Goal: Transaction & Acquisition: Purchase product/service

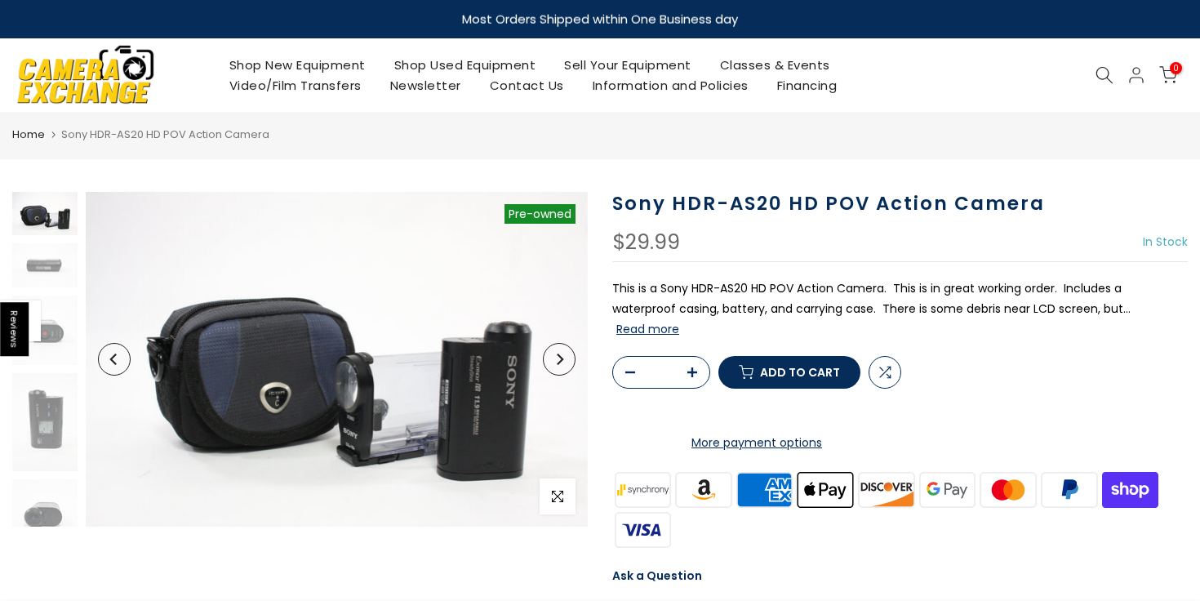
click at [665, 329] on button "Read more" at bounding box center [647, 329] width 63 height 15
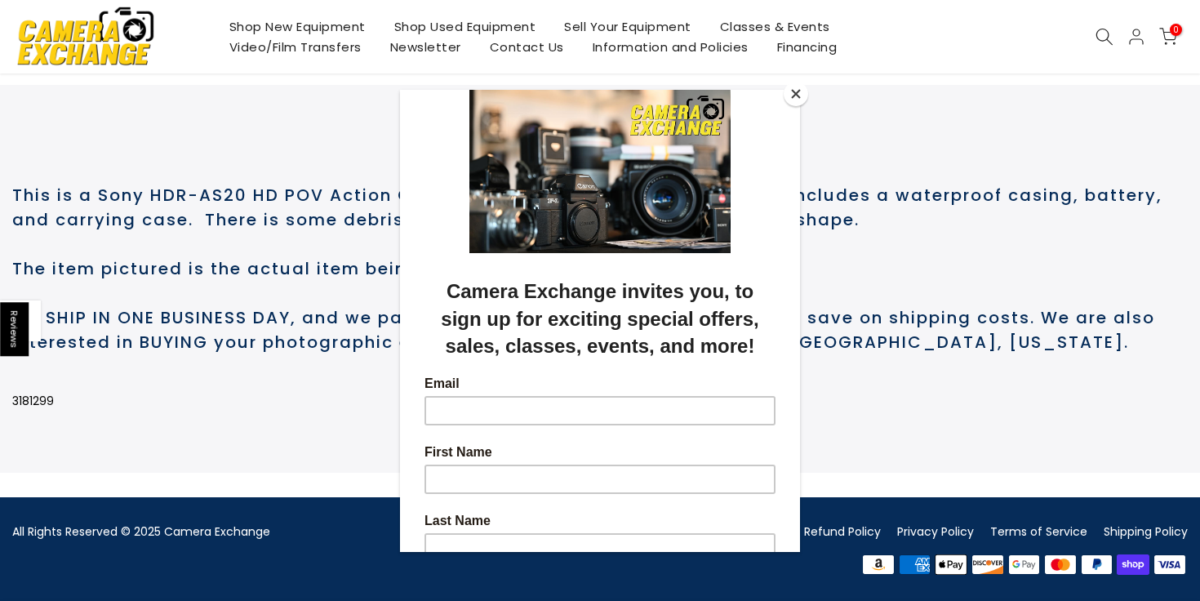
scroll to position [830, 0]
click at [785, 96] on button "Close" at bounding box center [796, 94] width 24 height 24
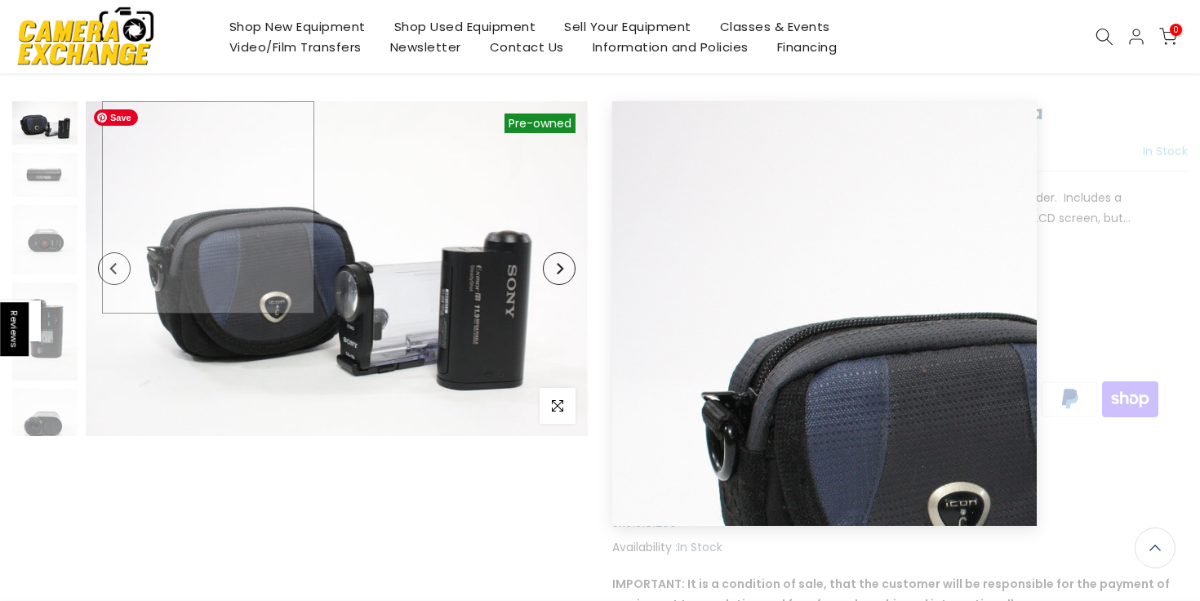
scroll to position [81, 0]
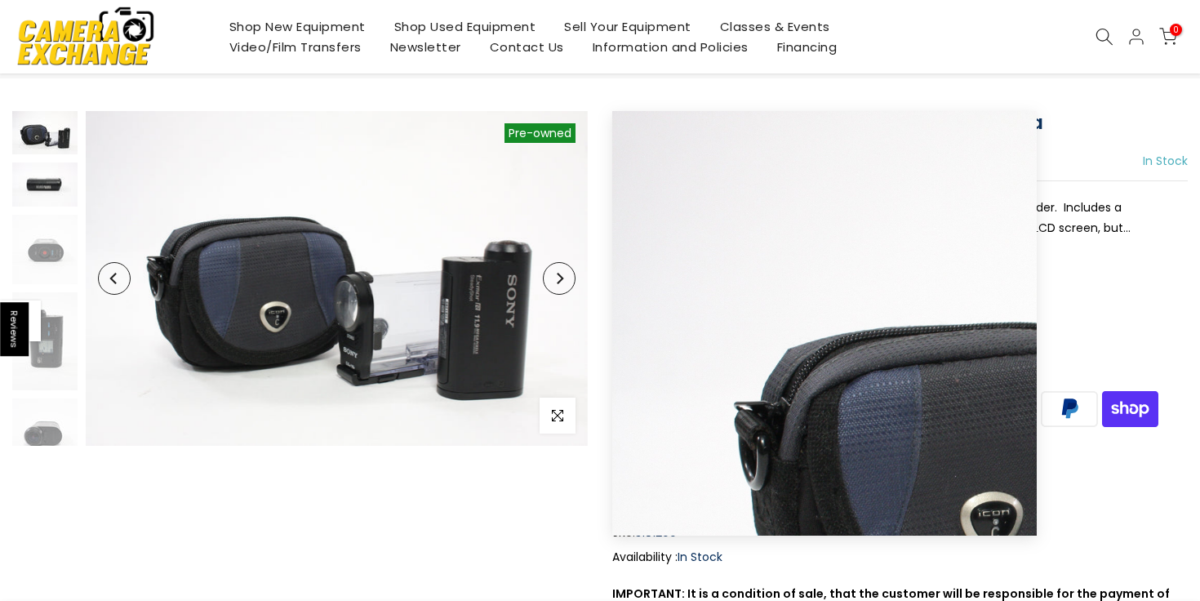
click at [50, 203] on img at bounding box center [44, 183] width 65 height 43
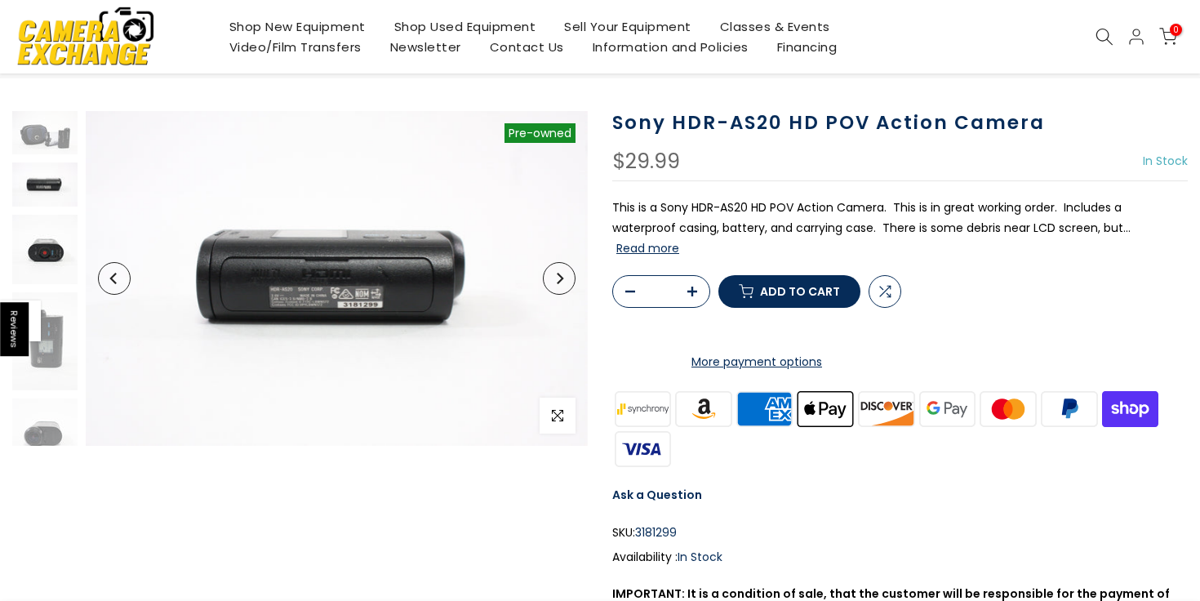
click at [44, 242] on img at bounding box center [44, 249] width 65 height 69
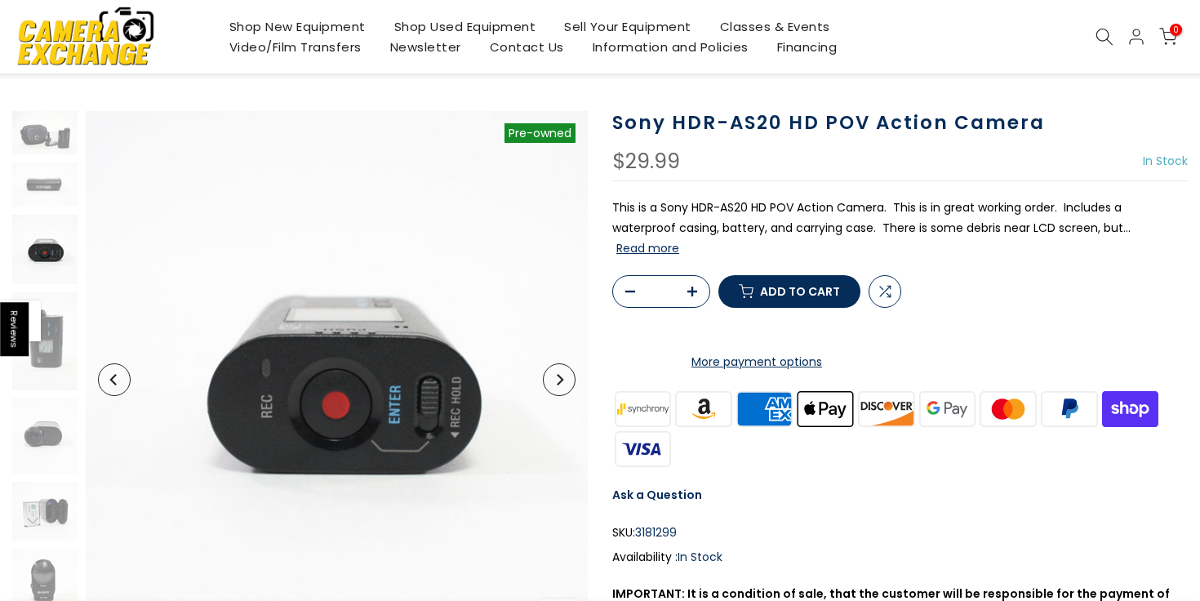
scroll to position [22, 0]
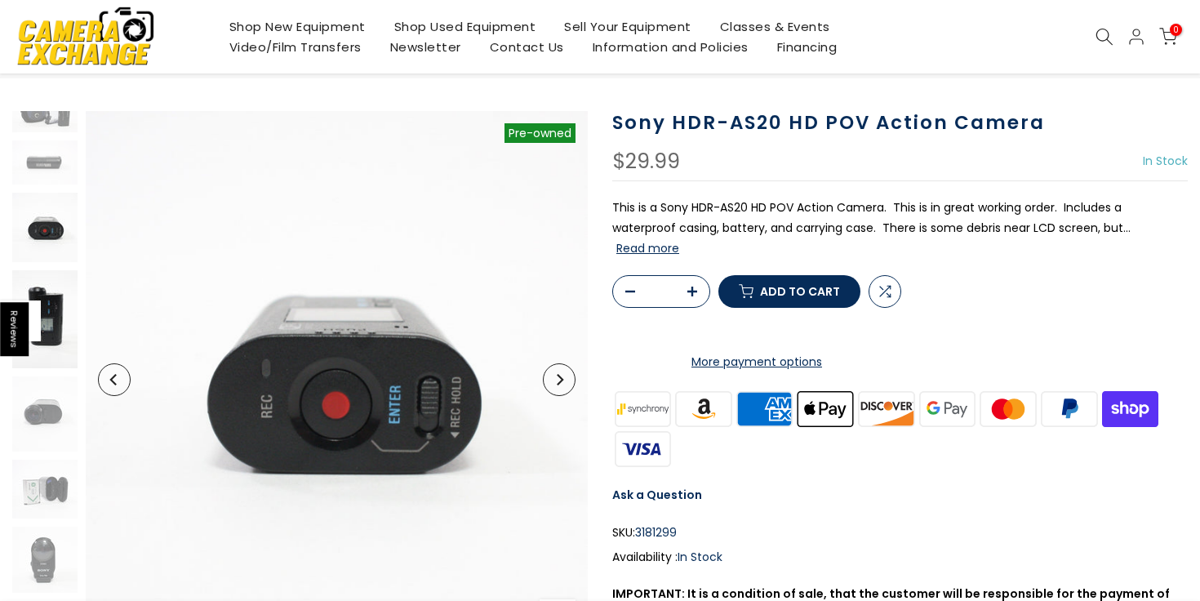
click at [54, 330] on img at bounding box center [44, 319] width 65 height 98
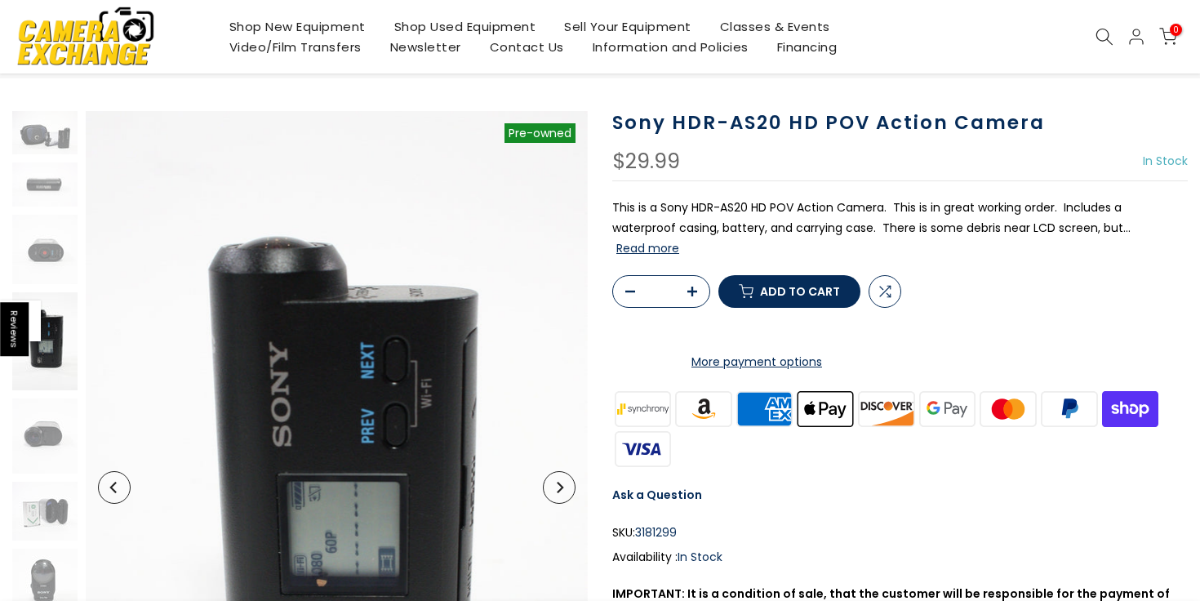
scroll to position [0, 0]
click at [59, 411] on img at bounding box center [44, 435] width 65 height 75
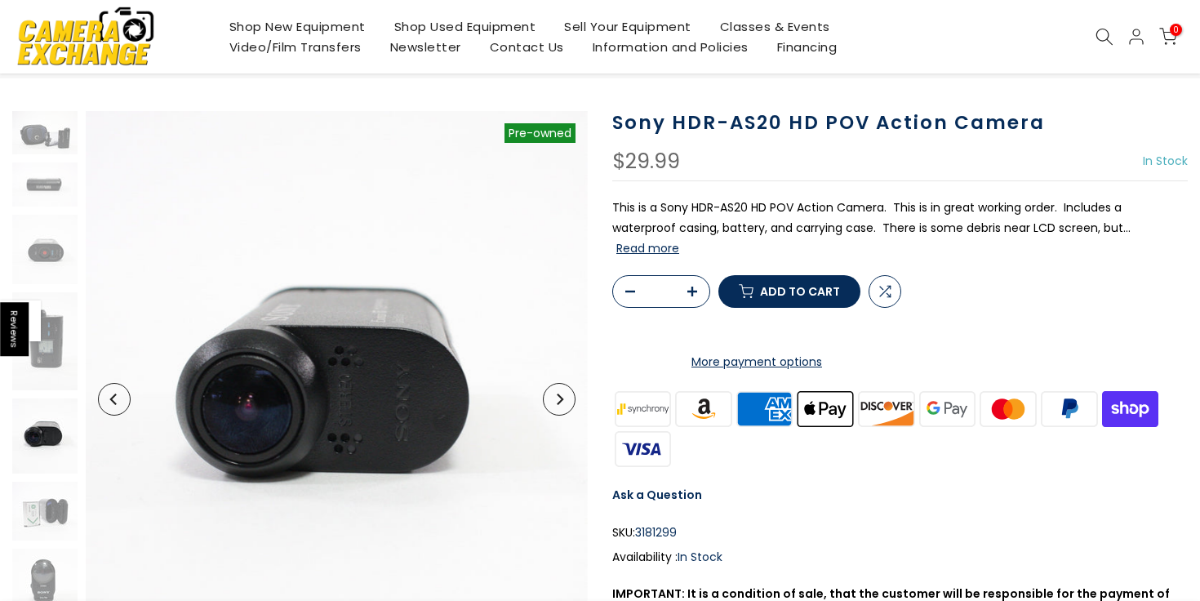
click at [53, 459] on img at bounding box center [44, 435] width 65 height 75
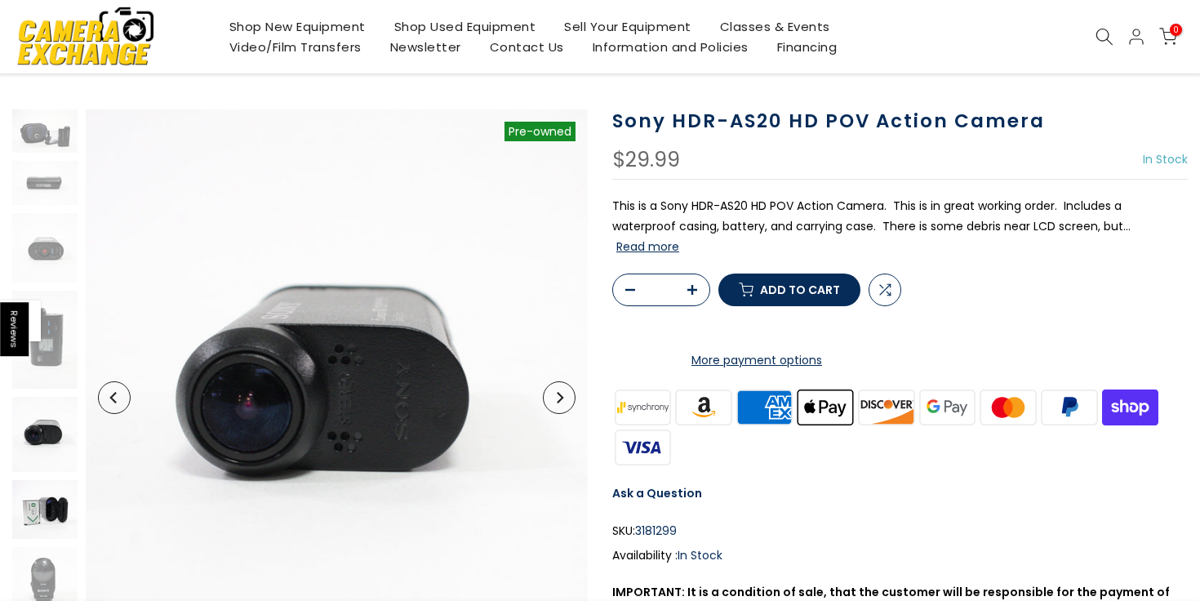
scroll to position [79, 0]
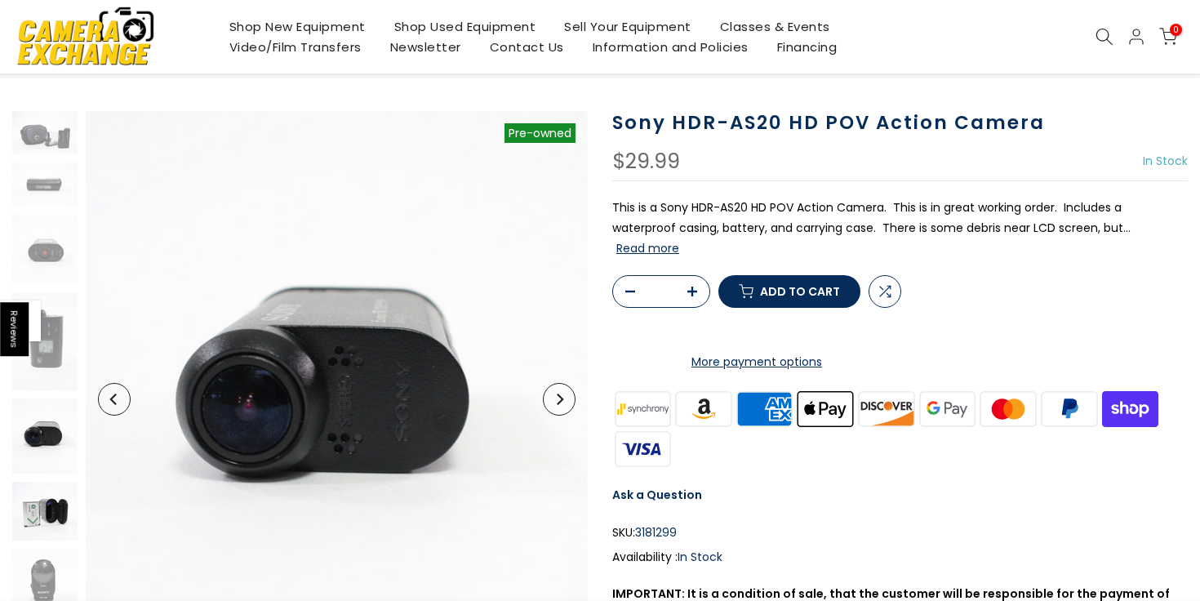
click at [53, 496] on img at bounding box center [44, 511] width 65 height 59
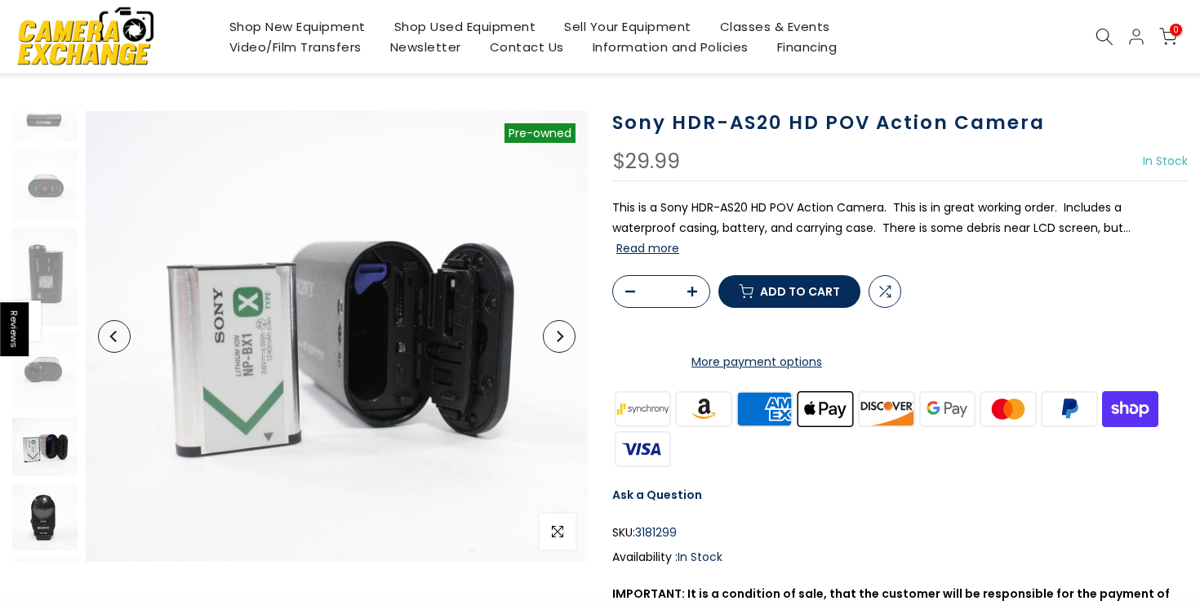
click at [42, 544] on img at bounding box center [44, 517] width 65 height 66
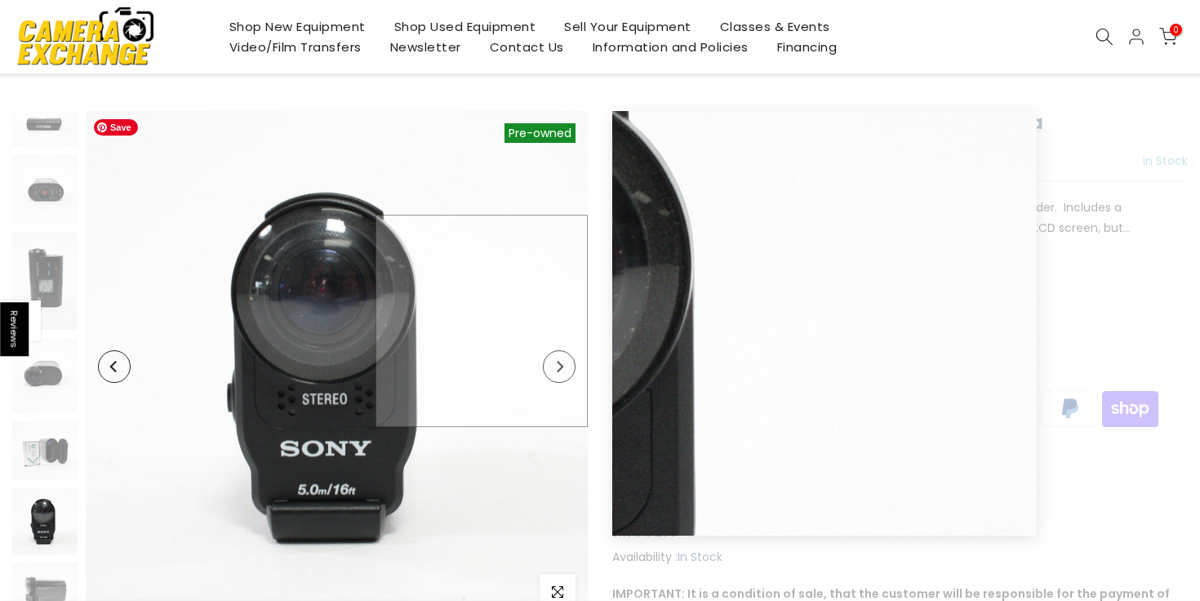
scroll to position [830, 0]
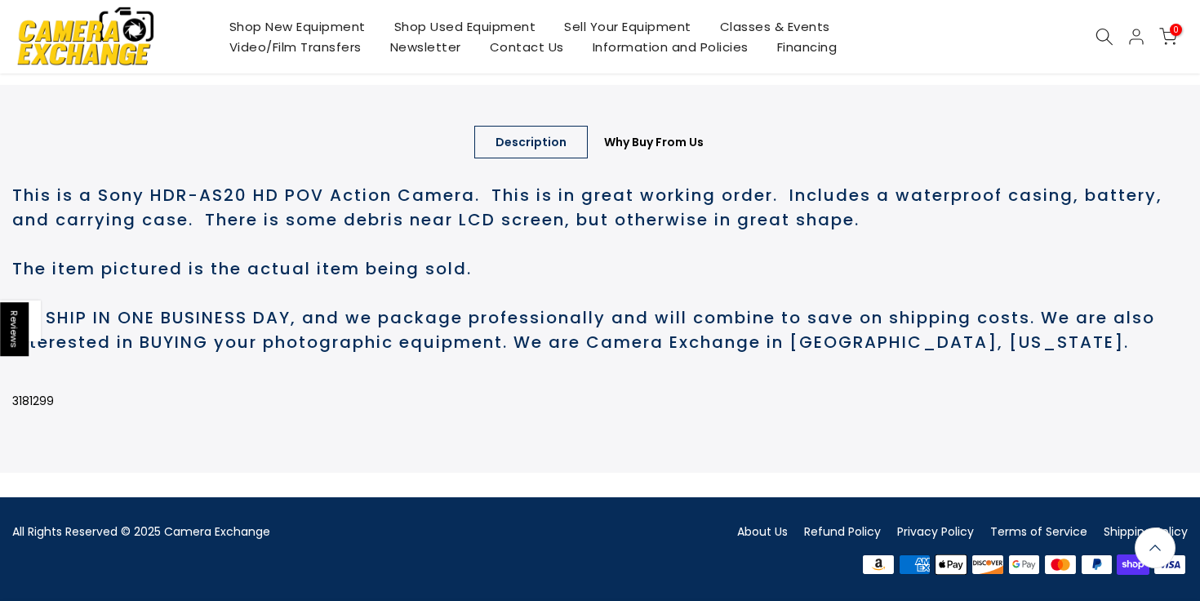
click at [737, 535] on ul "About Us Refund Policy Privacy Policy Terms of Service Shipping Policy" at bounding box center [900, 537] width 576 height 30
click at [759, 504] on div "All Rights Reserved © 2025 Camera Exchange About Us Refund Policy Privacy Polic…" at bounding box center [600, 549] width 1200 height 104
click at [759, 506] on div "All Rights Reserved © 2025 Camera Exchange About Us Refund Policy Privacy Polic…" at bounding box center [600, 549] width 1200 height 104
click at [759, 534] on link "About Us" at bounding box center [762, 531] width 51 height 16
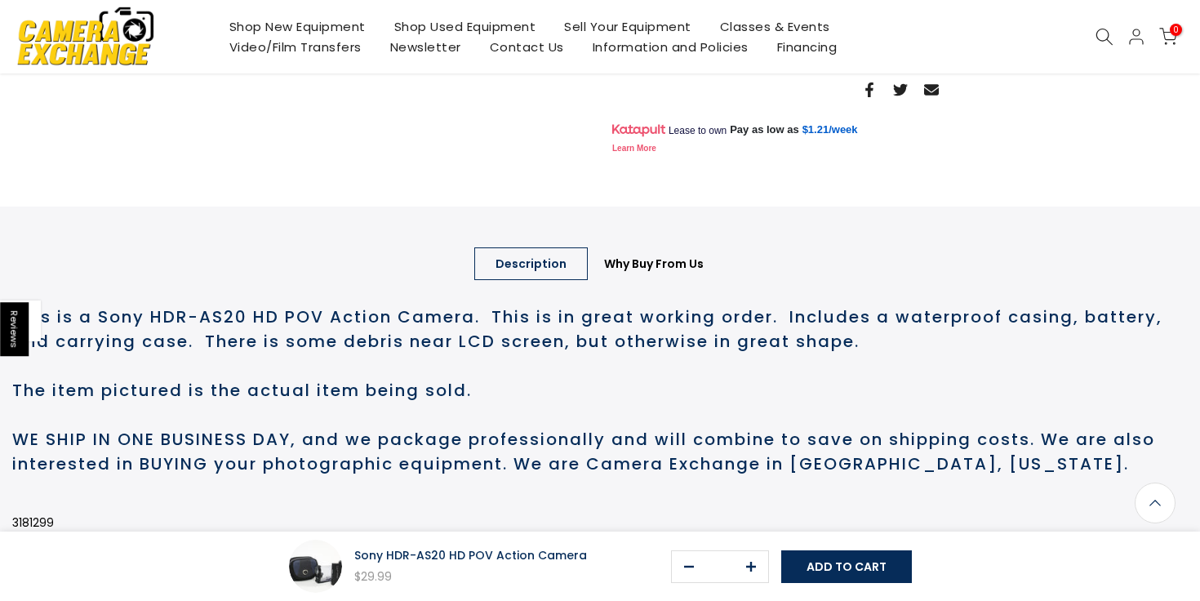
scroll to position [643, 0]
click at [678, 279] on link "Why Buy From Us" at bounding box center [654, 263] width 142 height 33
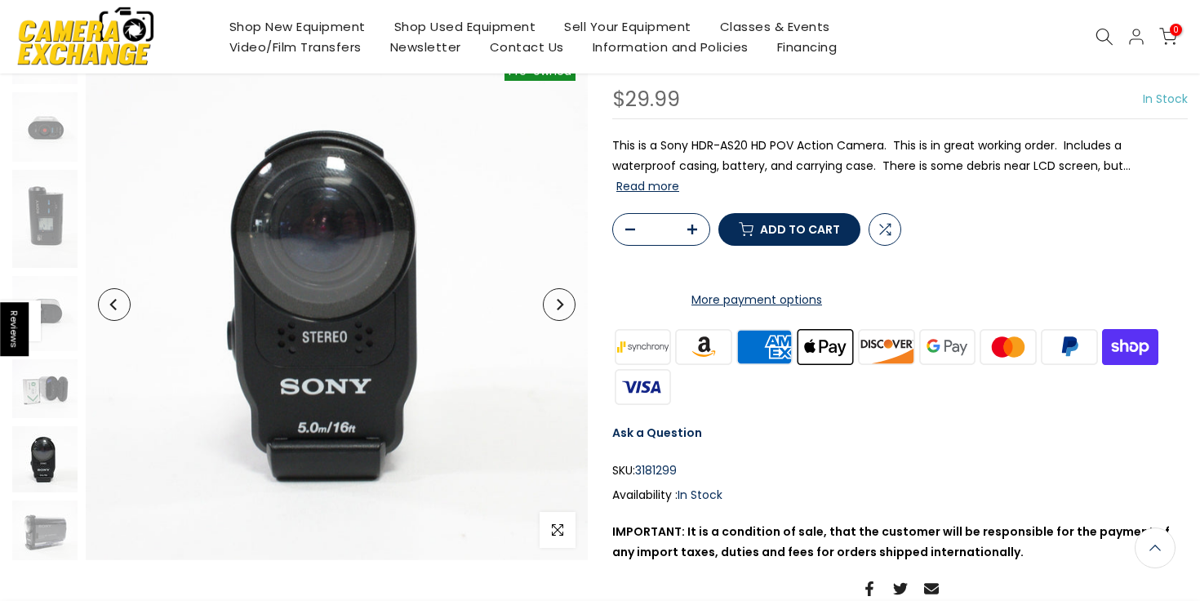
scroll to position [140, 0]
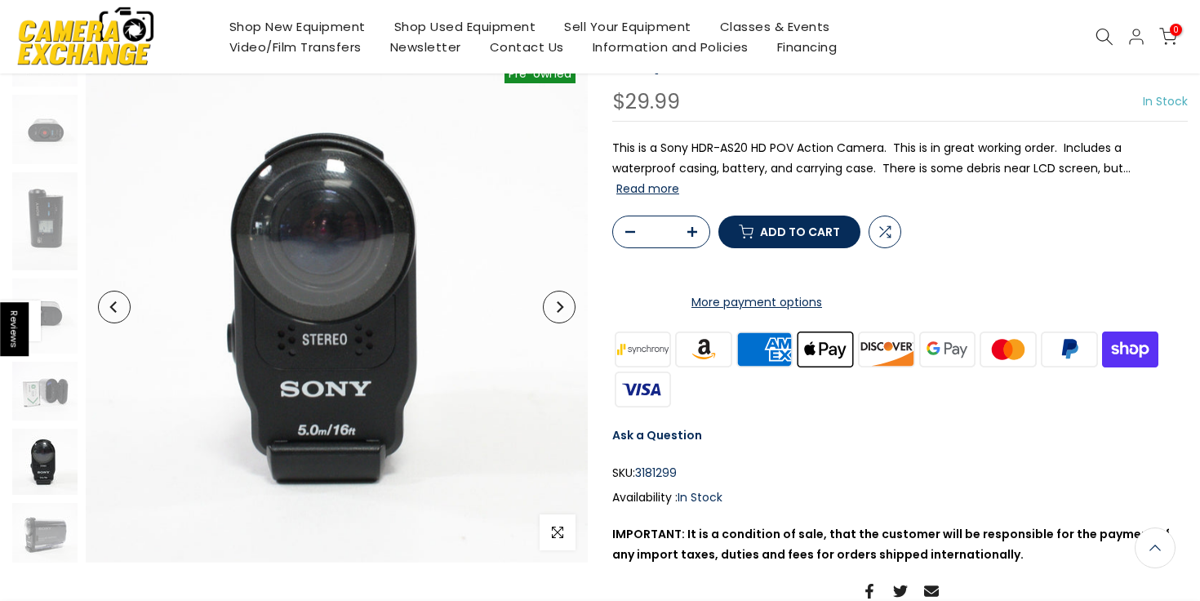
click at [663, 189] on button "Read more" at bounding box center [647, 188] width 63 height 15
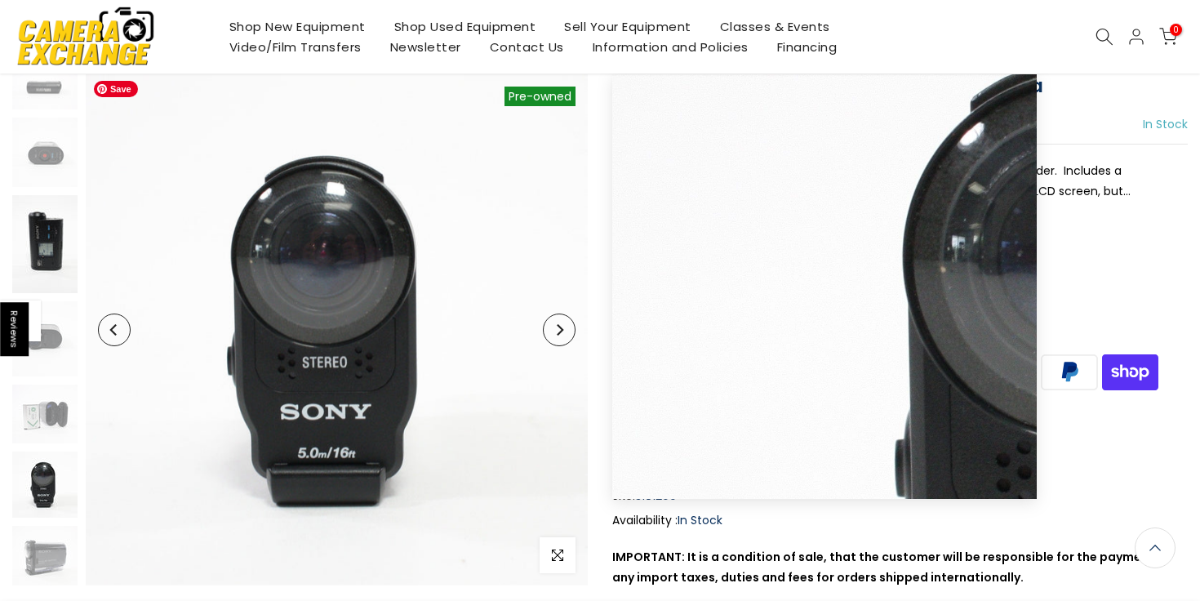
scroll to position [119, 0]
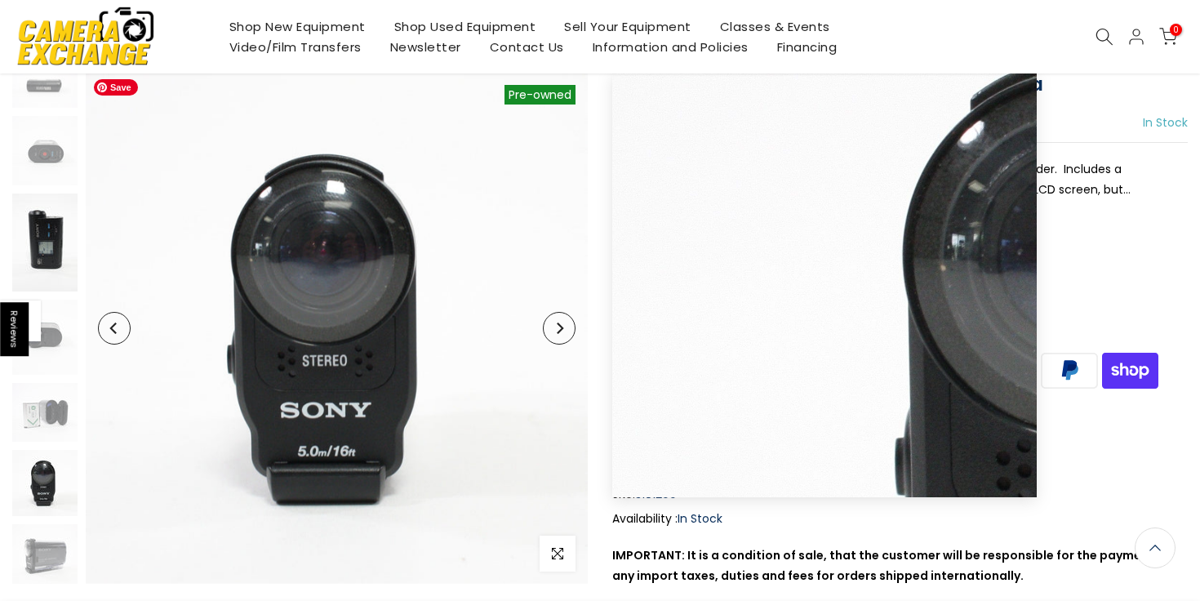
click at [73, 234] on img at bounding box center [44, 242] width 65 height 98
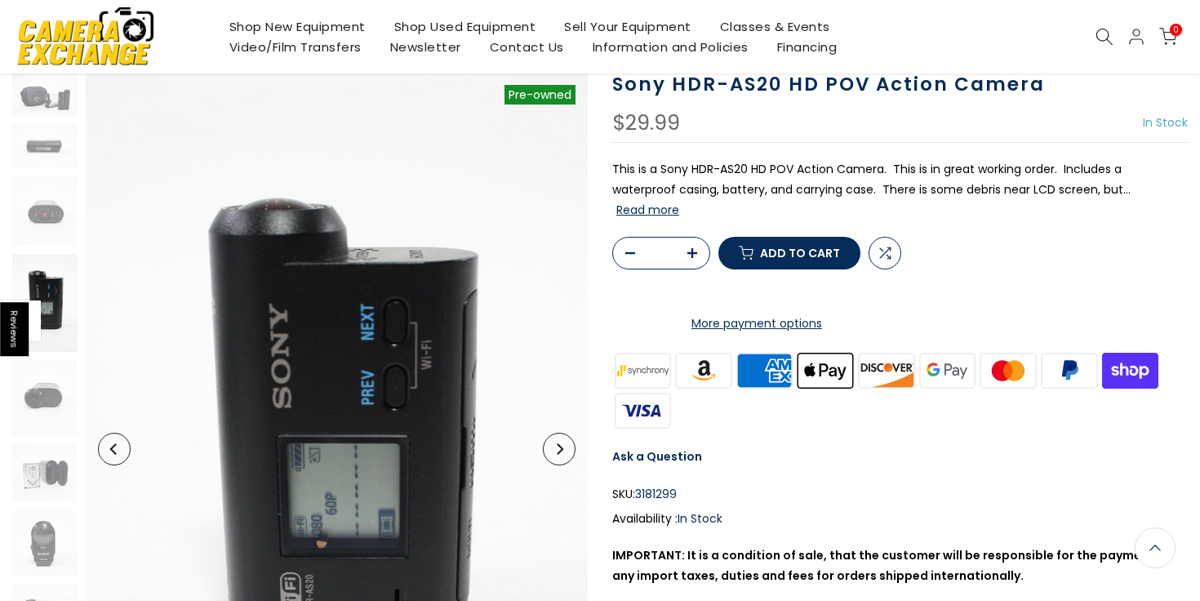
scroll to position [0, 0]
click at [43, 457] on img at bounding box center [44, 472] width 65 height 59
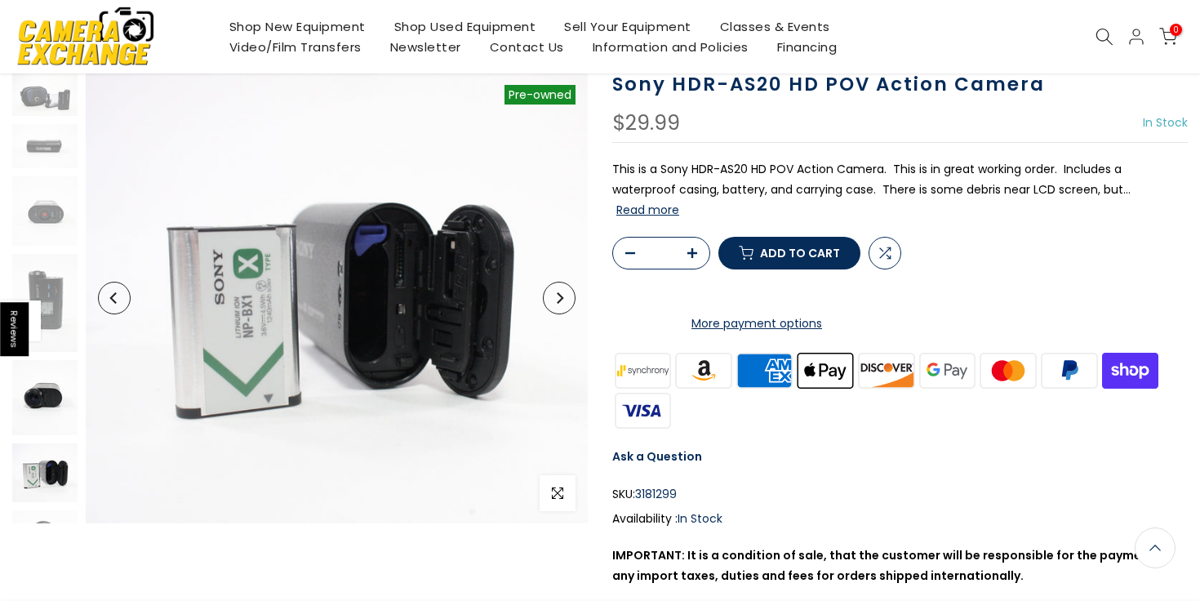
click at [46, 411] on img at bounding box center [44, 397] width 65 height 75
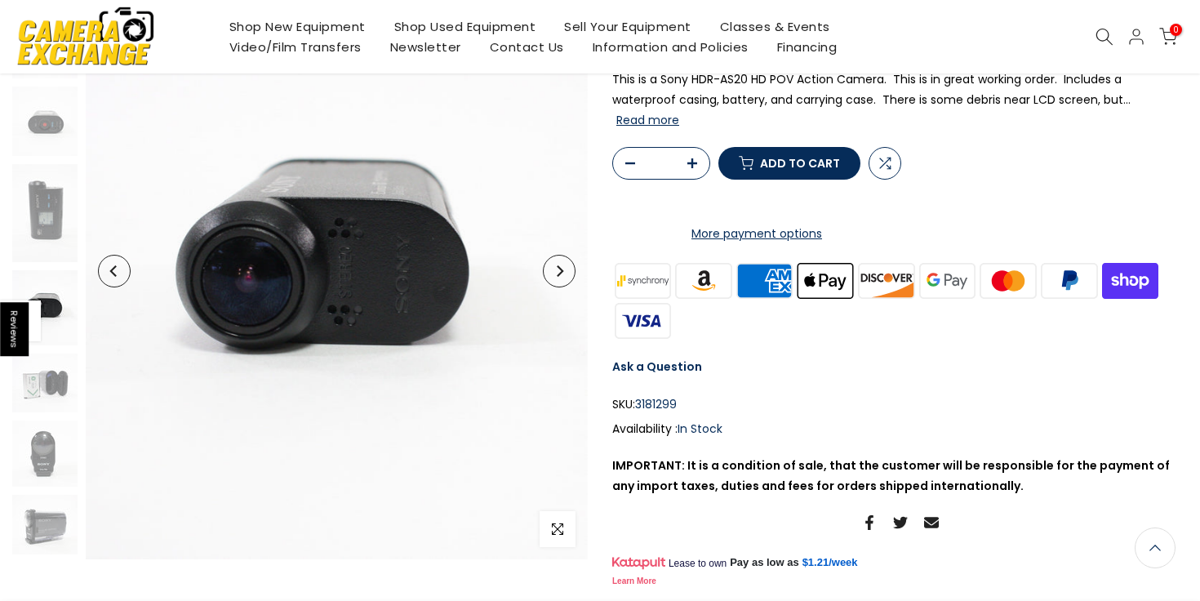
scroll to position [235, 0]
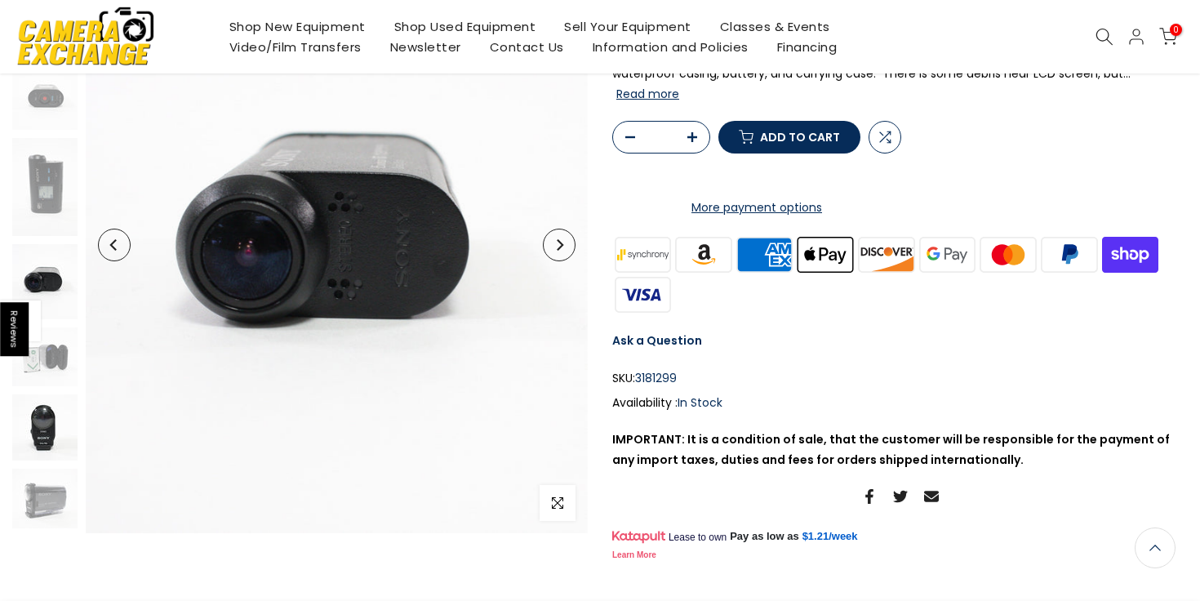
click at [46, 438] on img at bounding box center [44, 427] width 65 height 66
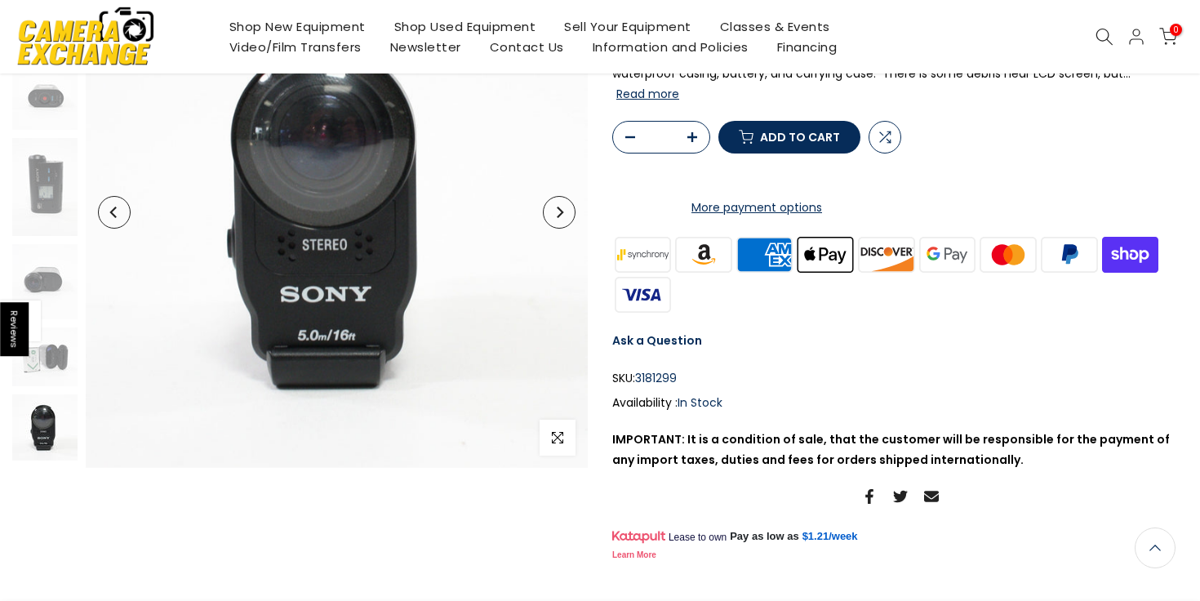
click at [46, 438] on img at bounding box center [44, 427] width 65 height 66
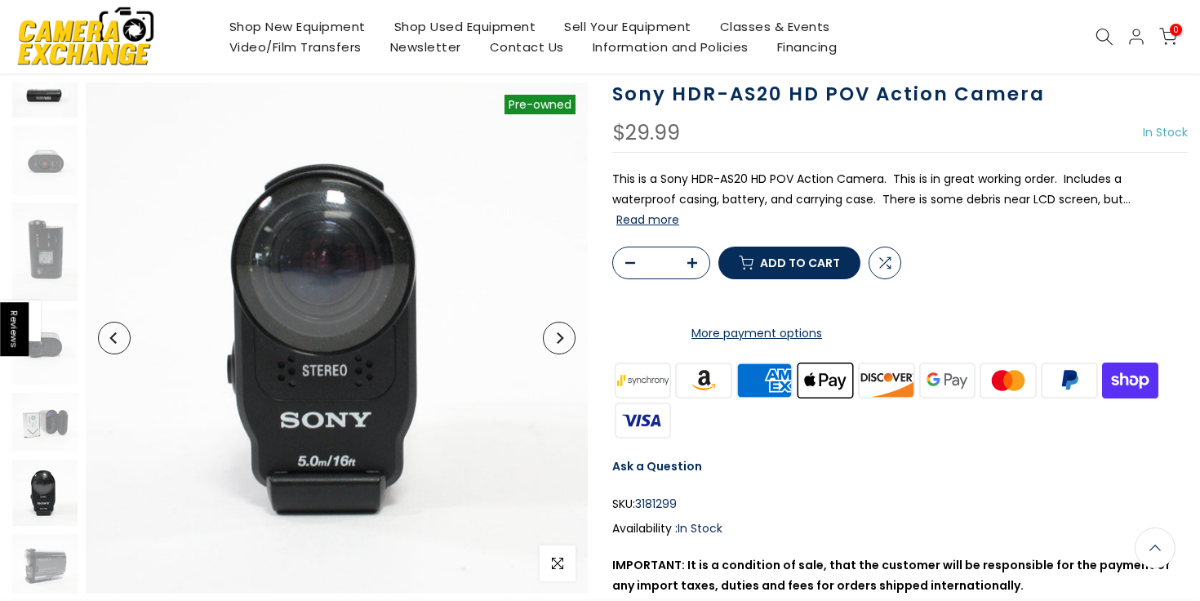
scroll to position [0, 0]
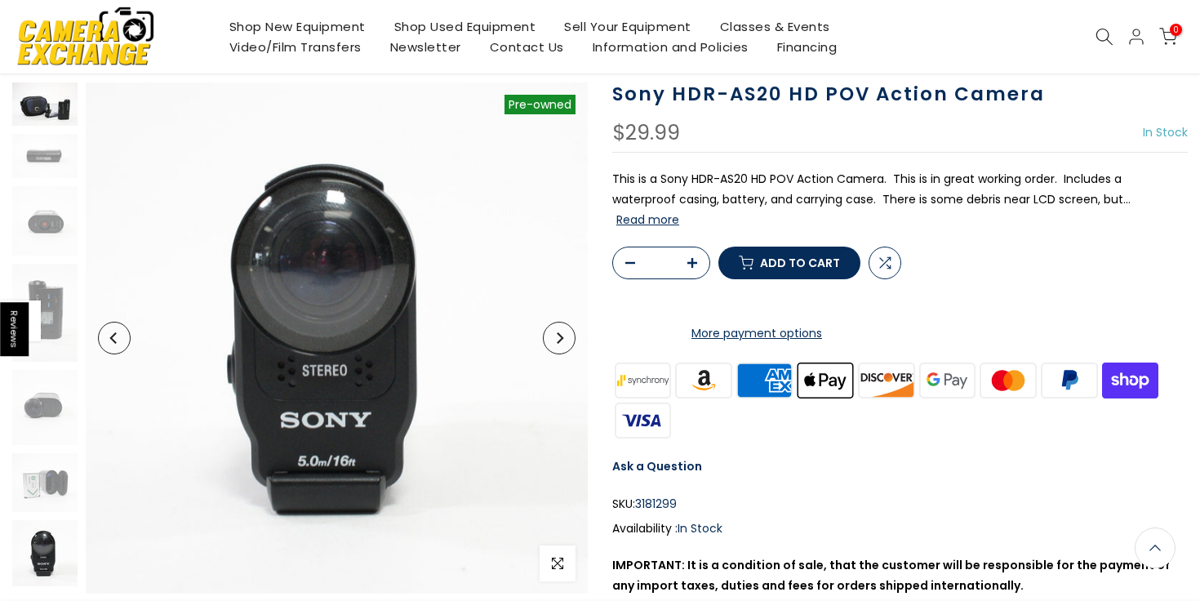
click at [42, 111] on img at bounding box center [44, 103] width 65 height 43
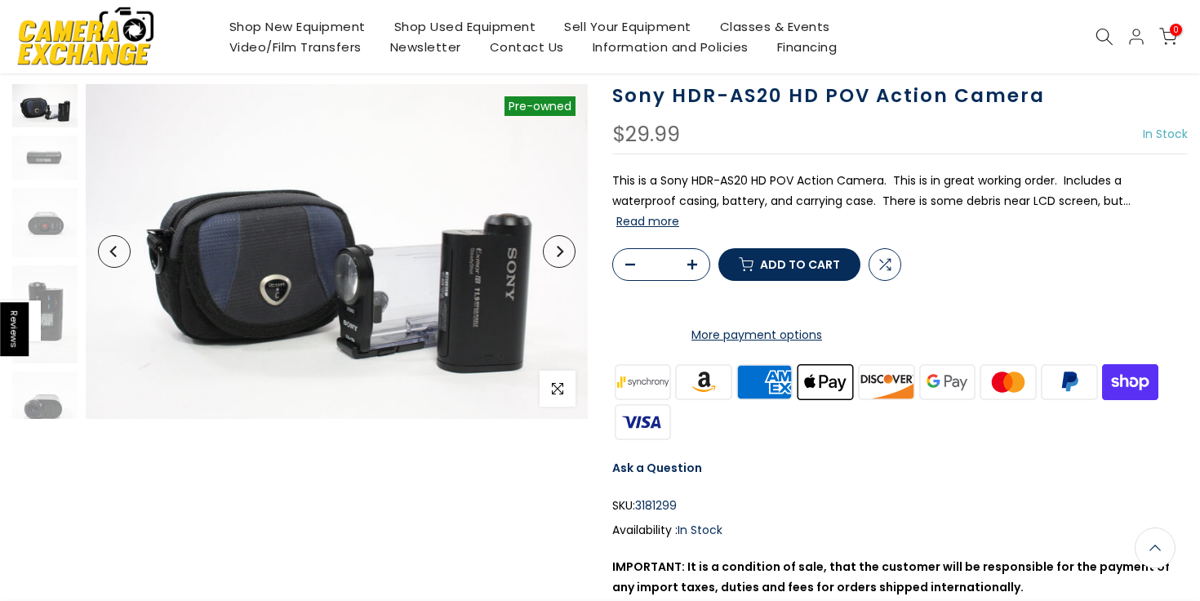
scroll to position [109, 0]
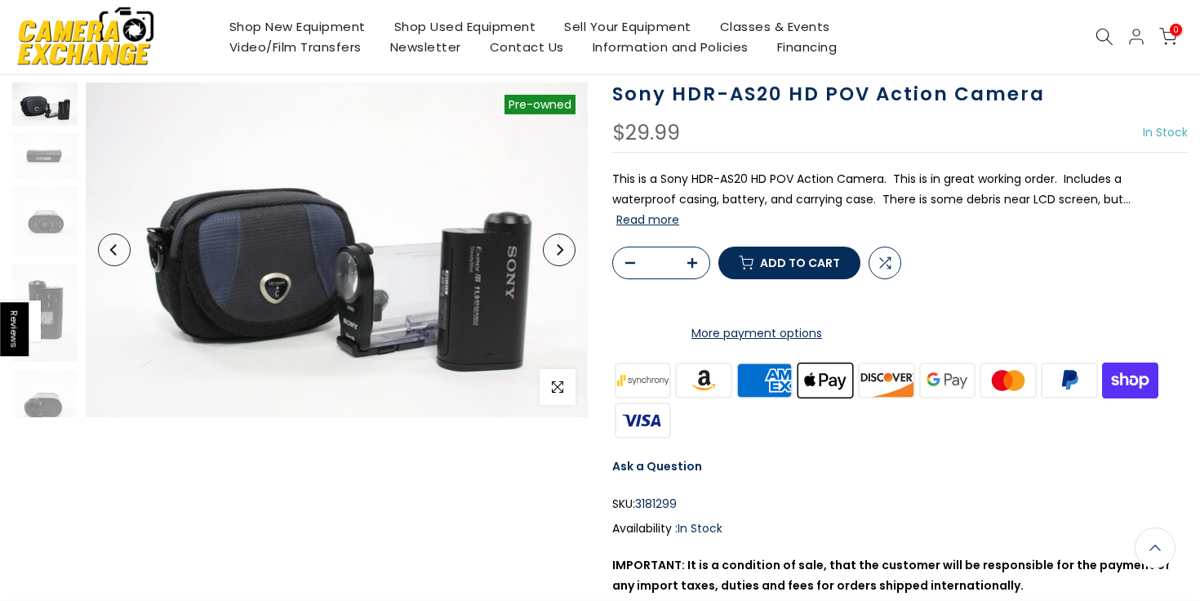
click at [42, 118] on img at bounding box center [44, 103] width 65 height 43
click at [49, 148] on img at bounding box center [44, 155] width 65 height 43
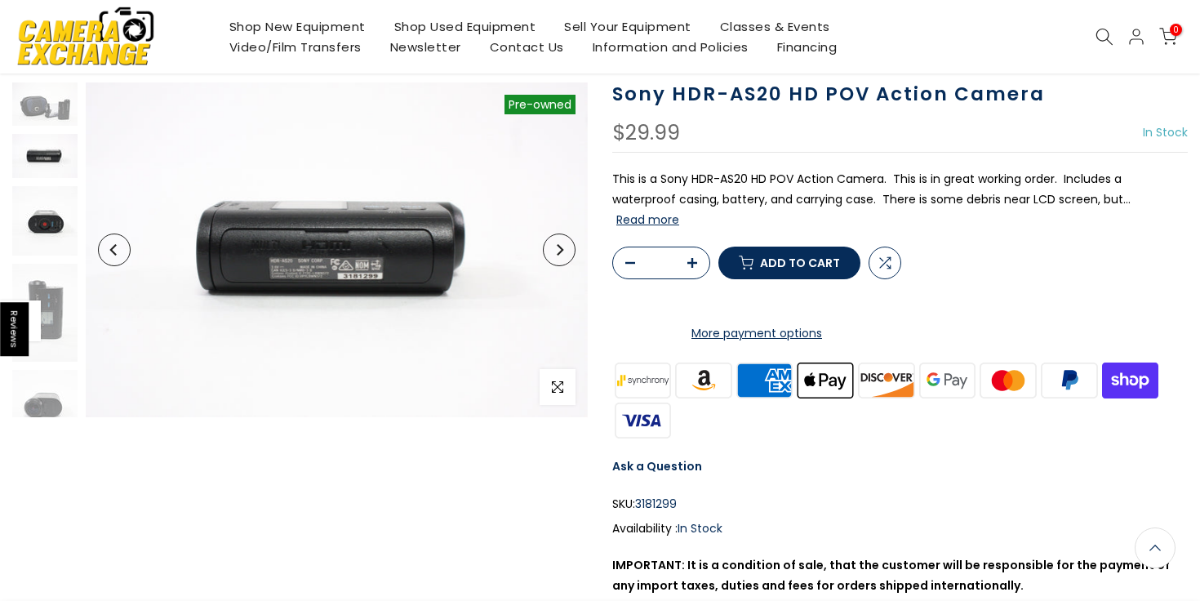
click at [56, 222] on img at bounding box center [44, 220] width 65 height 69
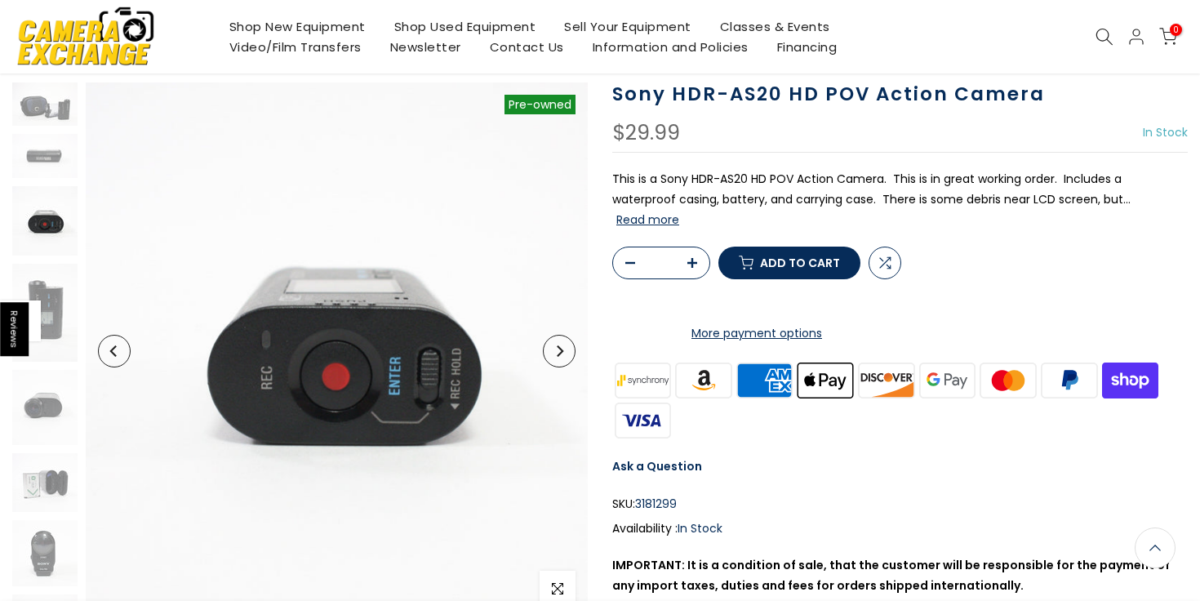
scroll to position [22, 0]
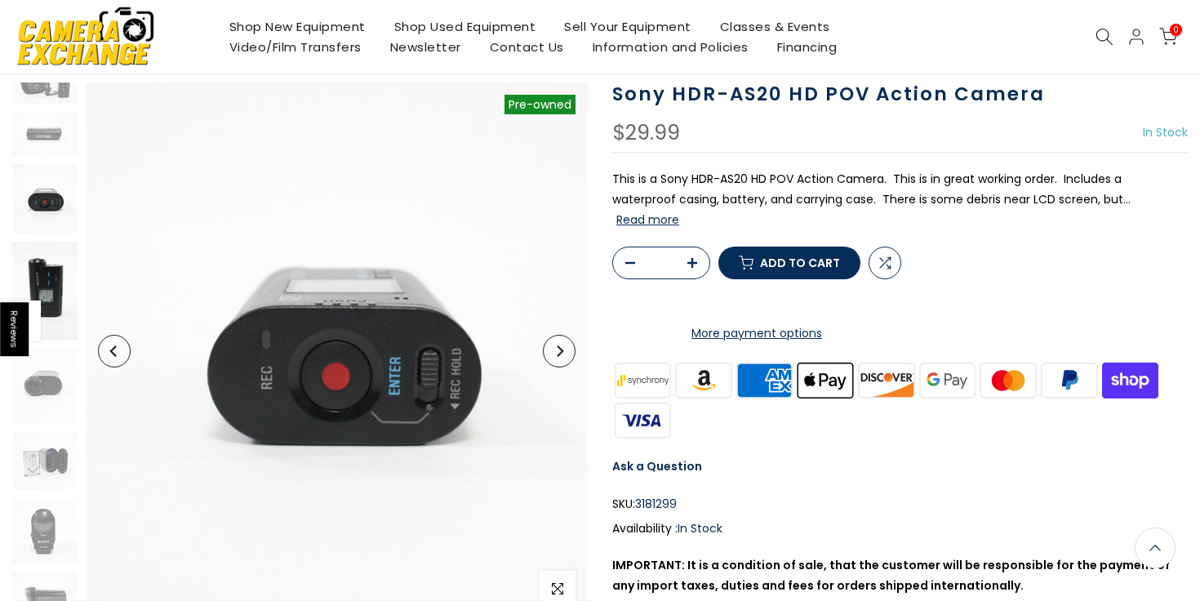
click at [57, 296] on img at bounding box center [44, 291] width 65 height 98
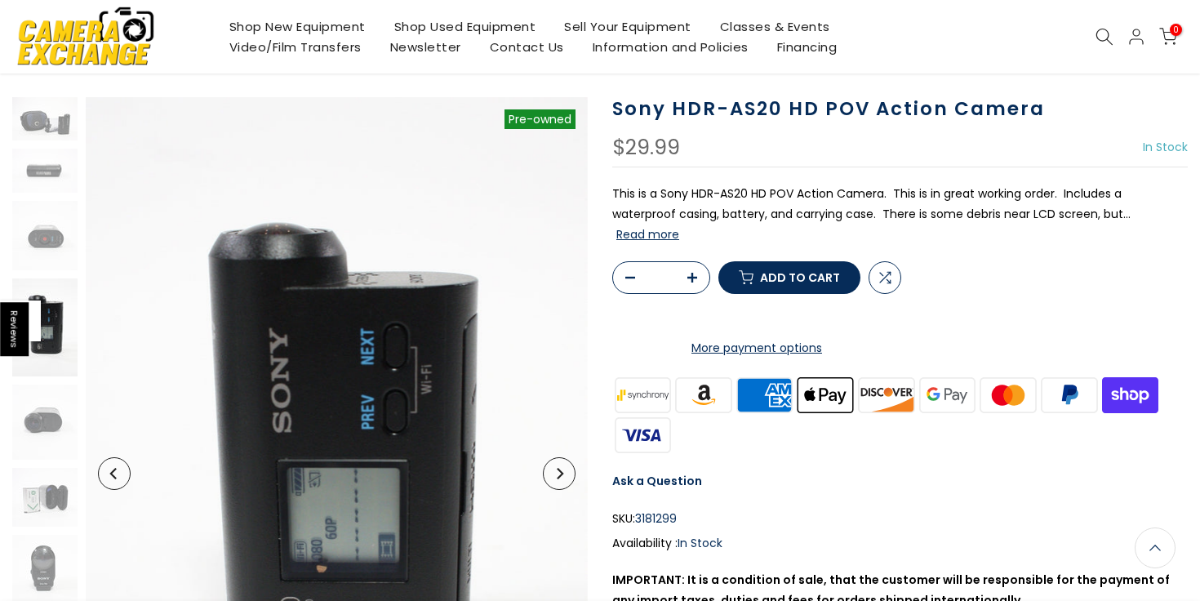
scroll to position [94, 0]
click at [800, 284] on span "Add to cart" at bounding box center [800, 278] width 80 height 11
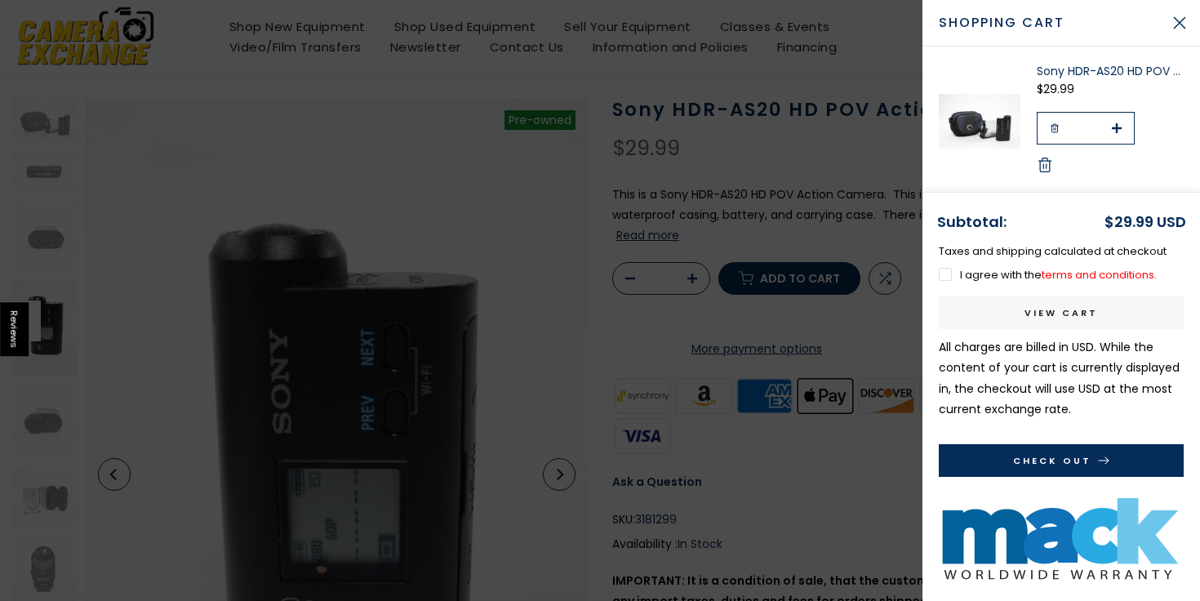
click at [427, 32] on div at bounding box center [600, 300] width 1200 height 601
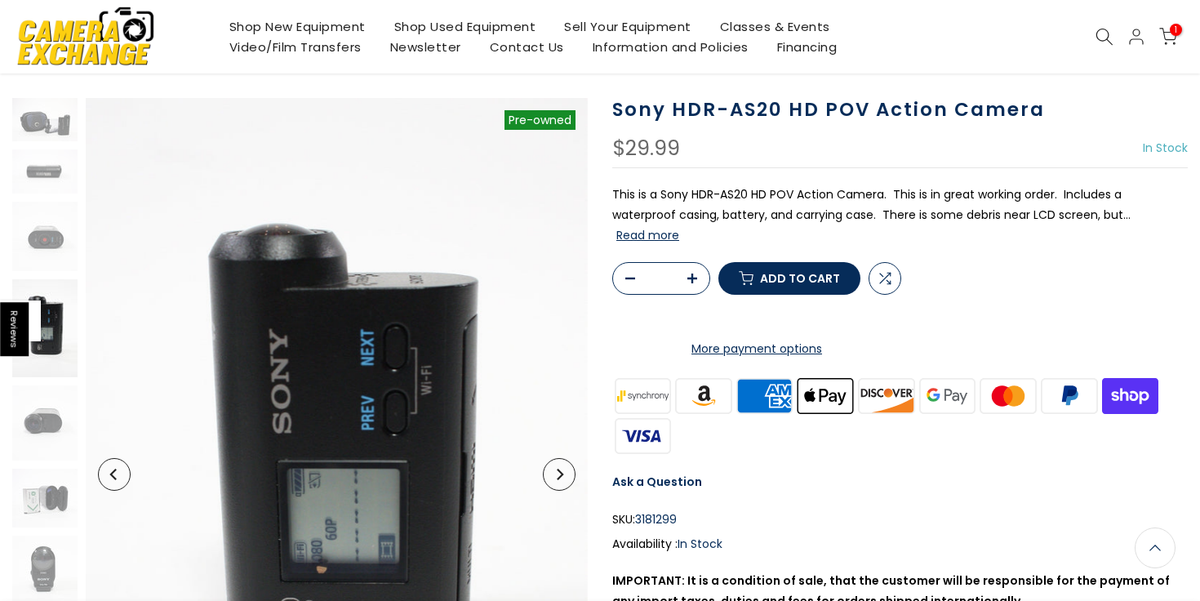
click at [427, 31] on link "Shop Used Equipment" at bounding box center [465, 26] width 171 height 20
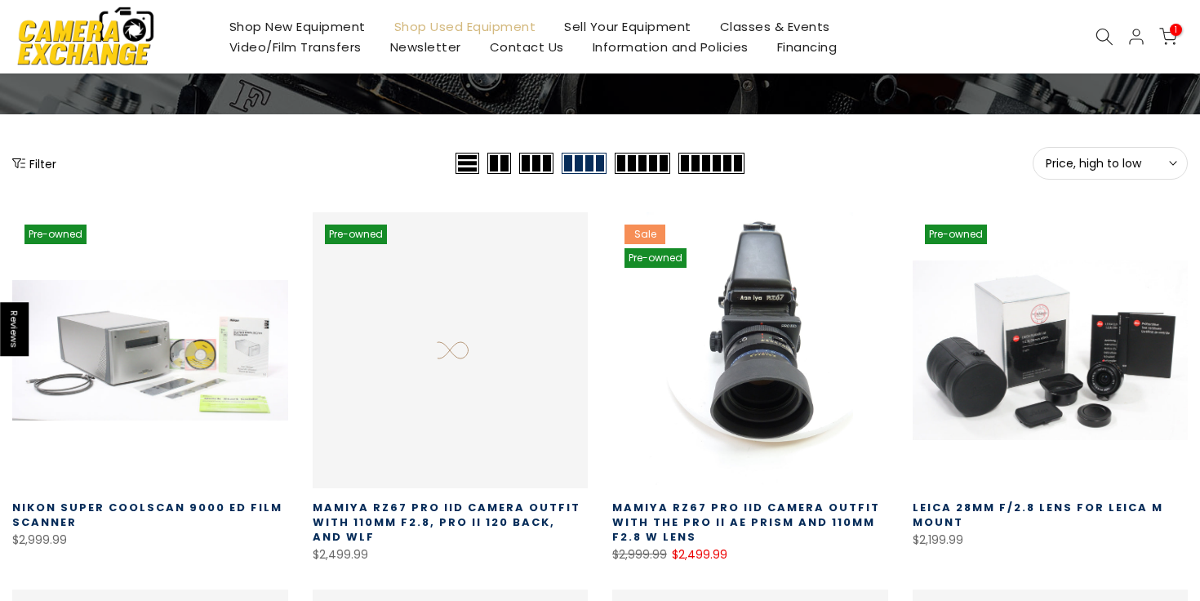
scroll to position [159, 0]
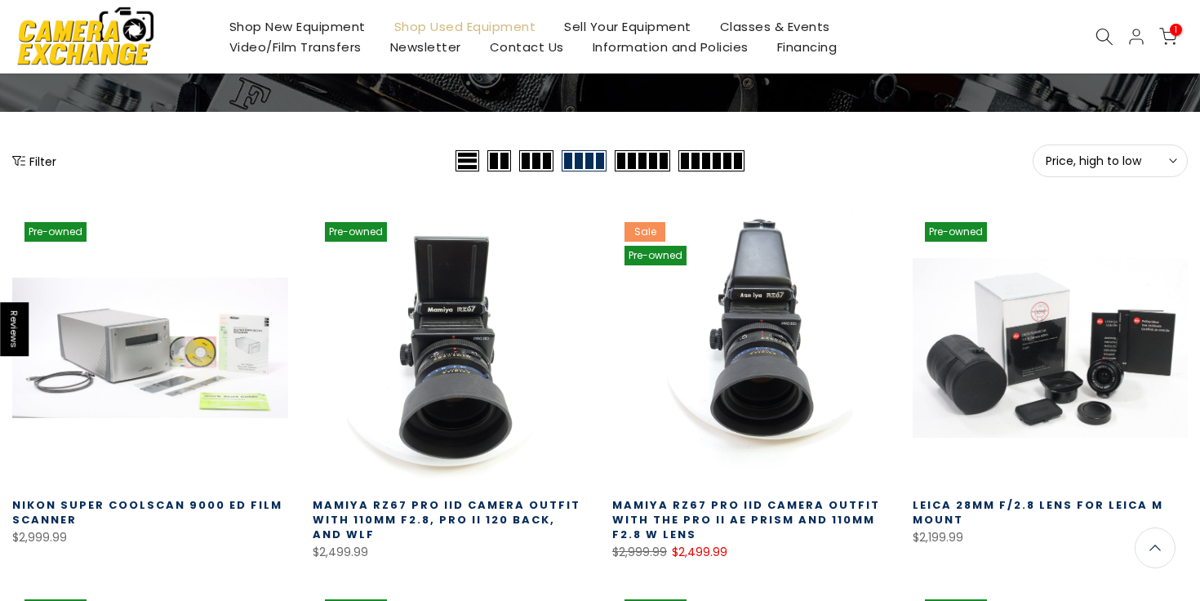
click at [1092, 169] on button "Price, high to low Sort" at bounding box center [1110, 161] width 155 height 33
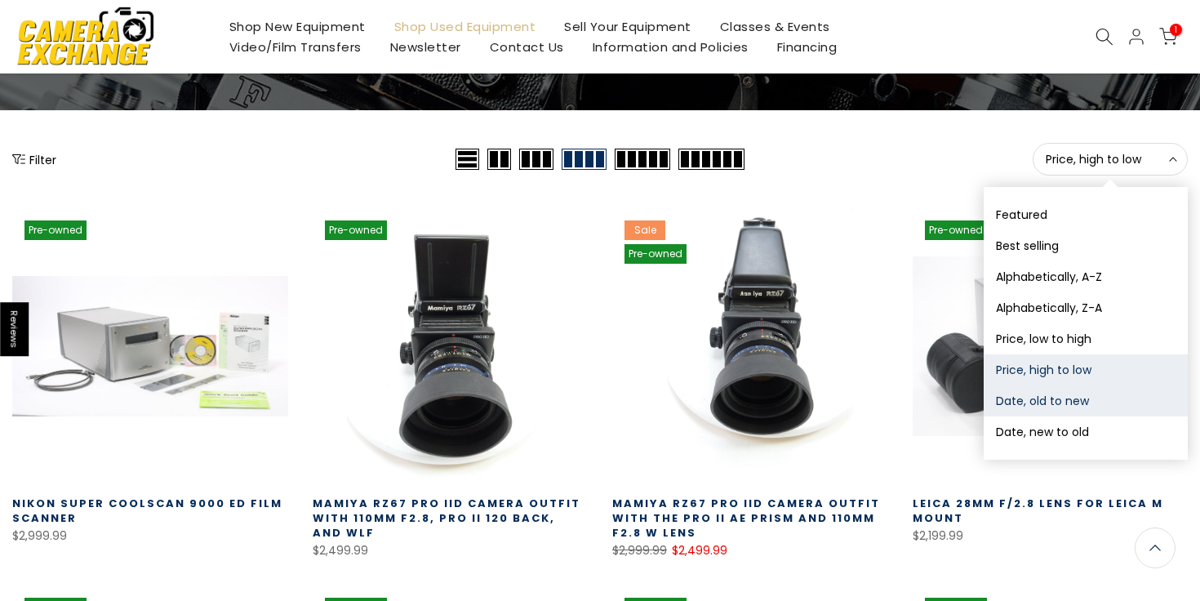
scroll to position [158, 0]
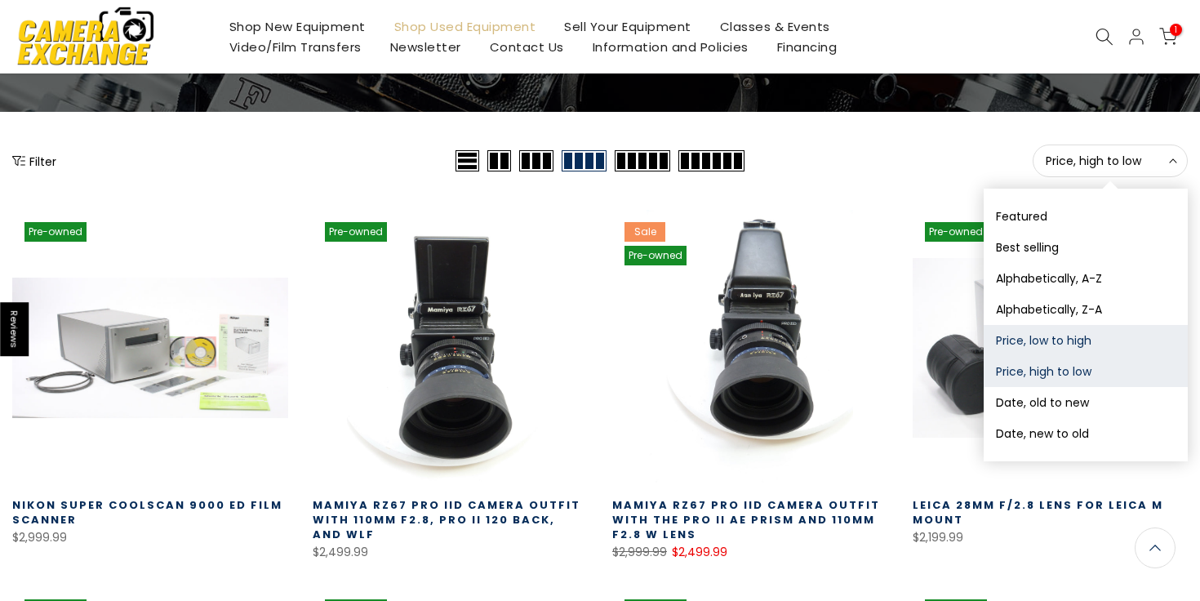
click at [1058, 340] on button "Price, low to high" at bounding box center [1086, 340] width 204 height 31
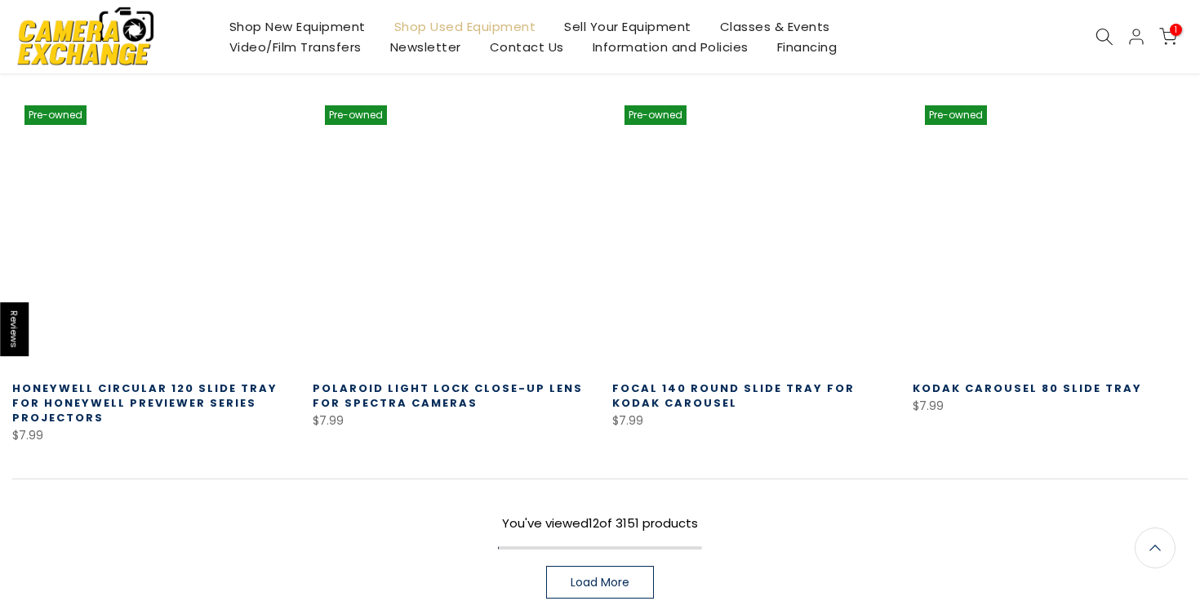
scroll to position [1056, 0]
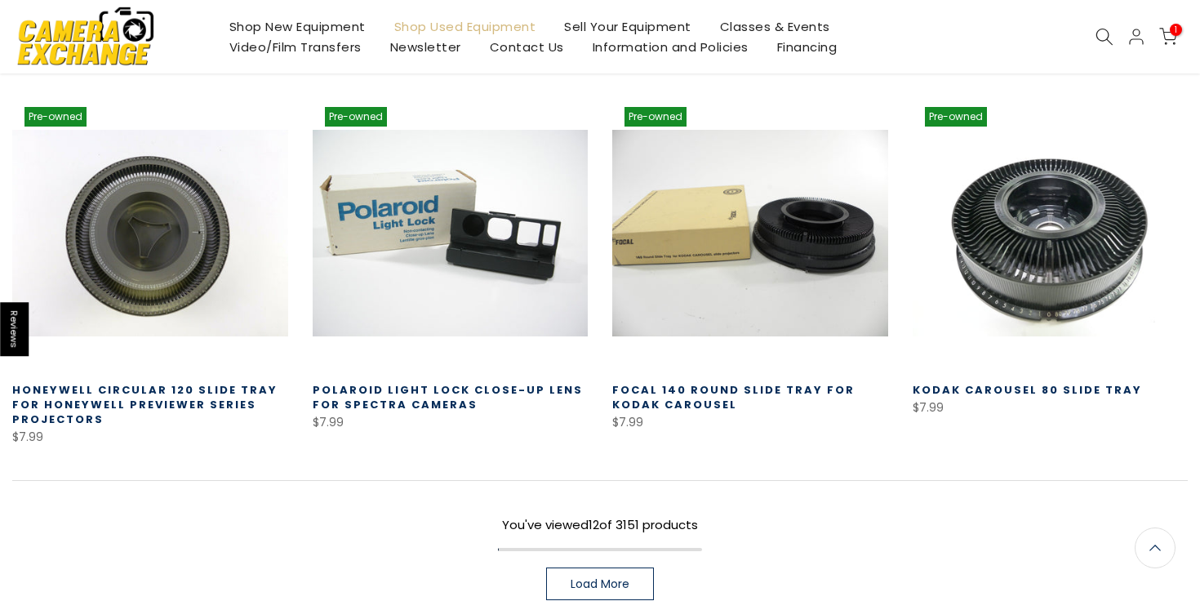
click at [607, 578] on span "Load More" at bounding box center [600, 583] width 59 height 11
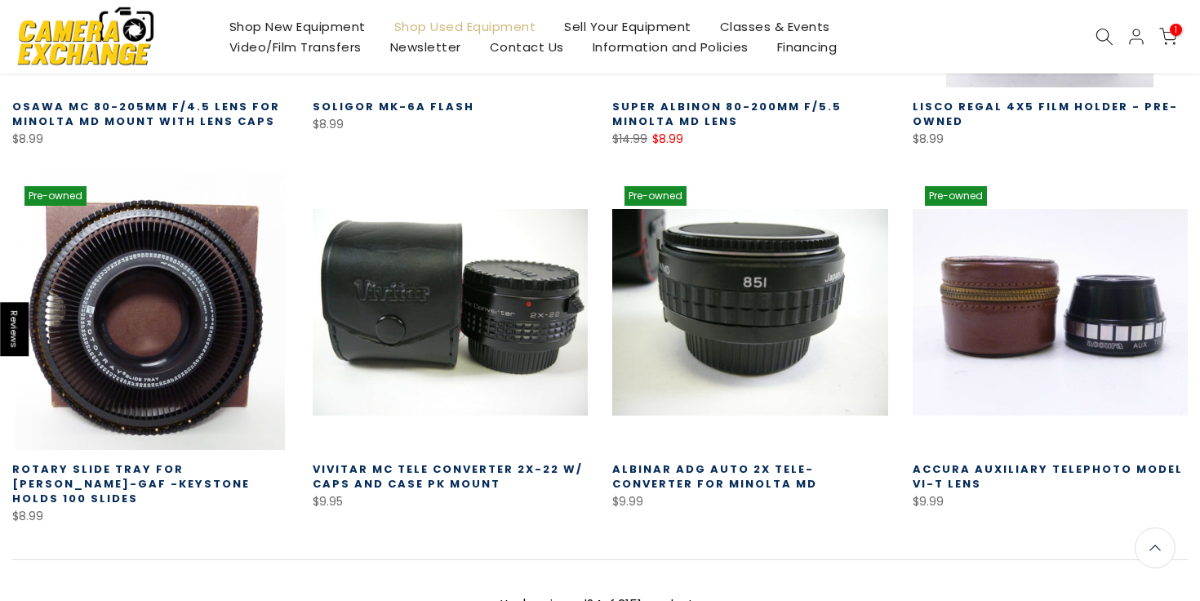
scroll to position [2173, 0]
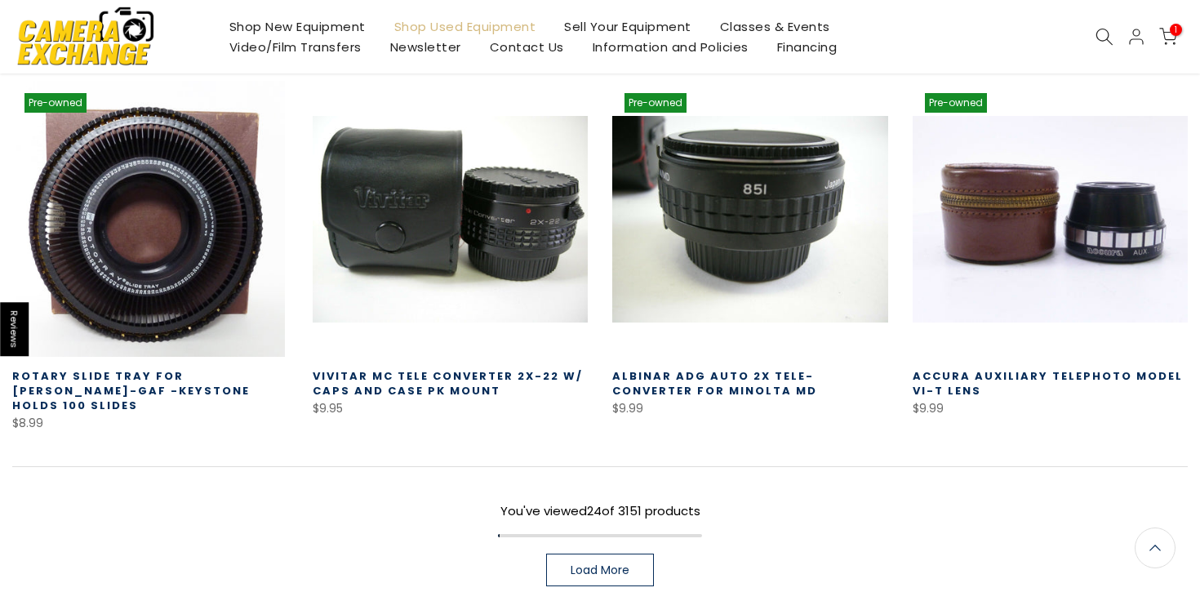
click at [601, 554] on link "Load More" at bounding box center [600, 570] width 108 height 33
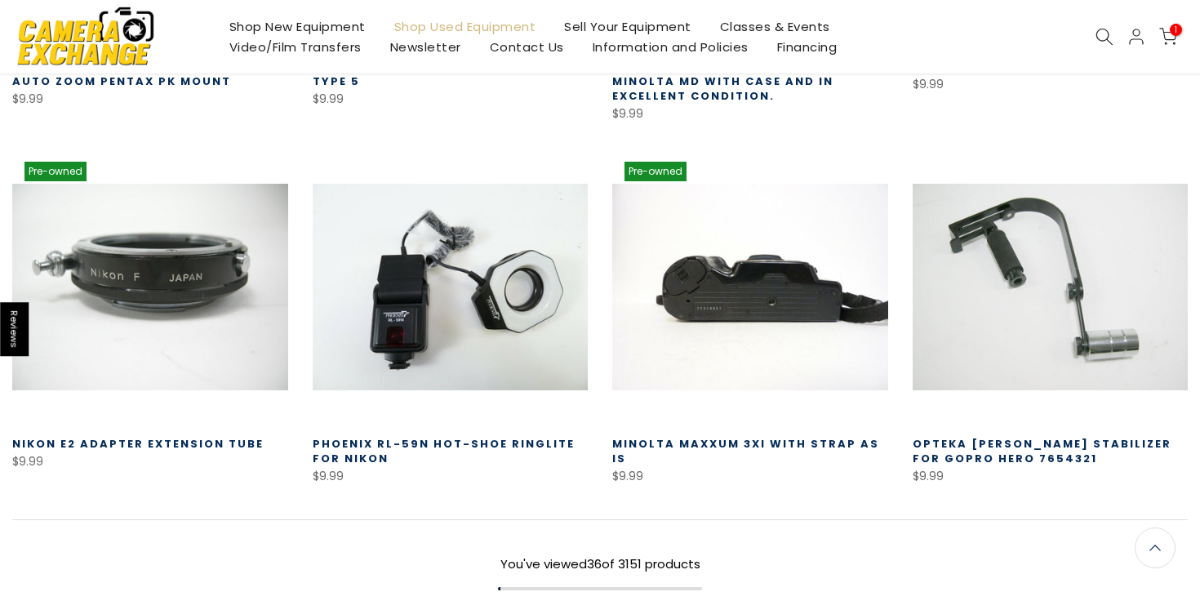
scroll to position [3232, 0]
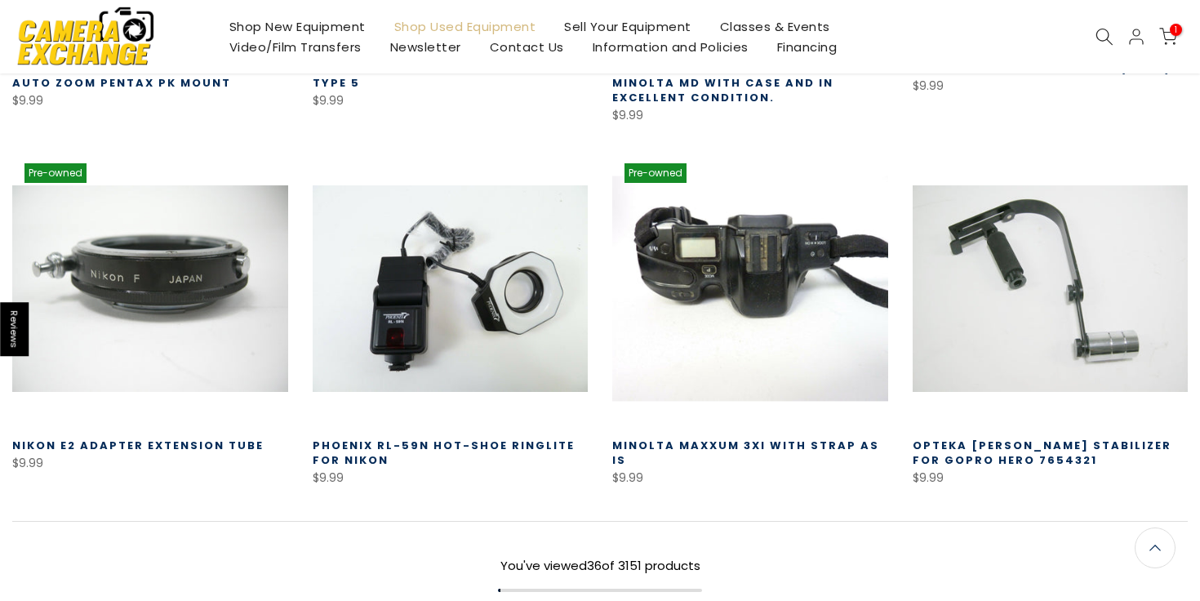
click at [732, 263] on link at bounding box center [750, 289] width 276 height 276
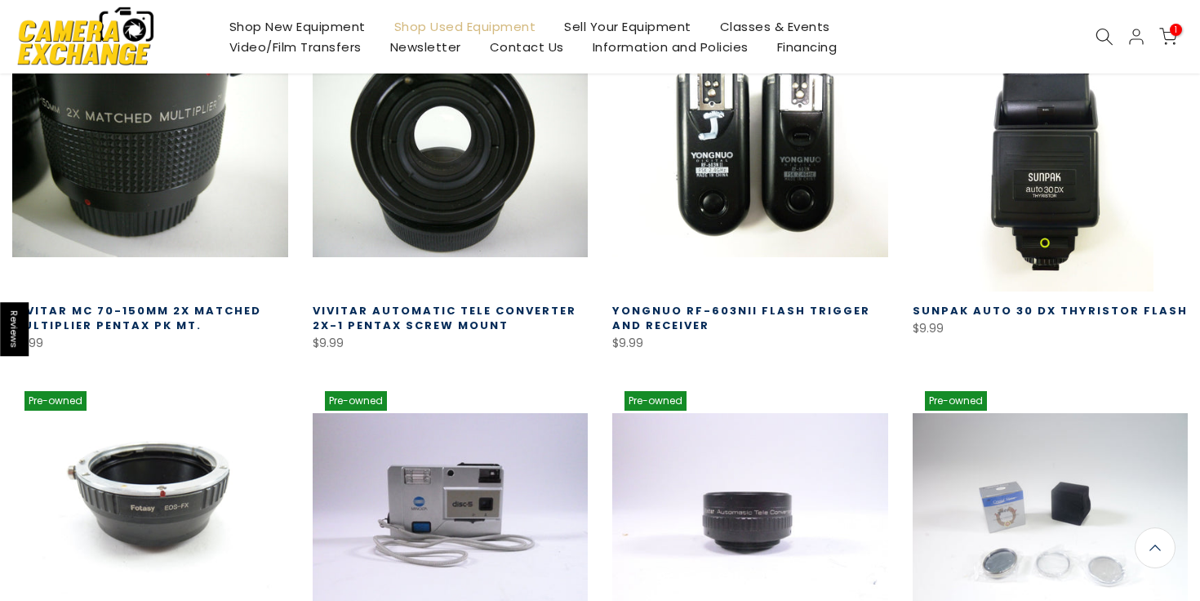
scroll to position [4343, 0]
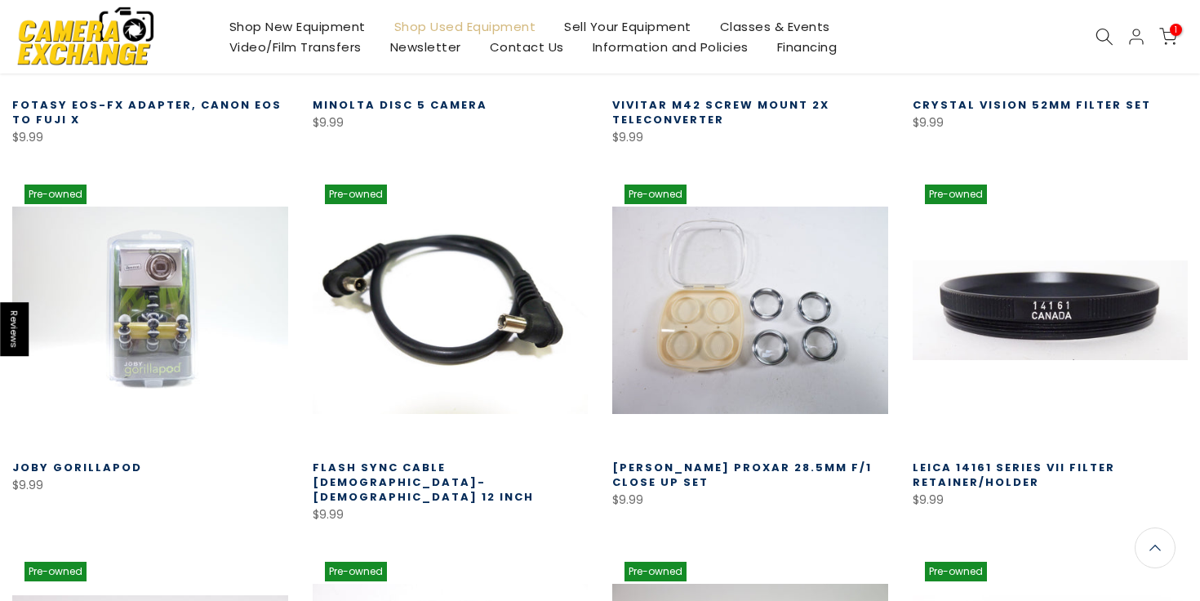
scroll to position [4759, 0]
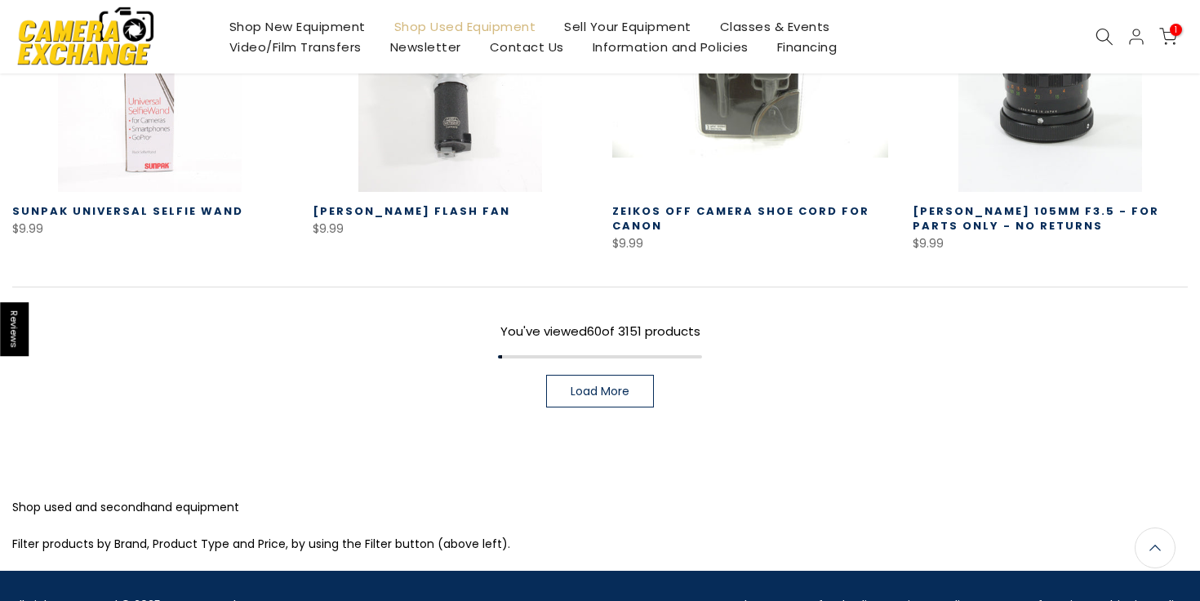
click at [600, 375] on link "Load More" at bounding box center [600, 391] width 108 height 33
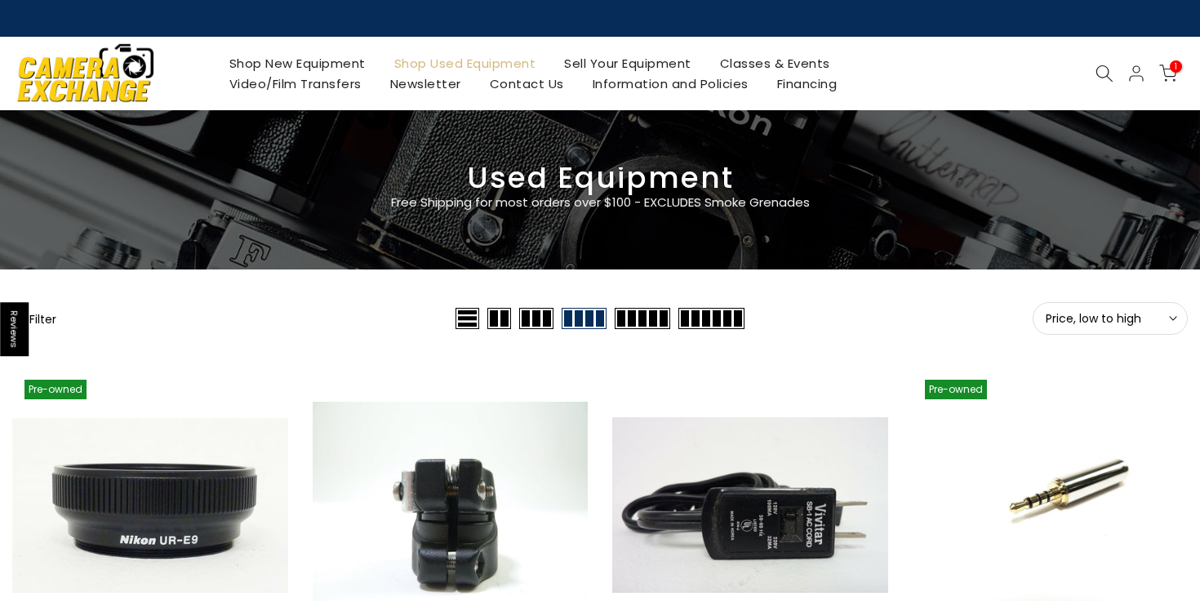
click at [1099, 68] on icon at bounding box center [1105, 73] width 18 height 18
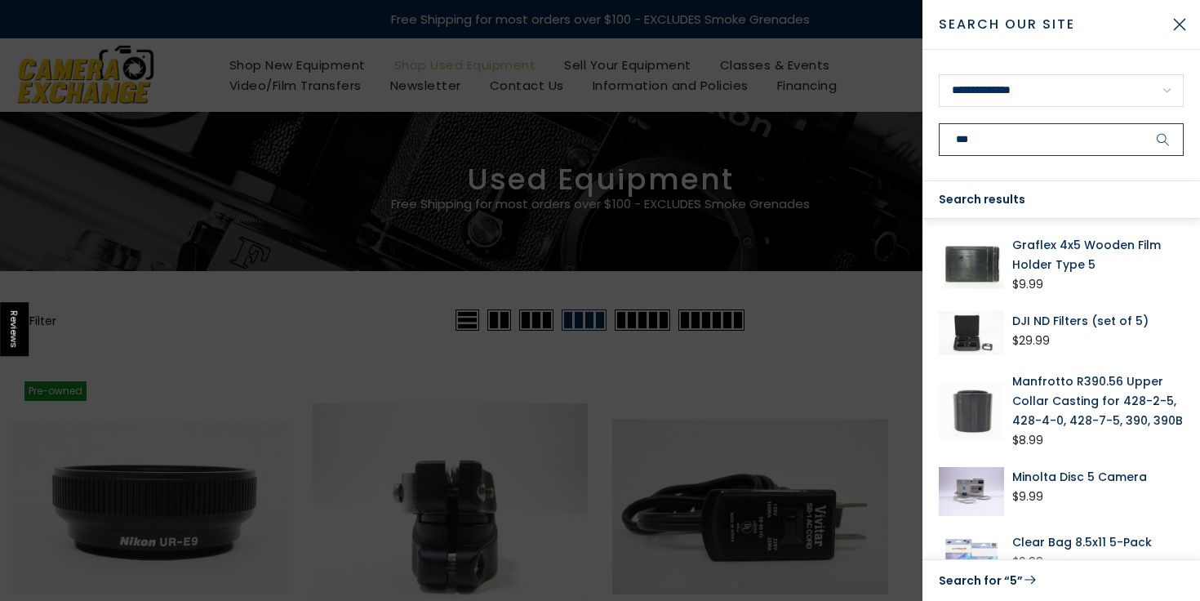
type input "***"
click at [1143, 123] on button "submit" at bounding box center [1163, 139] width 41 height 33
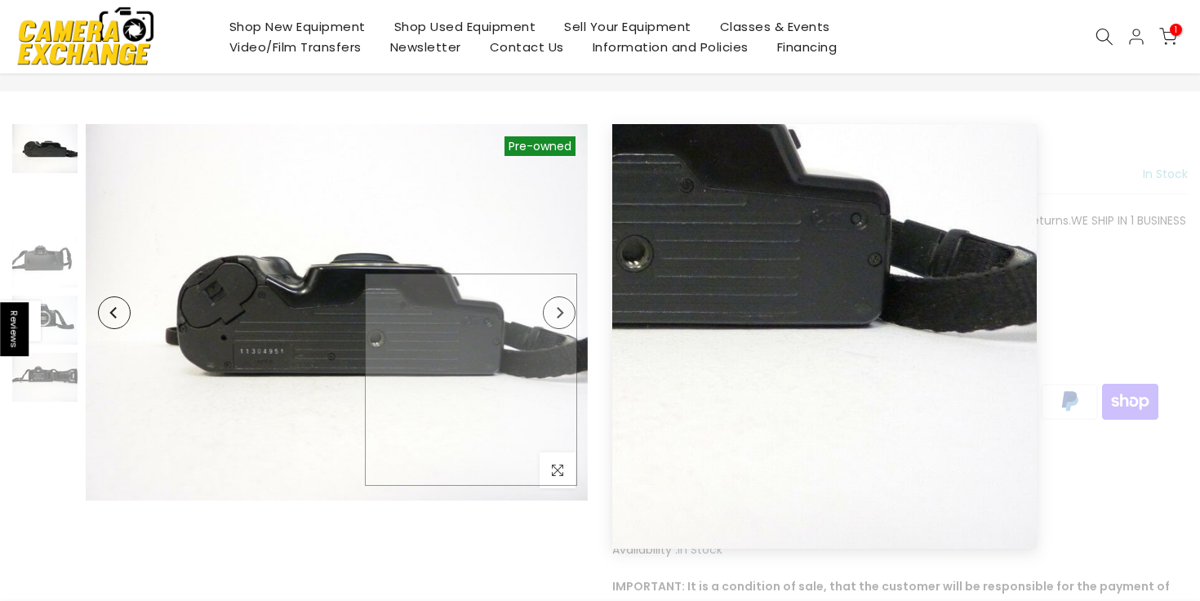
scroll to position [121, 0]
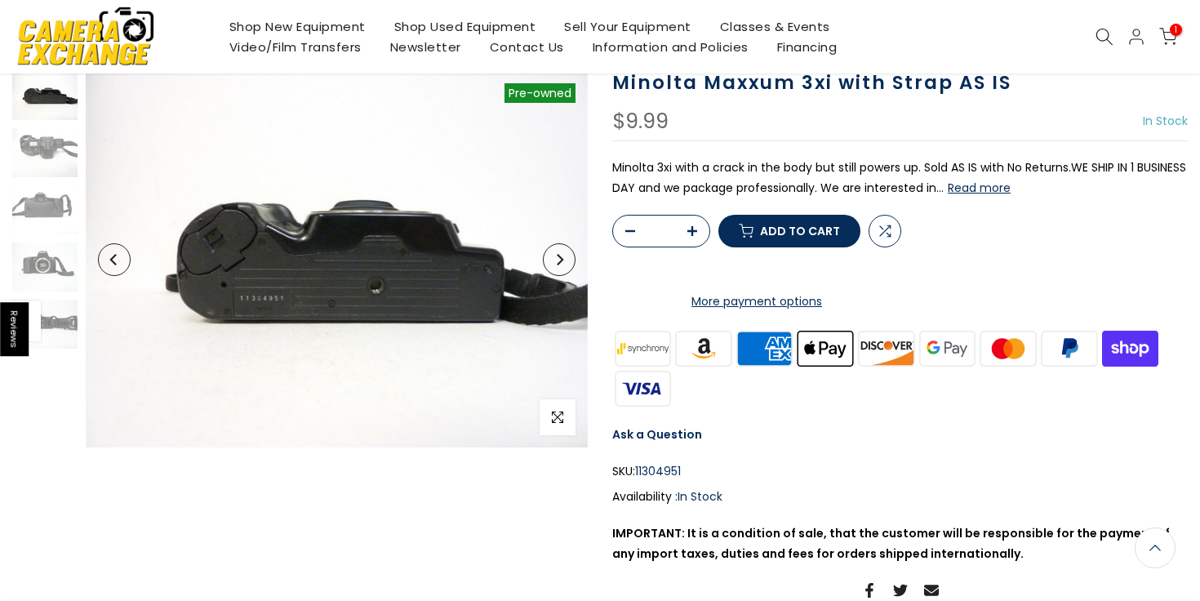
click at [30, 180] on div at bounding box center [45, 210] width 69 height 278
click at [35, 163] on img at bounding box center [44, 152] width 65 height 49
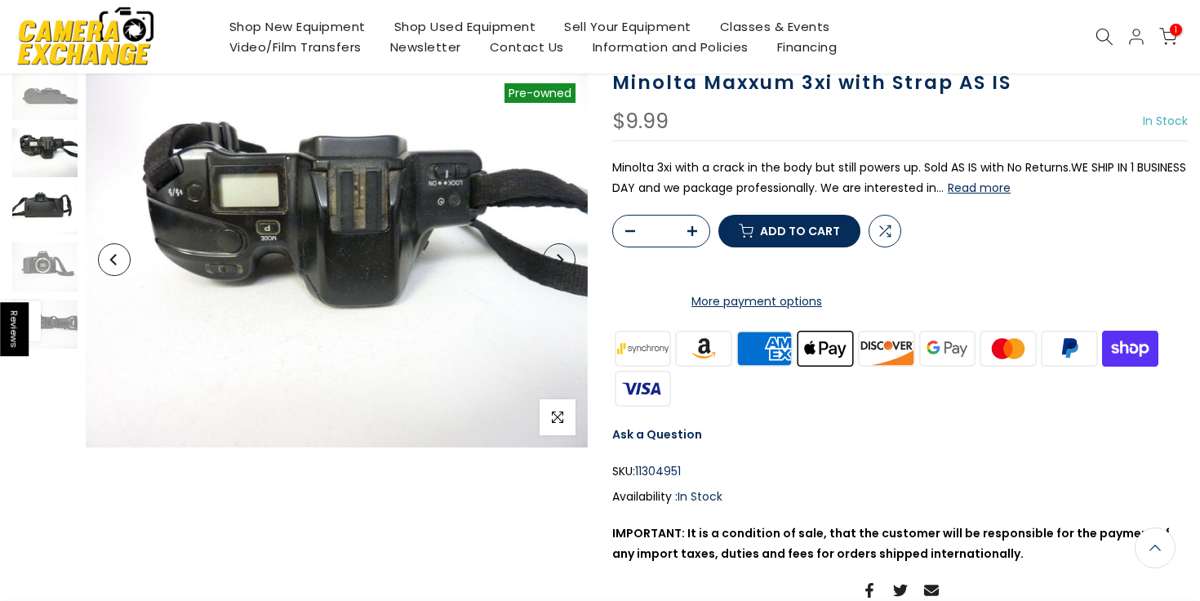
click at [35, 200] on img at bounding box center [44, 209] width 65 height 49
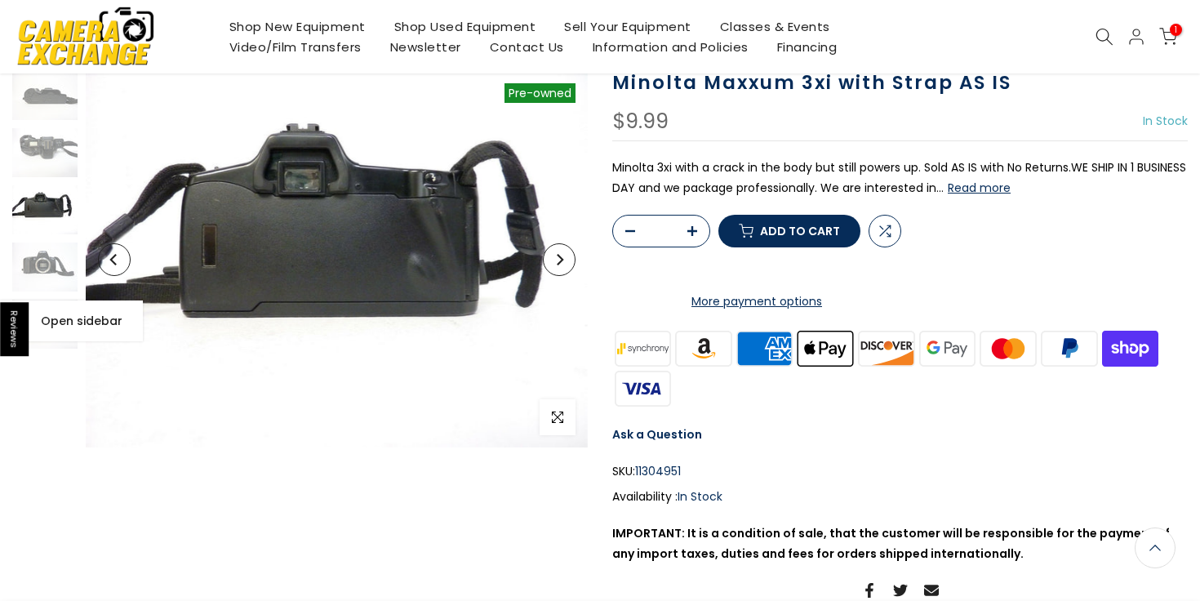
click at [38, 302] on span at bounding box center [20, 320] width 41 height 41
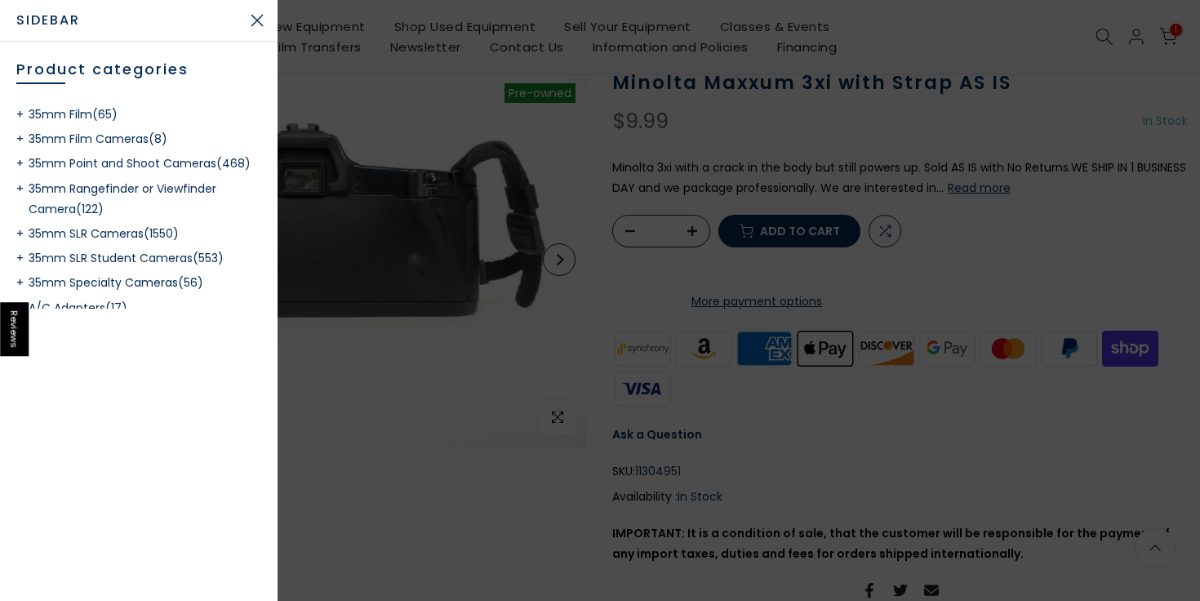
click at [464, 304] on div at bounding box center [600, 300] width 1200 height 601
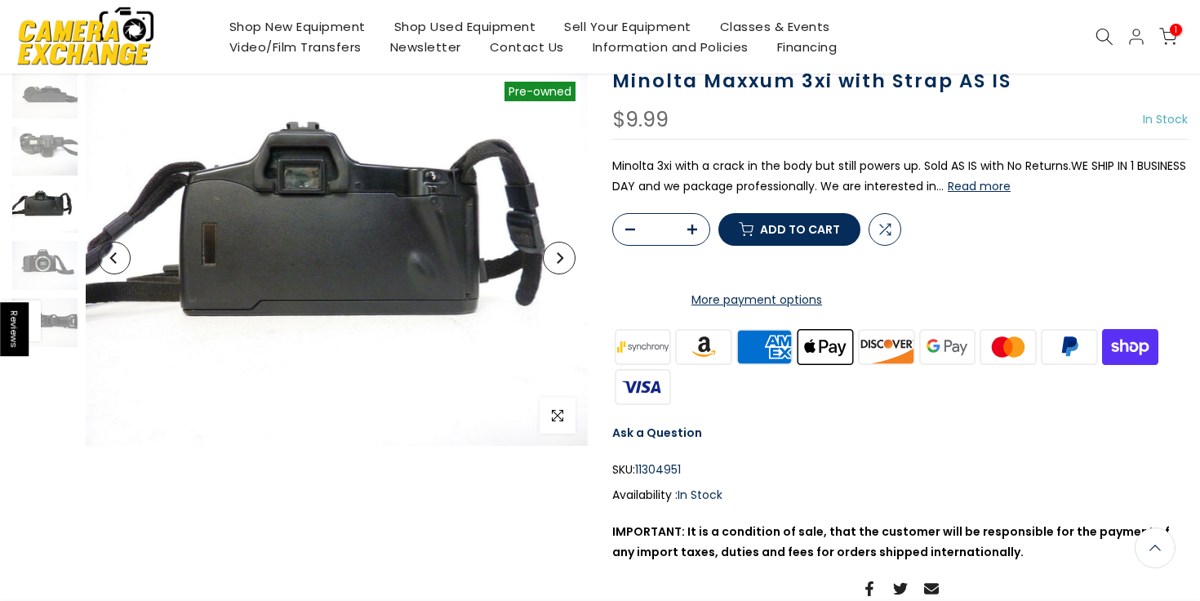
scroll to position [119, 0]
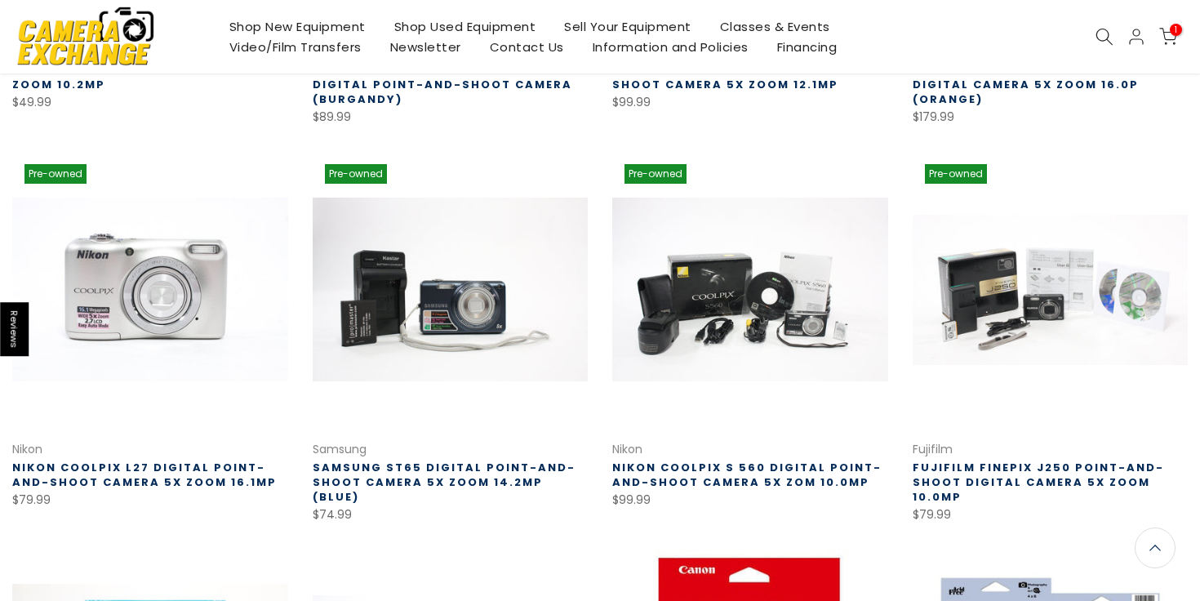
scroll to position [592, 0]
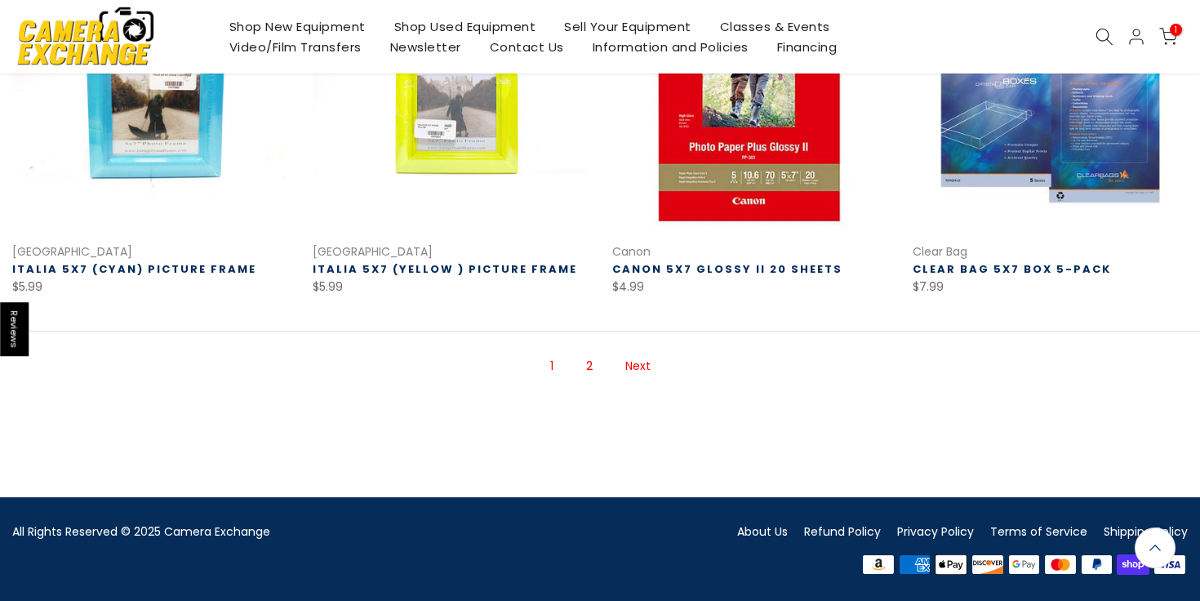
click at [617, 354] on link "Next" at bounding box center [638, 366] width 42 height 29
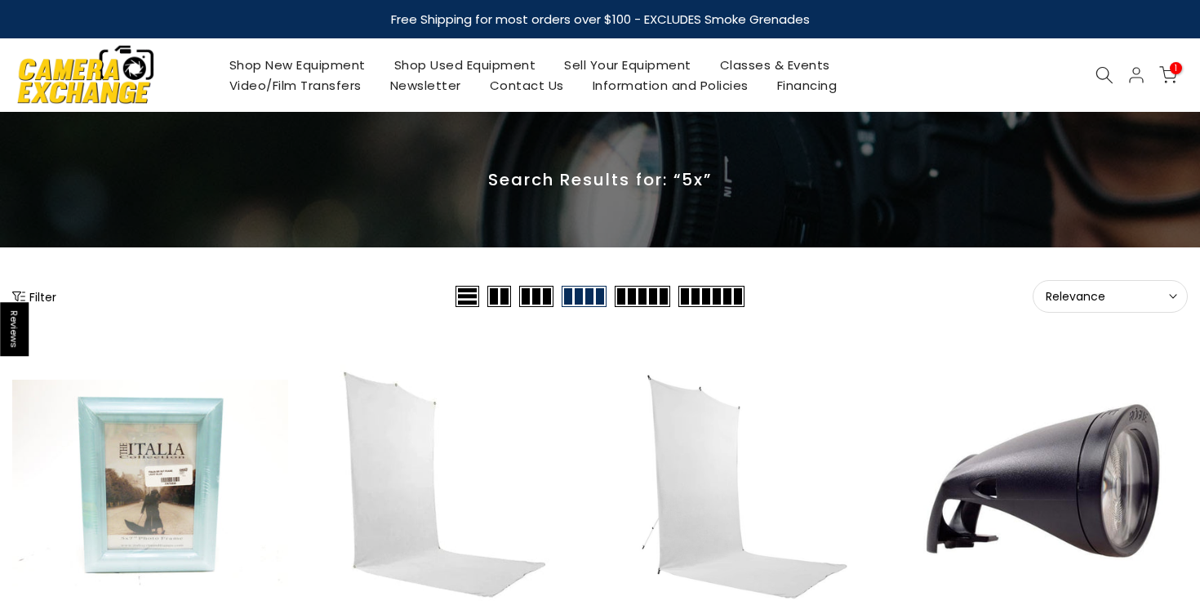
click at [1108, 75] on use at bounding box center [1104, 75] width 16 height 16
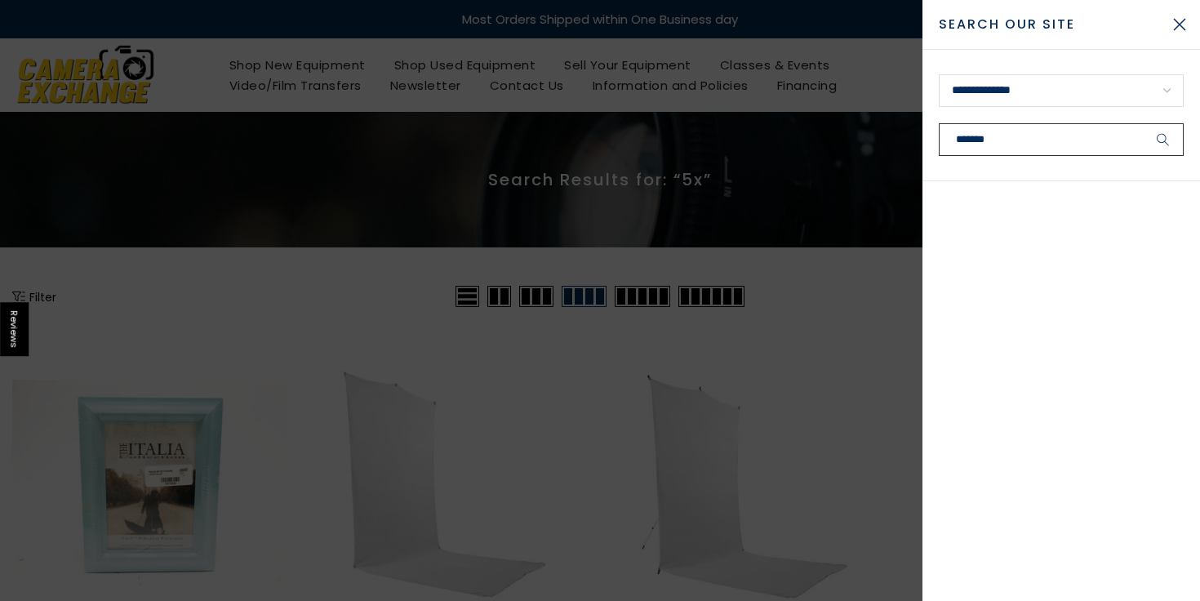
type input "*******"
click at [1143, 123] on button "submit" at bounding box center [1163, 139] width 41 height 33
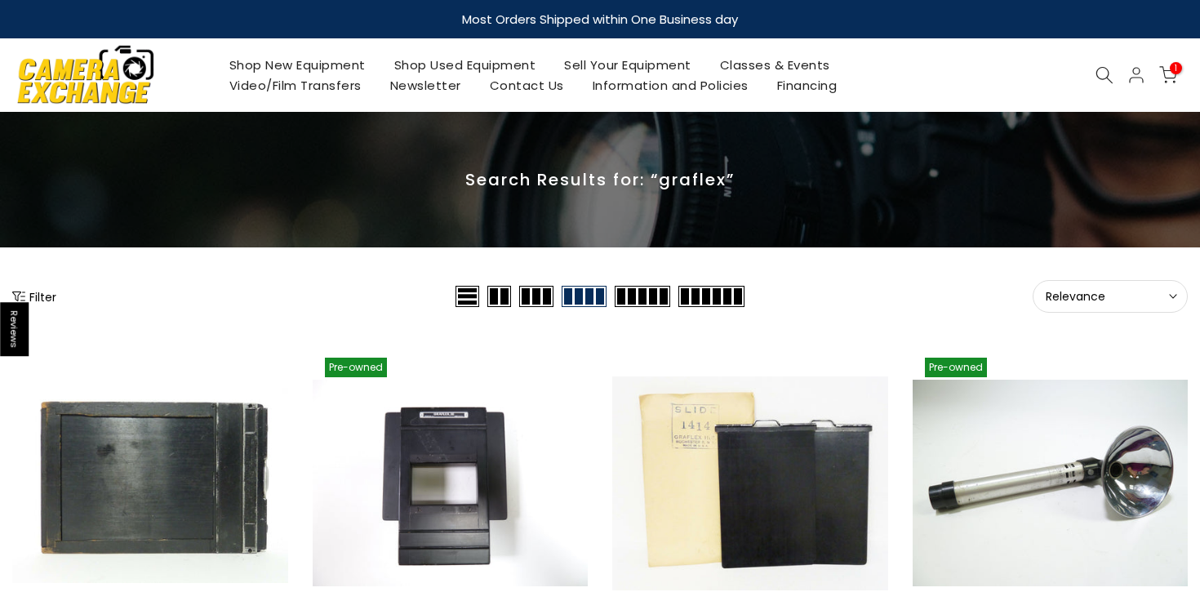
click at [485, 59] on link "Shop Used Equipment" at bounding box center [465, 65] width 171 height 20
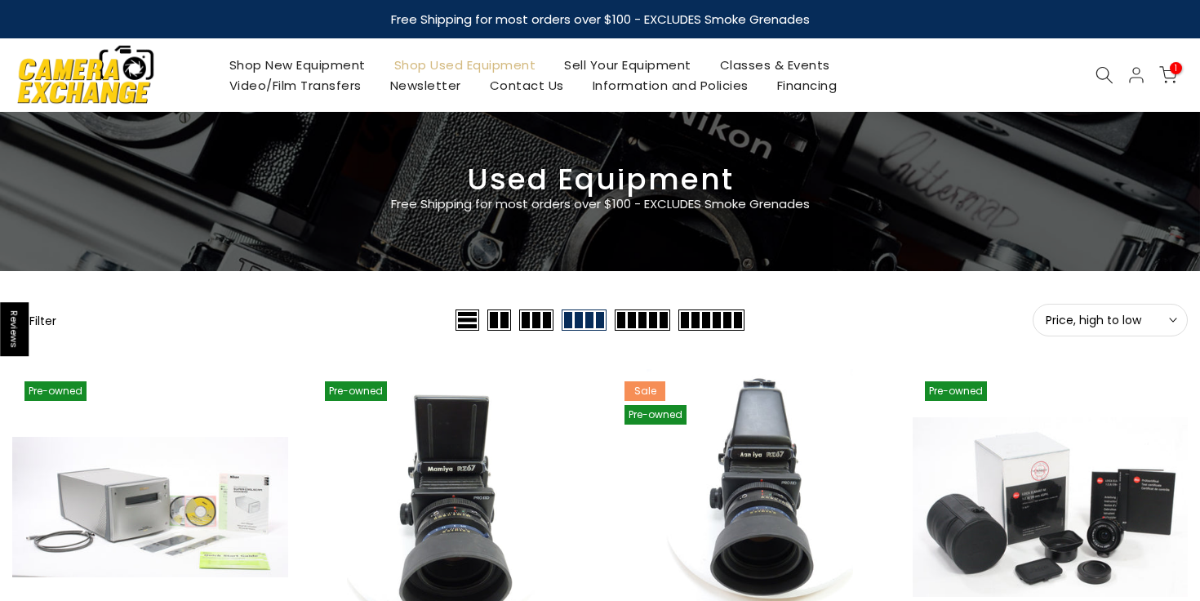
click at [56, 329] on div "Filter" at bounding box center [231, 320] width 439 height 33
click at [47, 324] on button "Filter" at bounding box center [34, 320] width 44 height 16
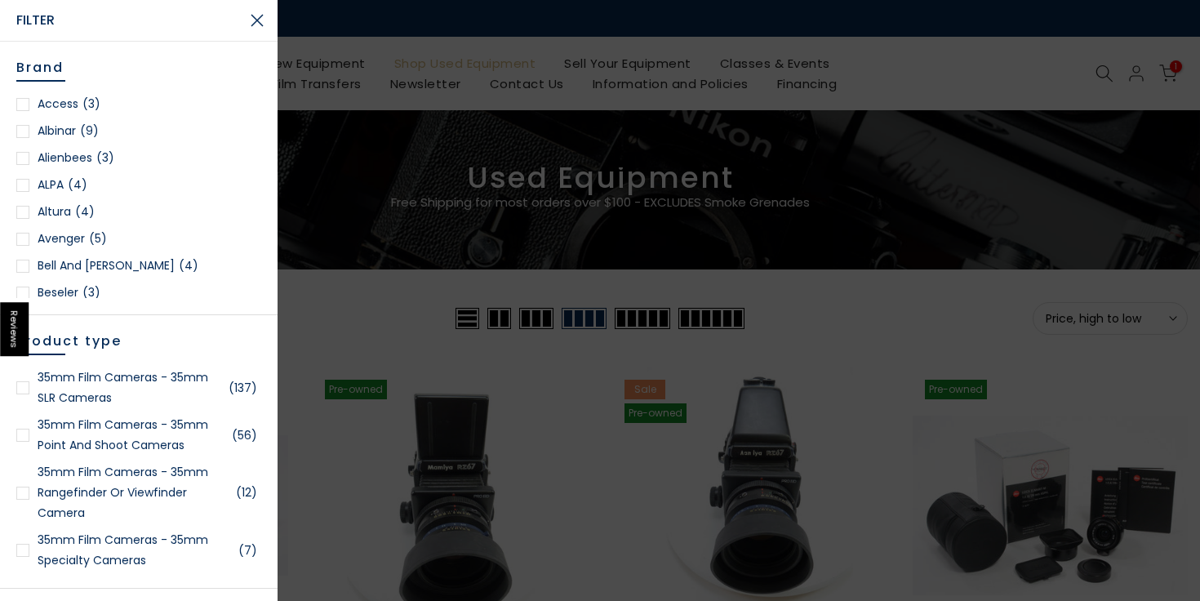
click at [24, 385] on div at bounding box center [22, 387] width 13 height 13
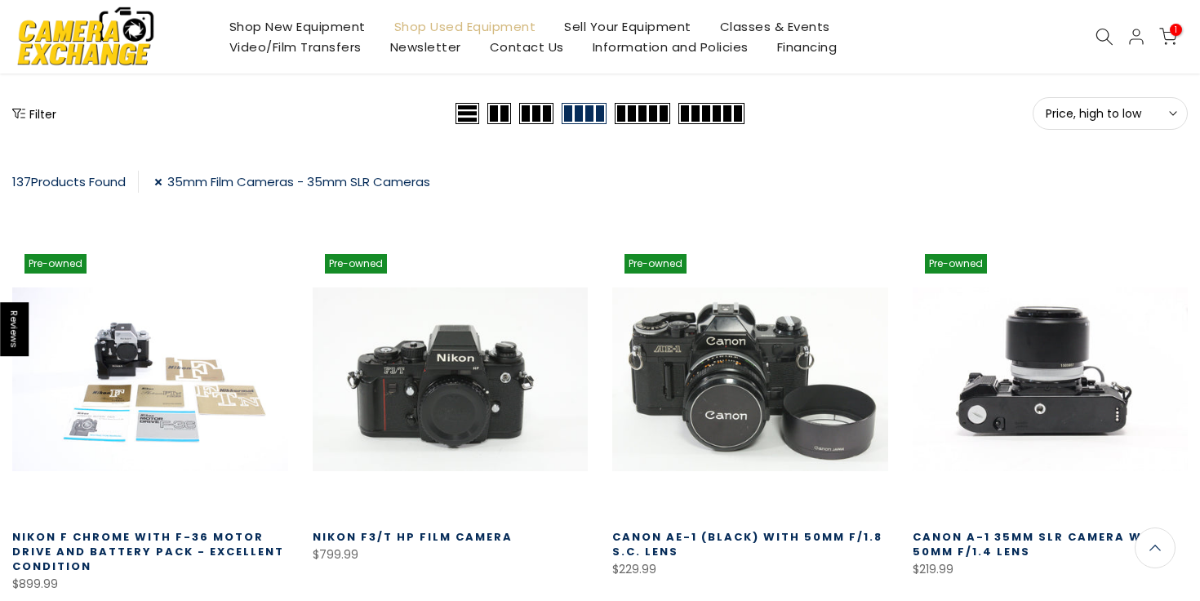
scroll to position [136, 0]
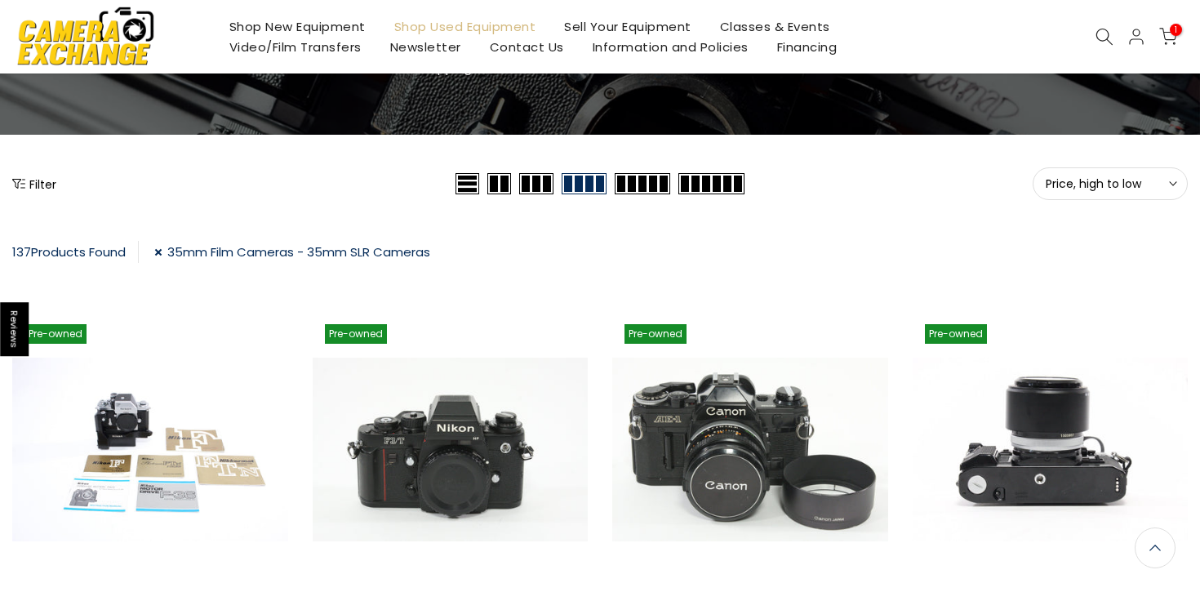
click at [1090, 177] on span "Price, high to low" at bounding box center [1110, 183] width 129 height 15
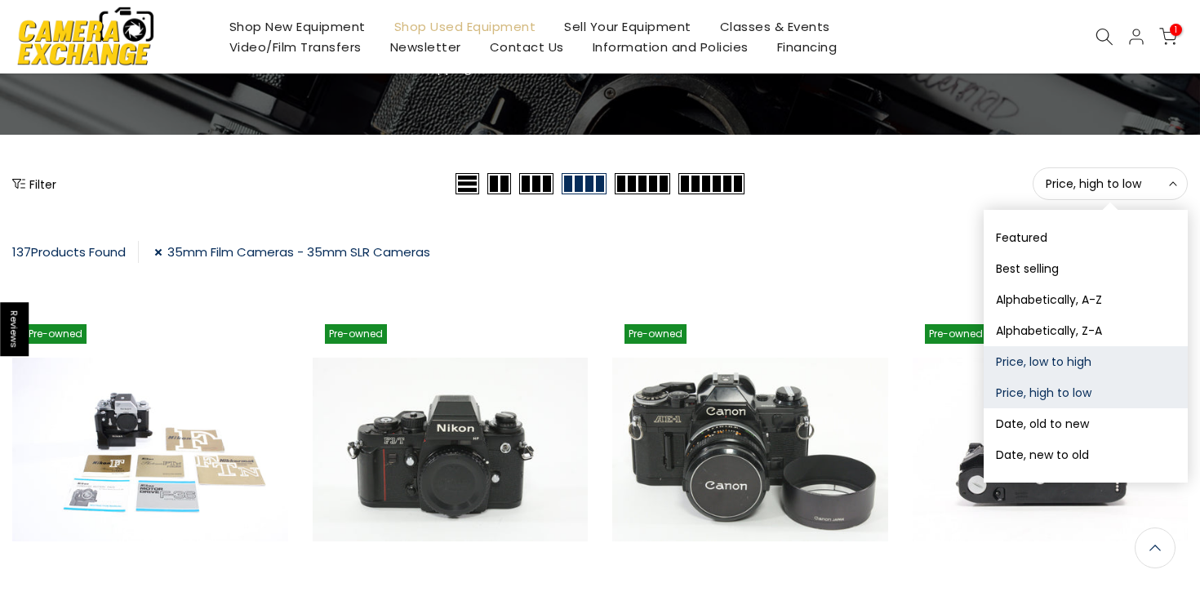
click at [1051, 363] on button "Price, low to high" at bounding box center [1086, 361] width 204 height 31
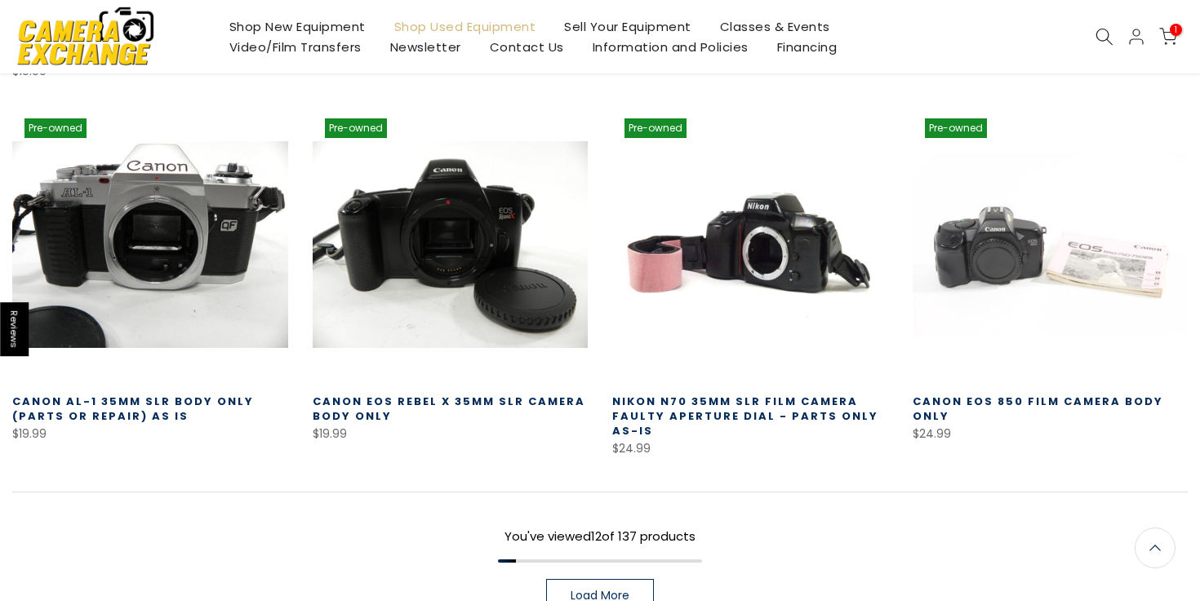
scroll to position [1092, 0]
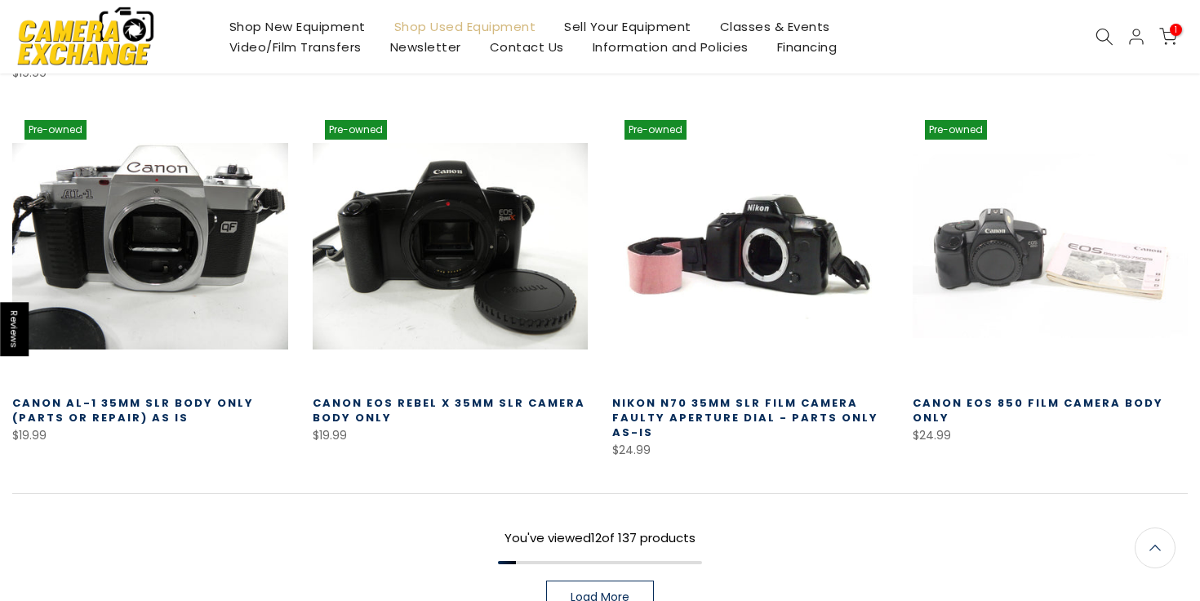
click at [586, 580] on link "Load More" at bounding box center [600, 596] width 108 height 33
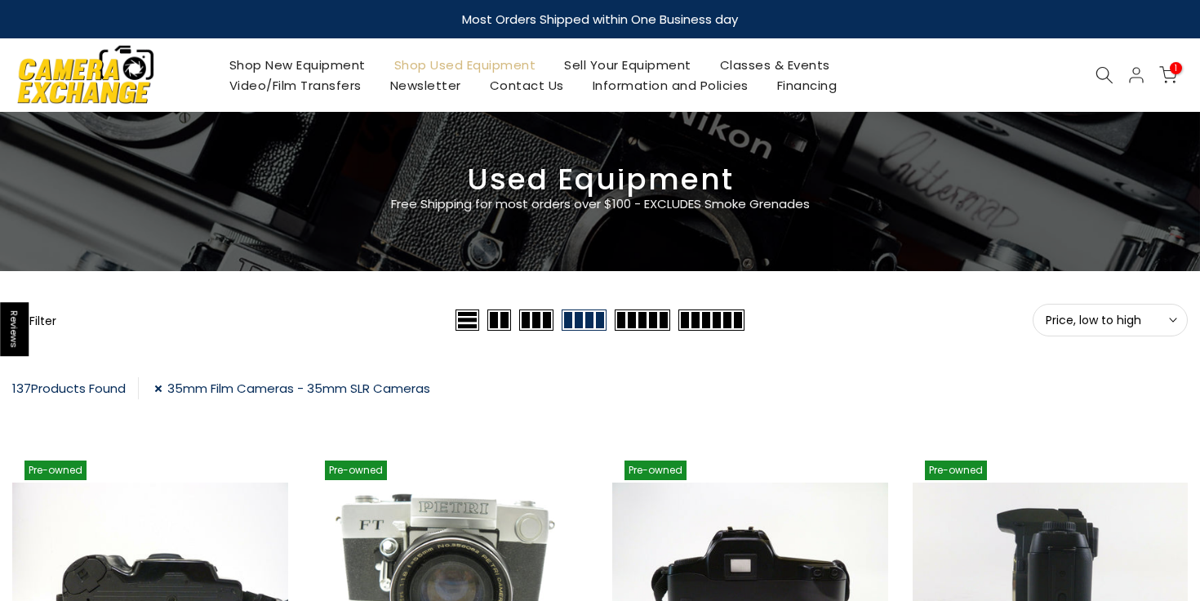
click at [46, 324] on button "Filter" at bounding box center [34, 320] width 44 height 16
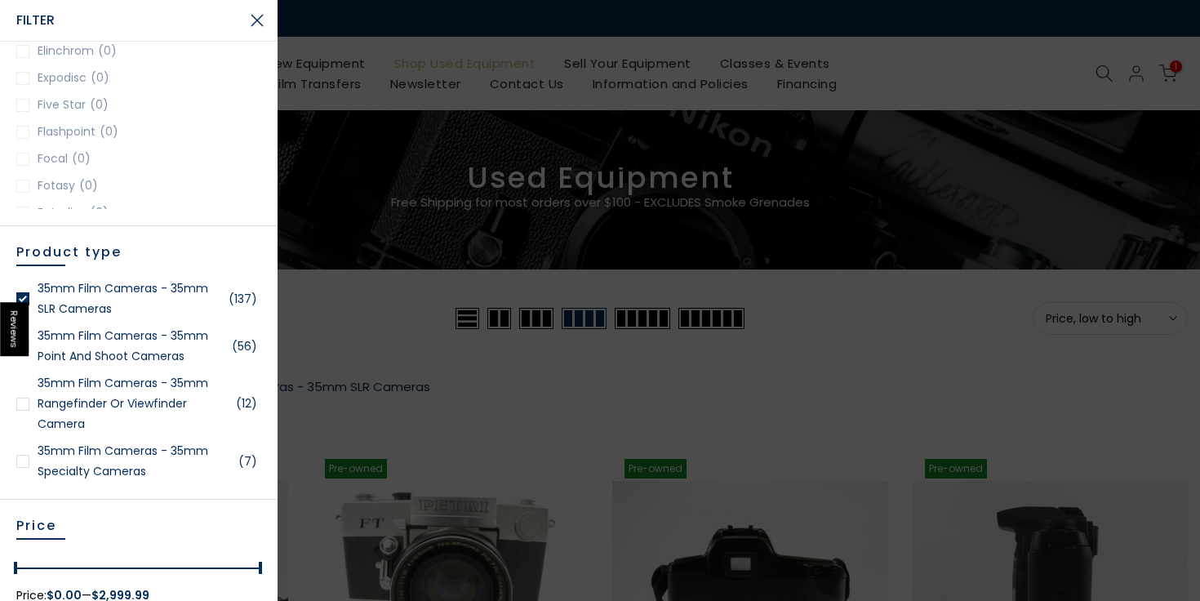
click at [29, 348] on link "35mm Film Cameras - 35mm Point and Shoot Cameras (56)" at bounding box center [138, 346] width 245 height 41
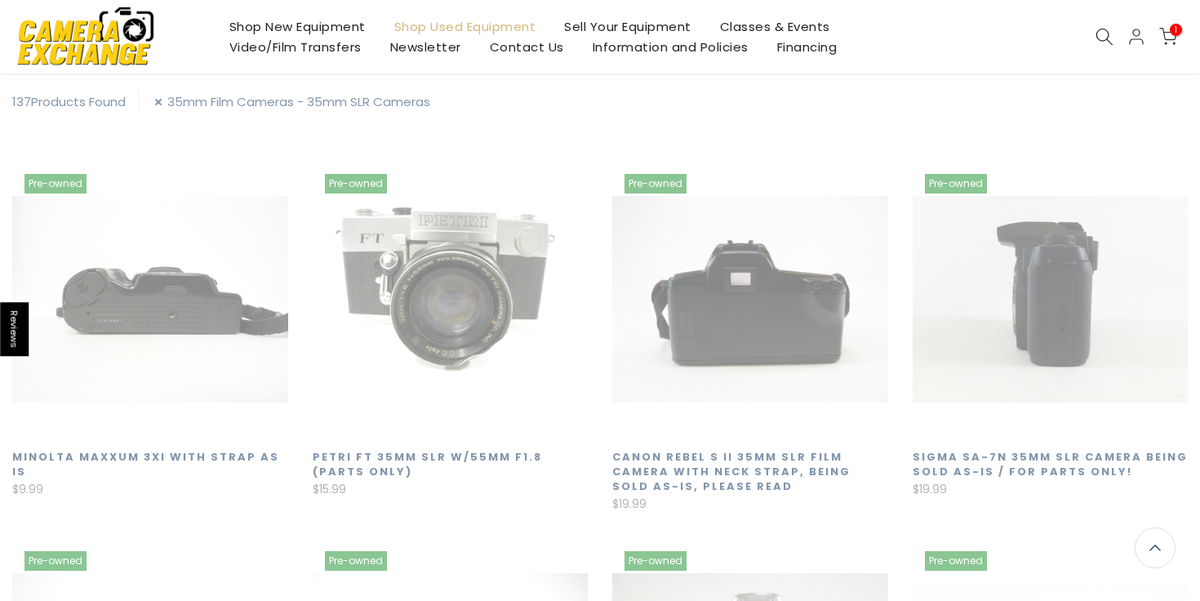
scroll to position [286, 0]
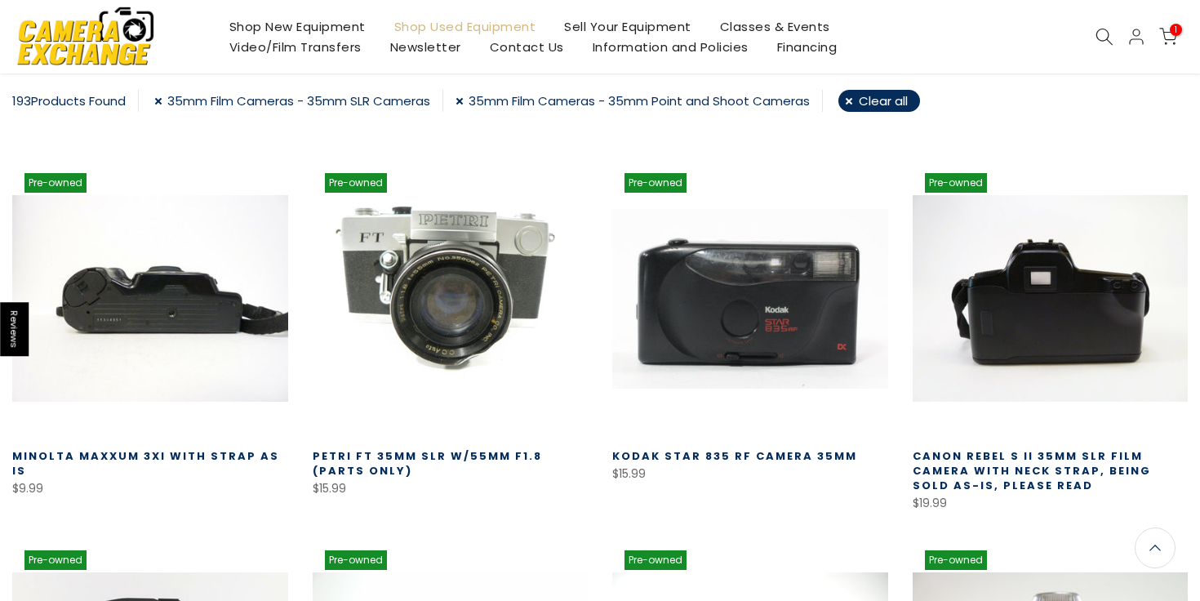
click at [100, 100] on div "193 Products Found" at bounding box center [75, 101] width 127 height 22
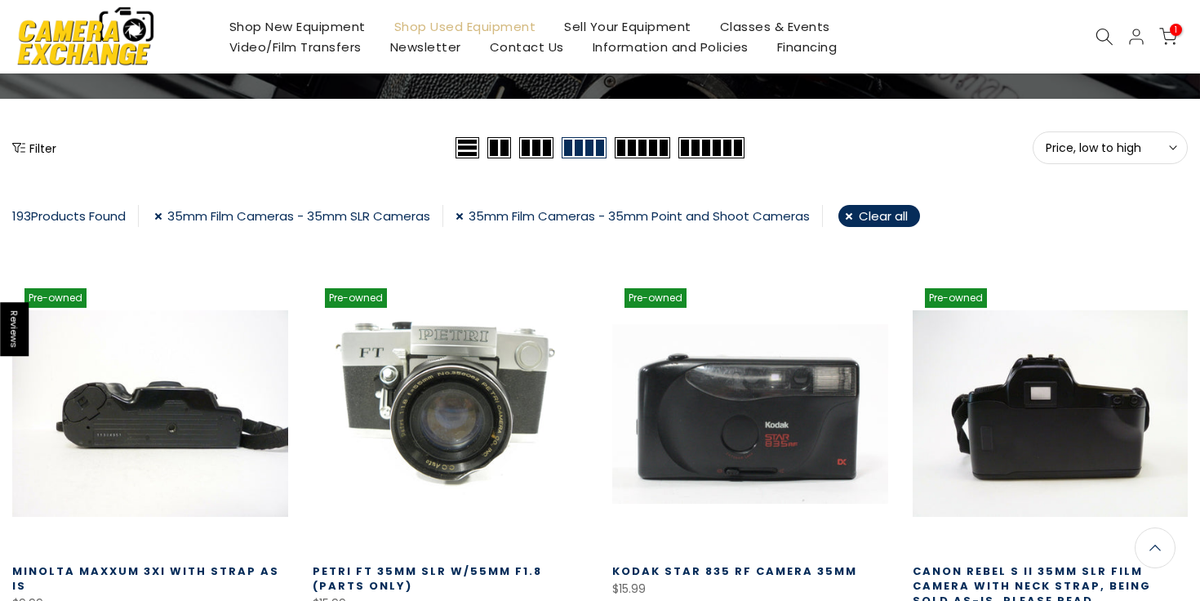
scroll to position [111, 0]
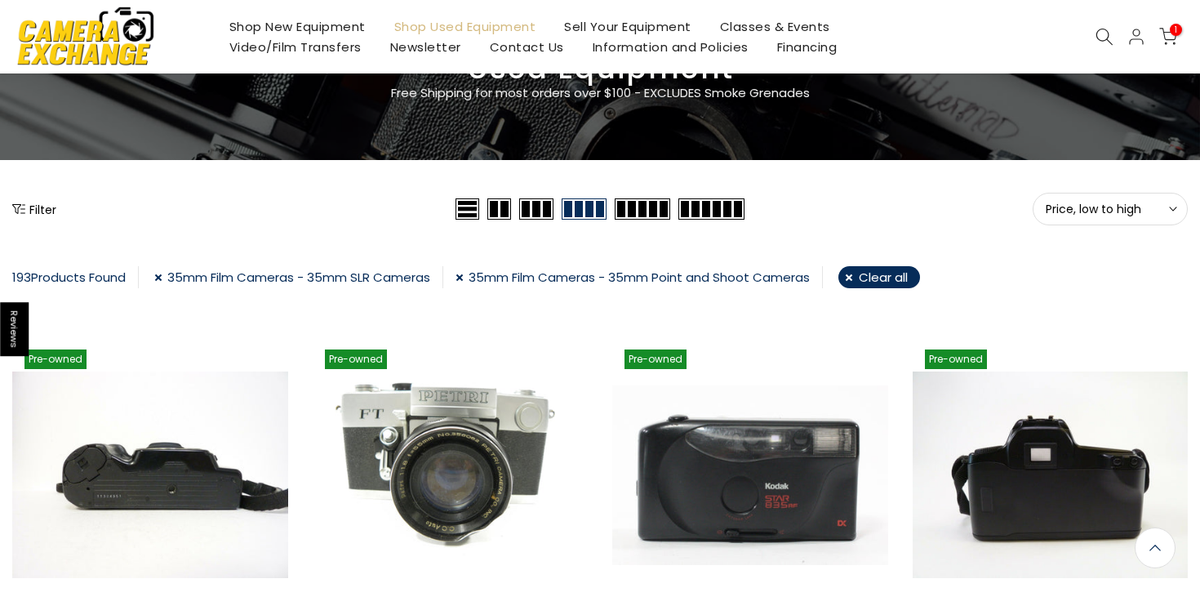
click at [42, 207] on button "Filter" at bounding box center [34, 209] width 44 height 16
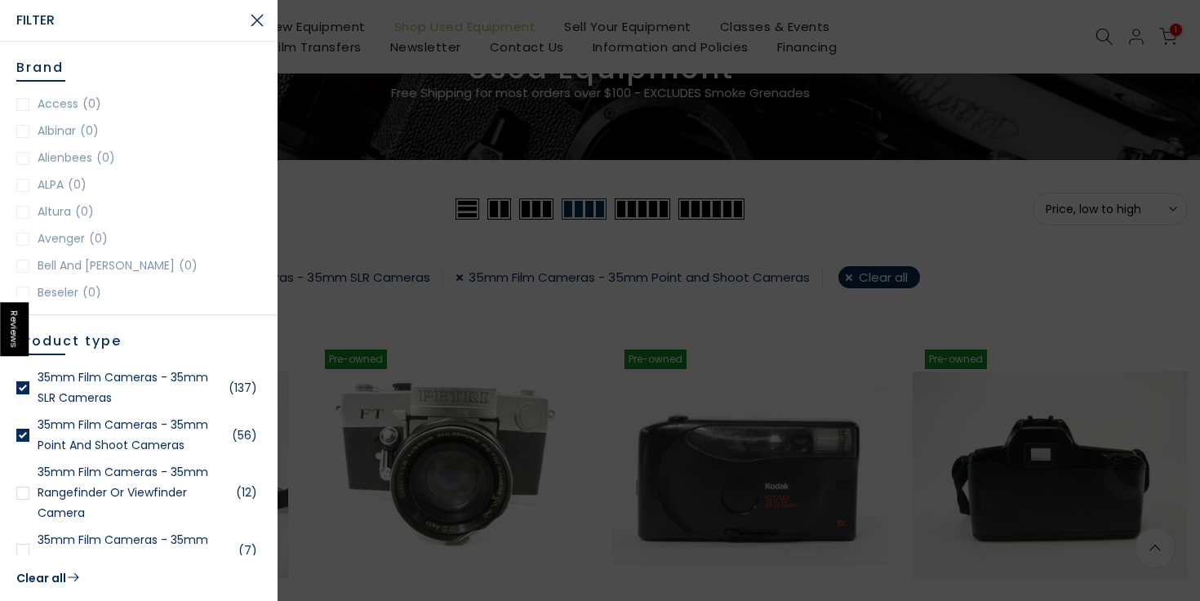
click at [32, 489] on link "35mm Film Cameras - 35mm Rangefinder or Viewfinder Camera (12)" at bounding box center [138, 492] width 245 height 61
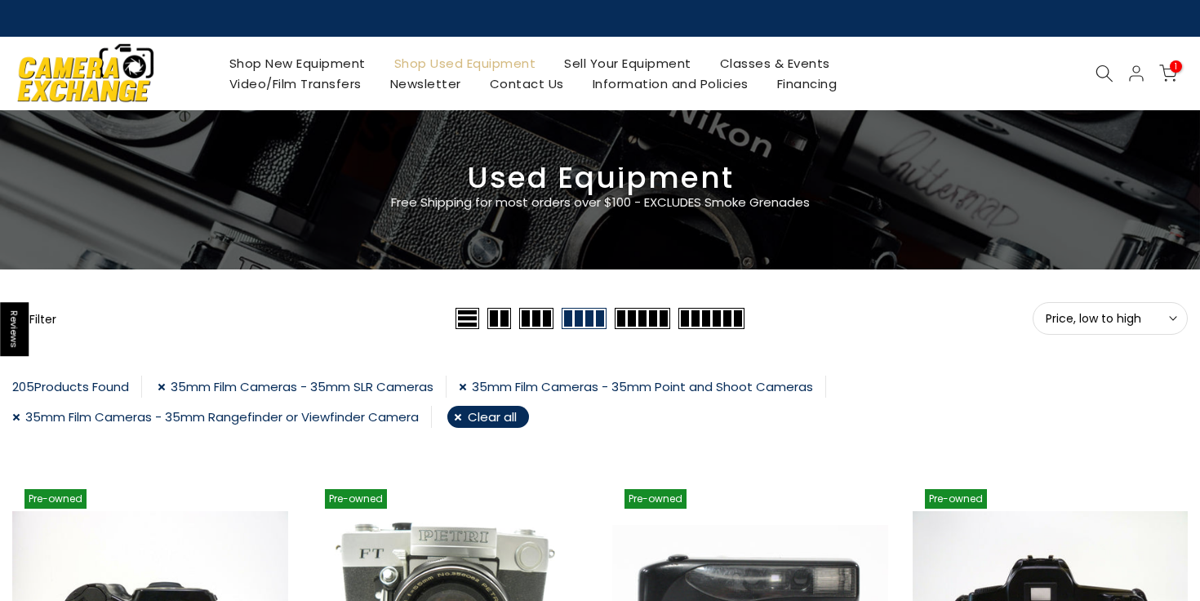
click at [37, 320] on button "Filter" at bounding box center [34, 318] width 44 height 16
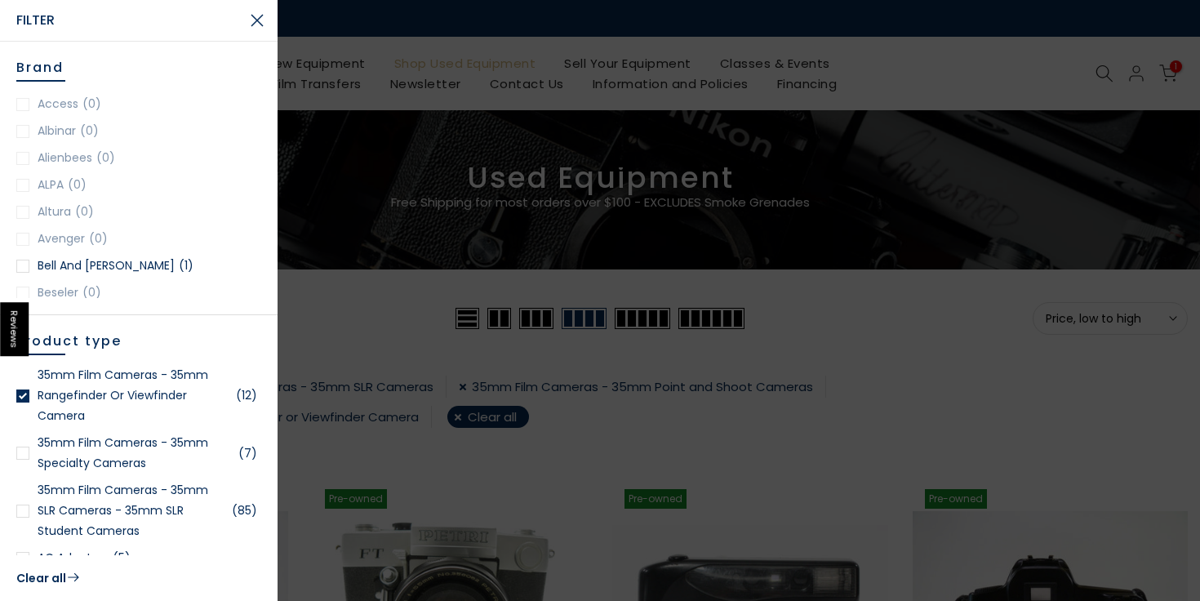
scroll to position [99, 0]
click at [96, 445] on link "35mm Film Cameras - 35mm Specialty Cameras (7)" at bounding box center [138, 451] width 245 height 41
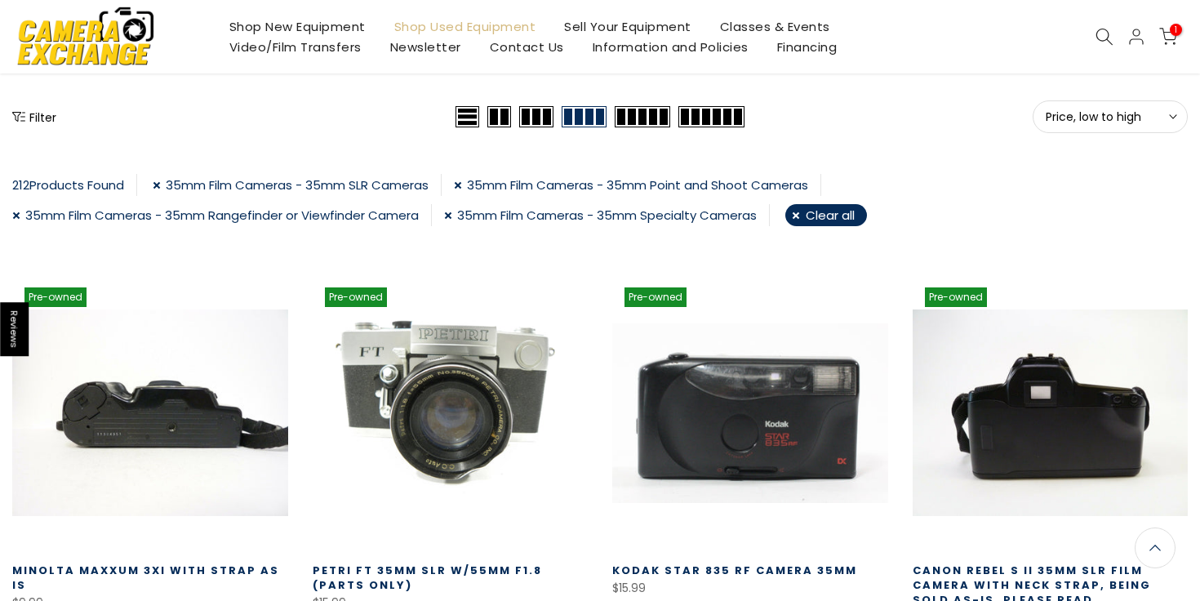
scroll to position [201, 0]
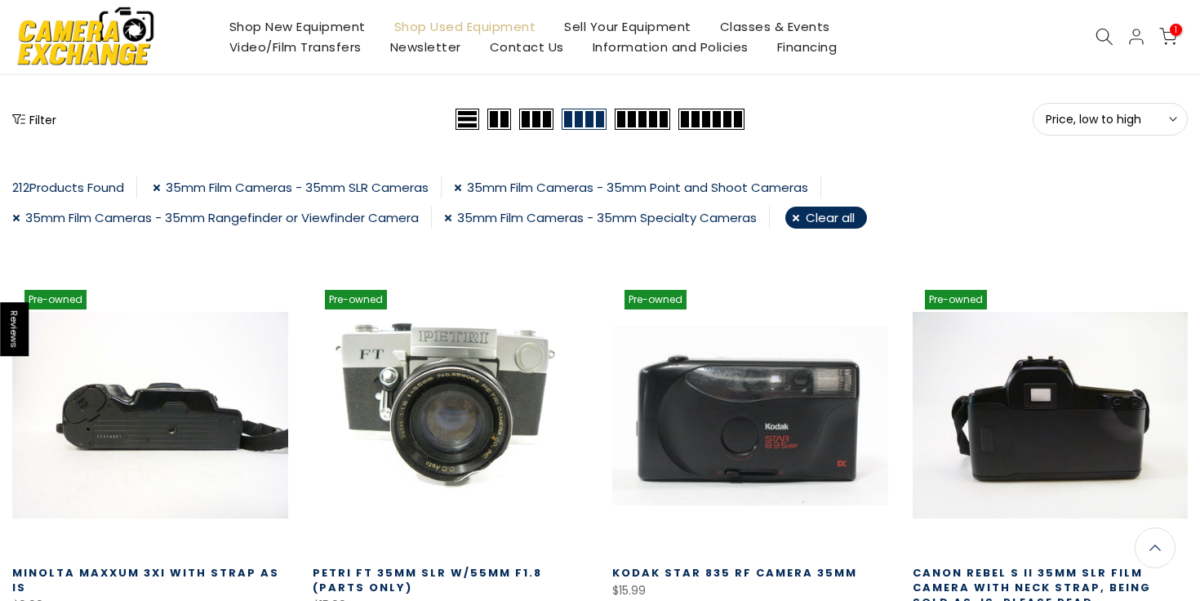
click at [39, 126] on button "Filter" at bounding box center [34, 119] width 44 height 16
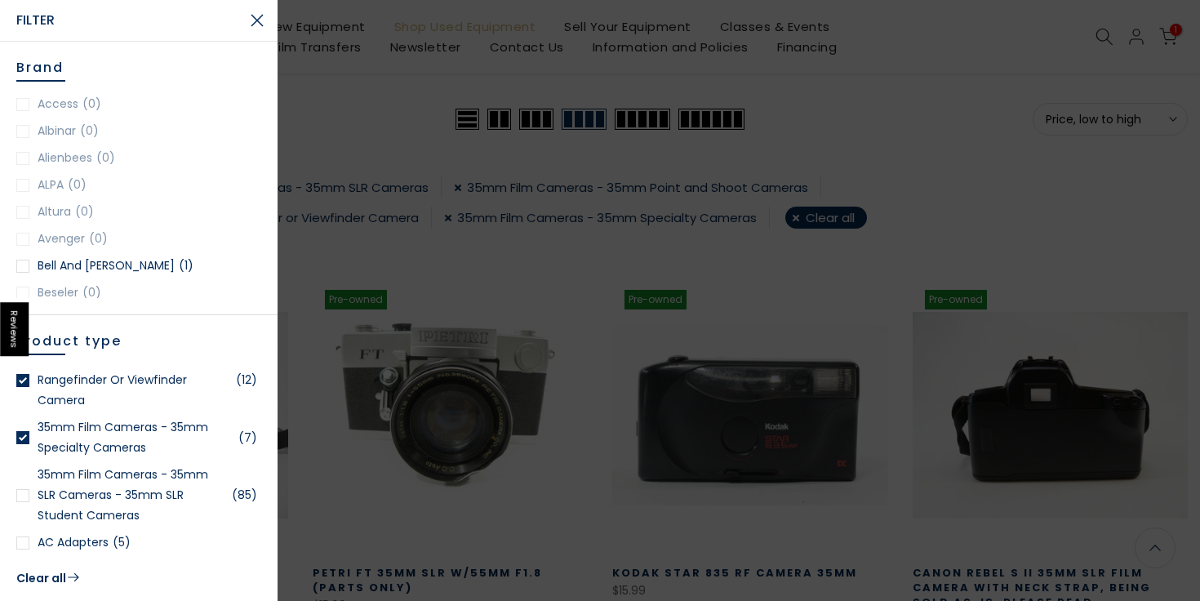
scroll to position [0, 0]
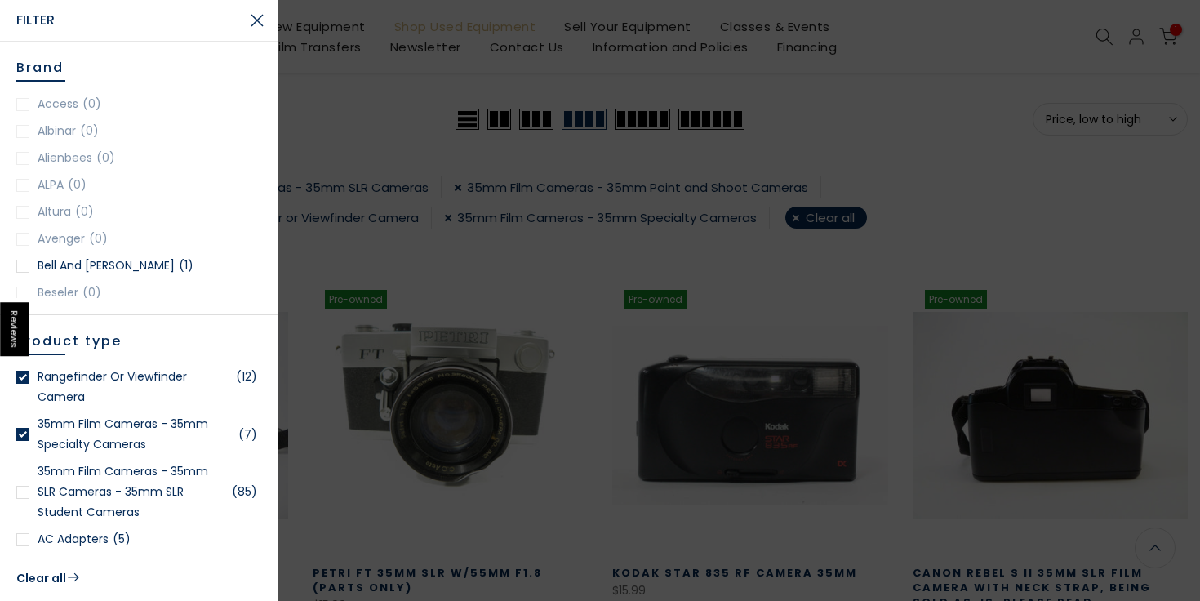
click at [60, 477] on link "35mm Film Cameras - 35mm SLR Cameras - 35mm SLR Student Cameras (85)" at bounding box center [138, 491] width 245 height 61
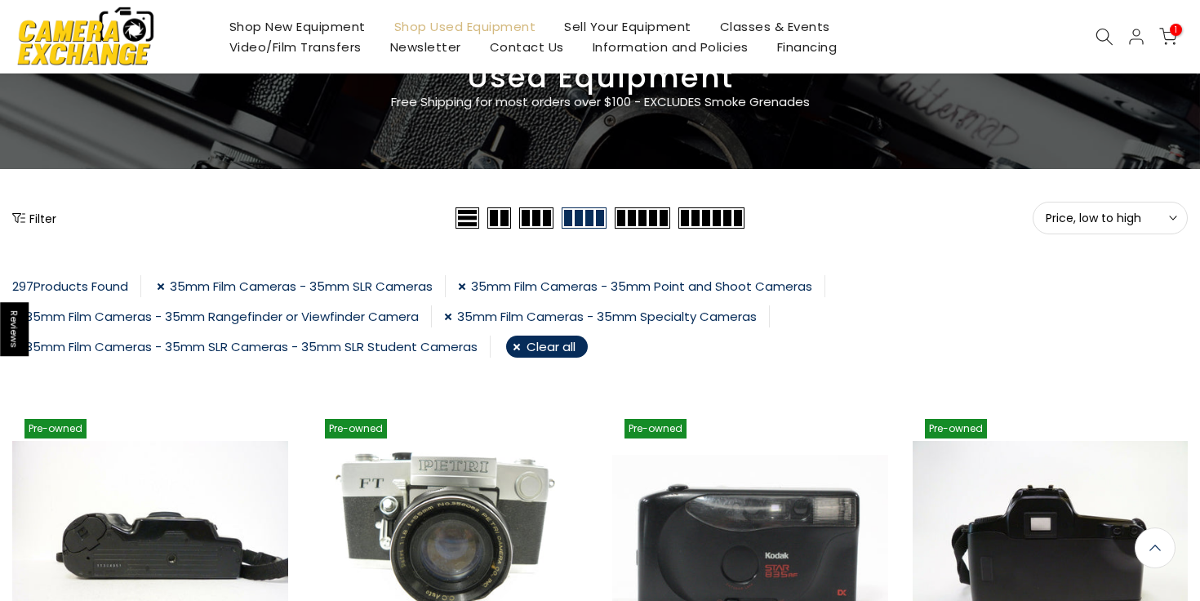
click at [43, 216] on button "Filter" at bounding box center [34, 218] width 44 height 16
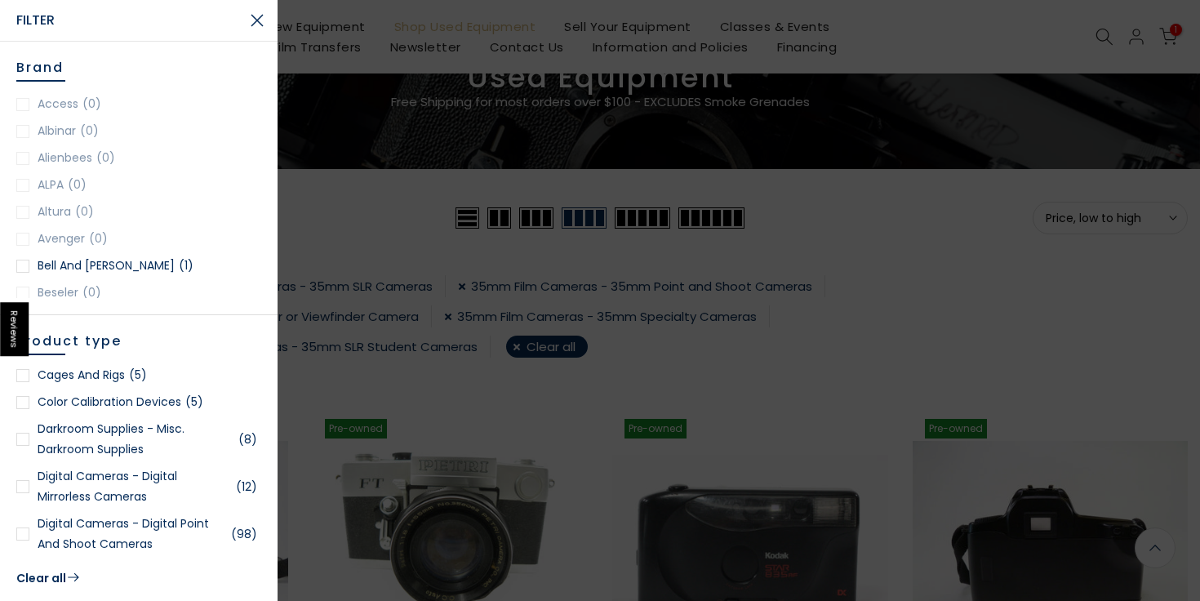
click at [309, 371] on div at bounding box center [600, 300] width 1200 height 601
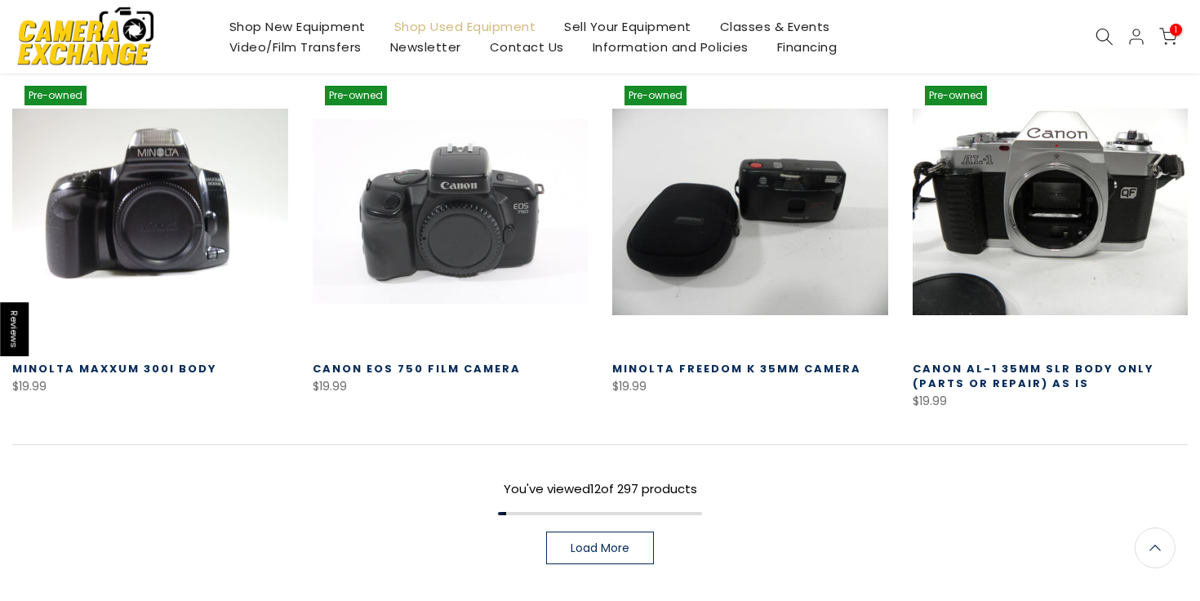
click at [622, 542] on span "Load More" at bounding box center [600, 547] width 59 height 11
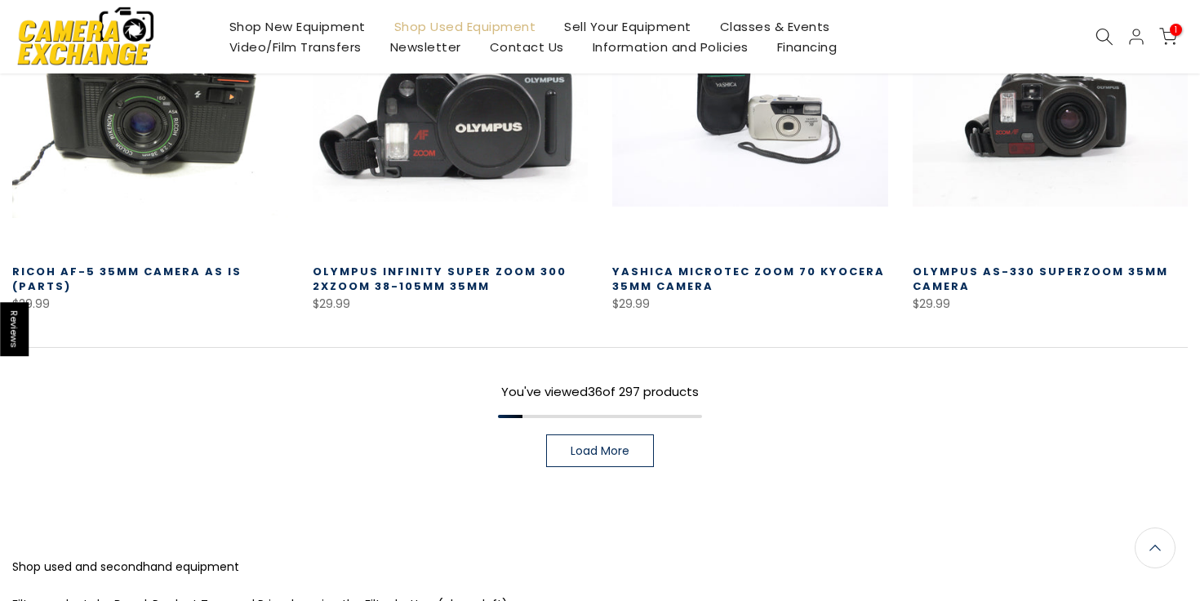
scroll to position [3471, 0]
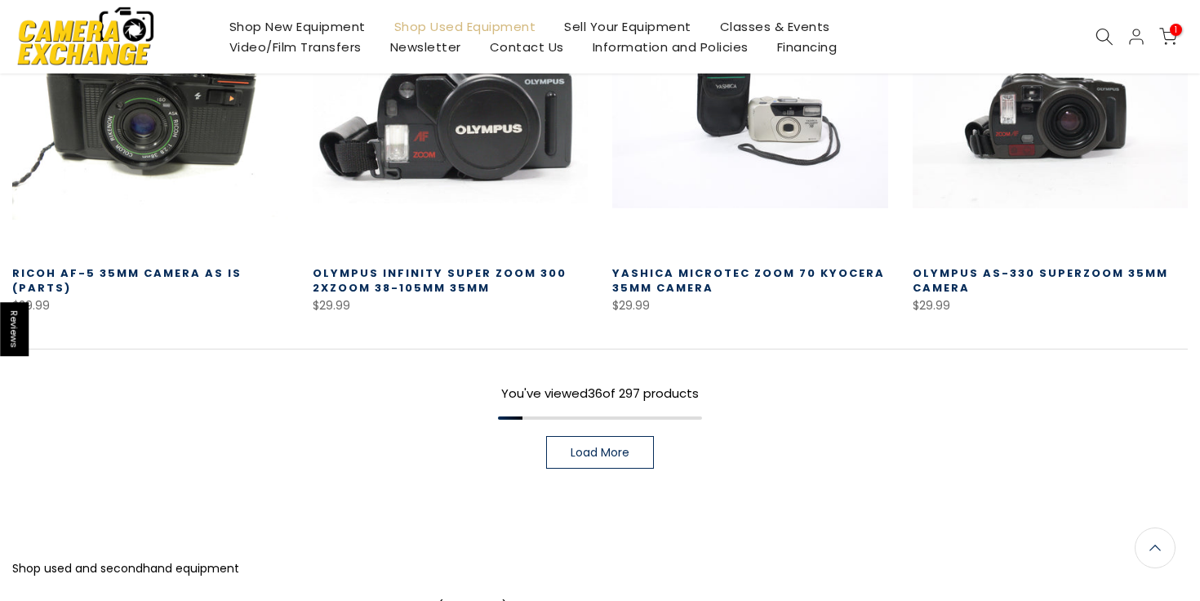
click at [612, 447] on span "Load More" at bounding box center [600, 452] width 59 height 11
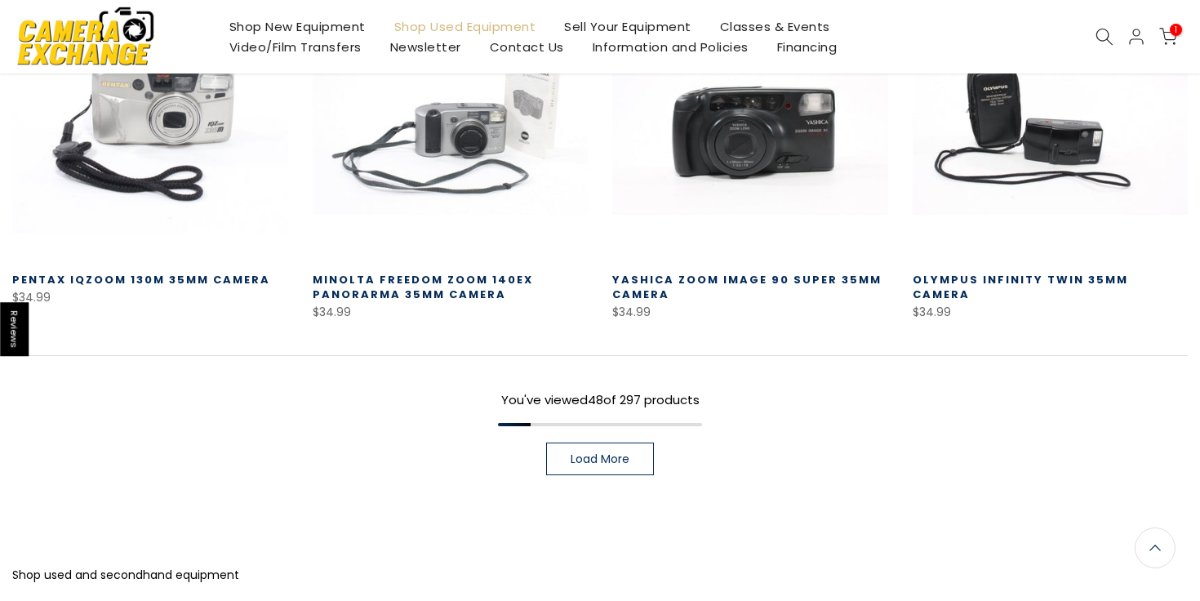
scroll to position [4604, 0]
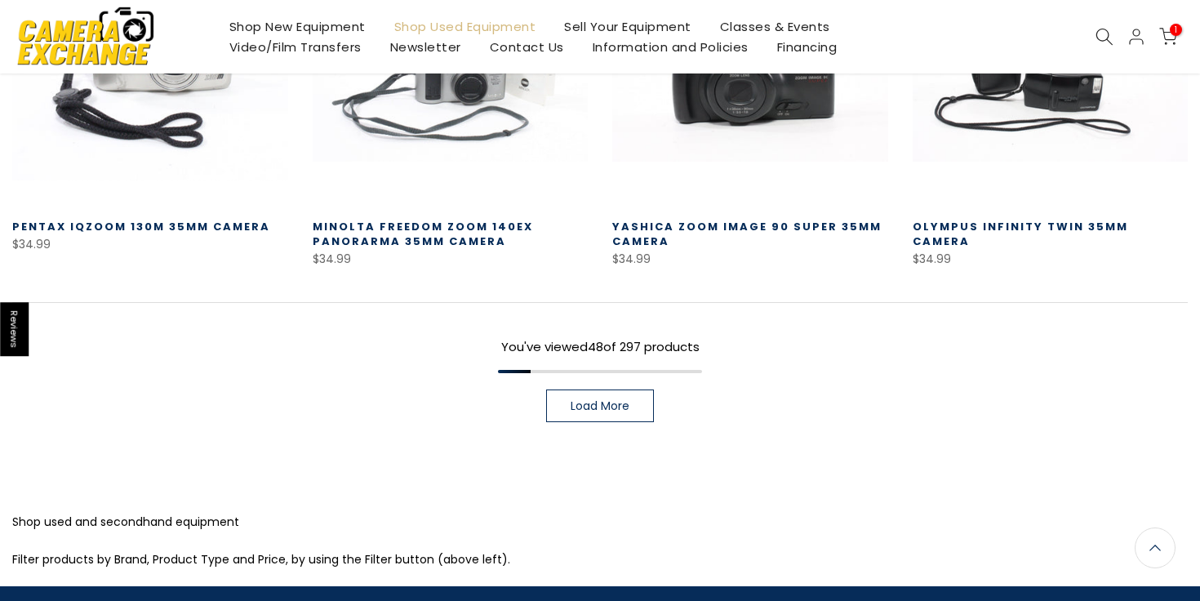
click at [600, 400] on span "Load More" at bounding box center [600, 405] width 59 height 11
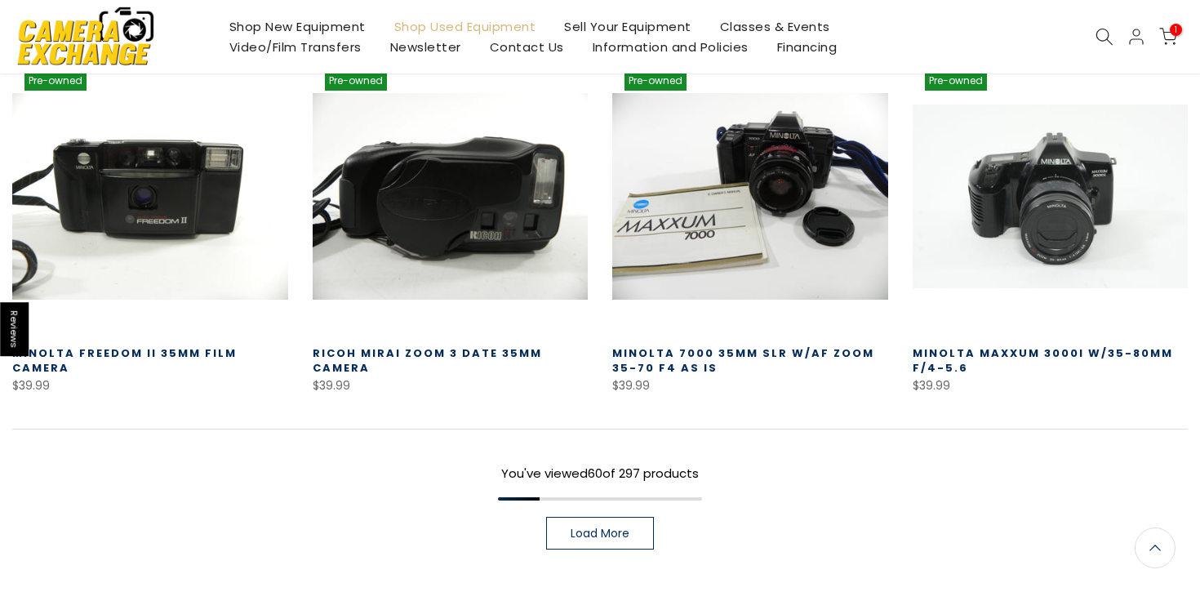
scroll to position [5767, 0]
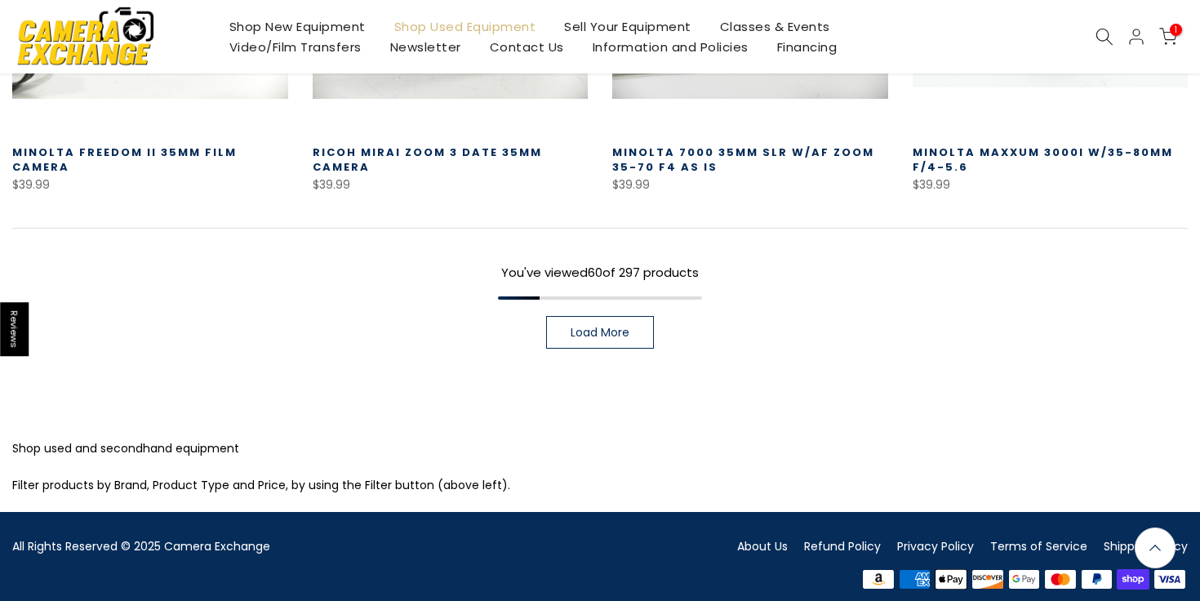
click at [567, 318] on link "Load More" at bounding box center [600, 332] width 108 height 33
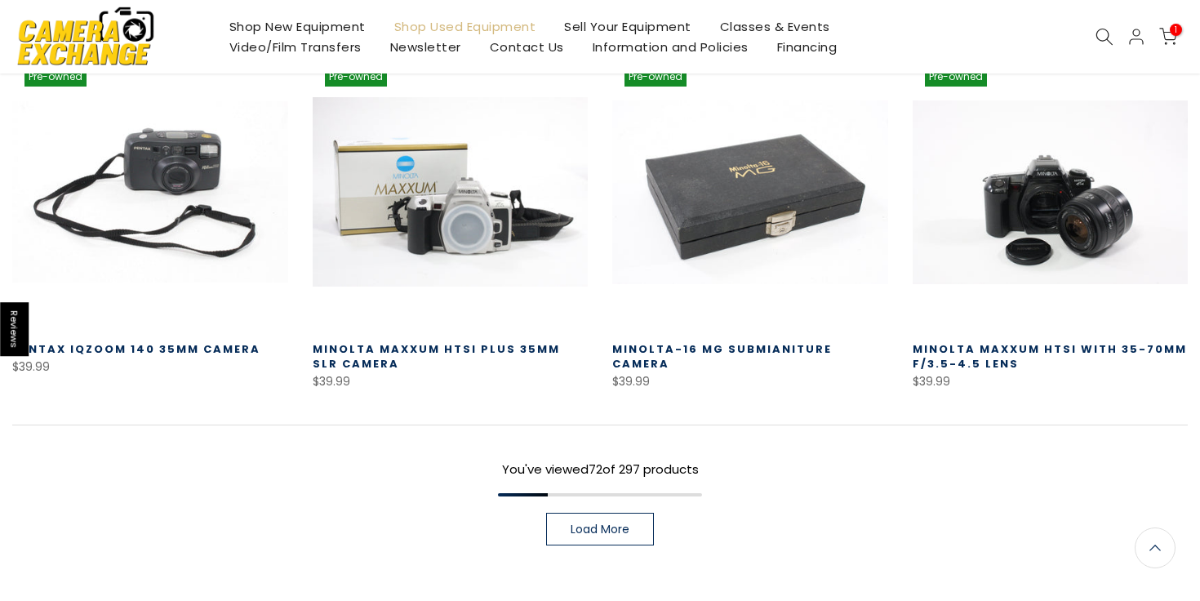
scroll to position [6672, 0]
click at [613, 523] on span "Load More" at bounding box center [600, 528] width 59 height 11
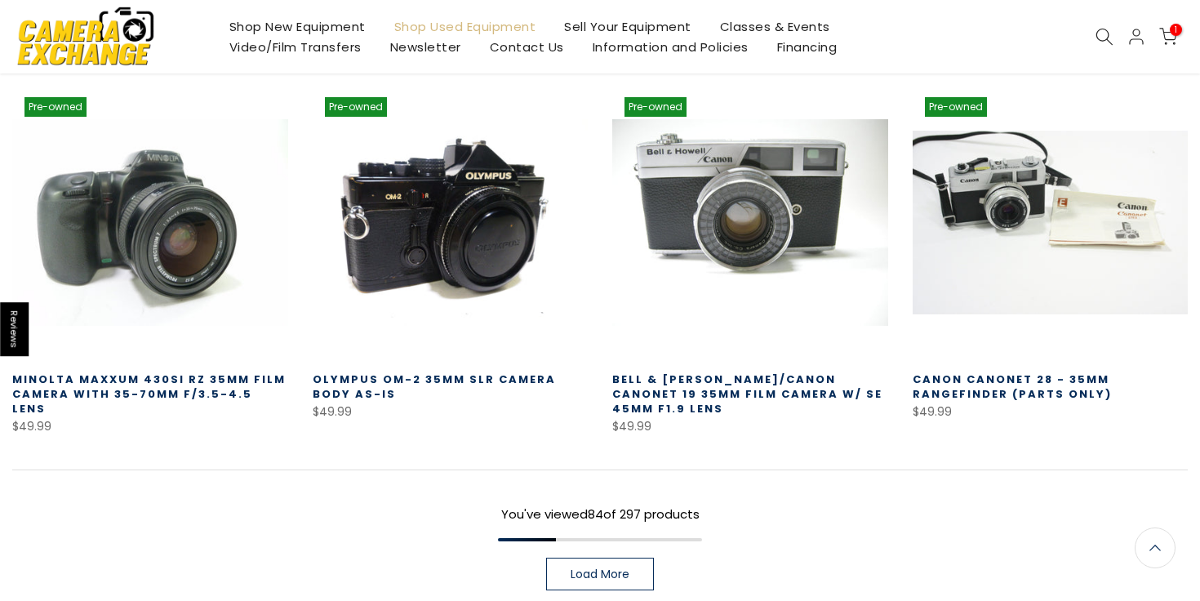
scroll to position [7724, 0]
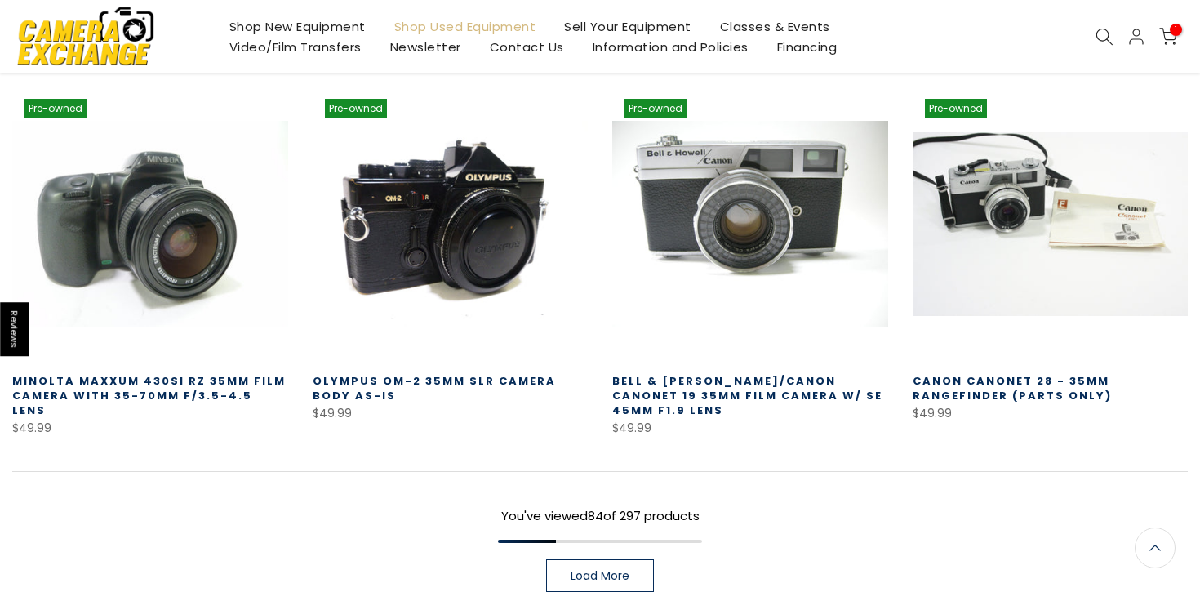
click at [586, 569] on link "Load More" at bounding box center [600, 575] width 108 height 33
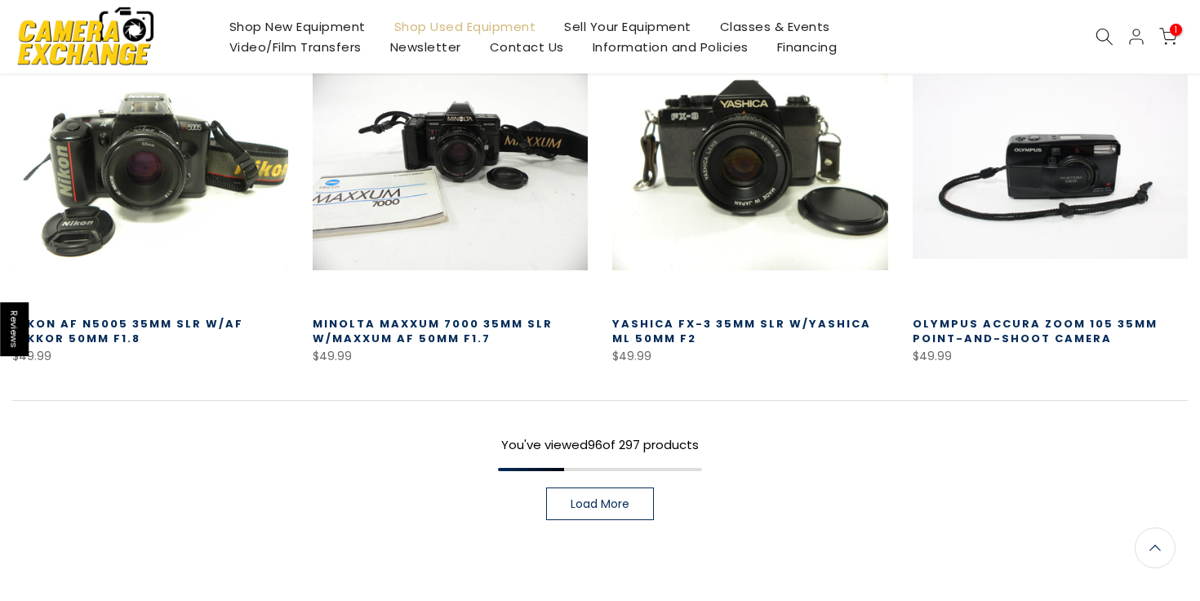
scroll to position [9056, 0]
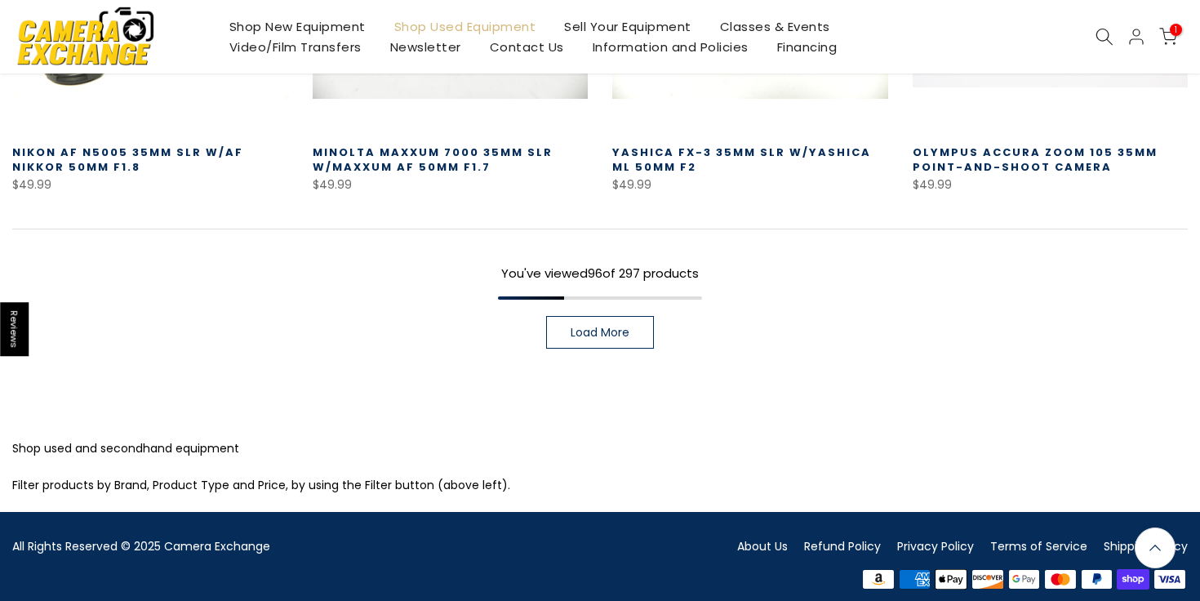
click at [573, 327] on span "Load More" at bounding box center [600, 332] width 59 height 11
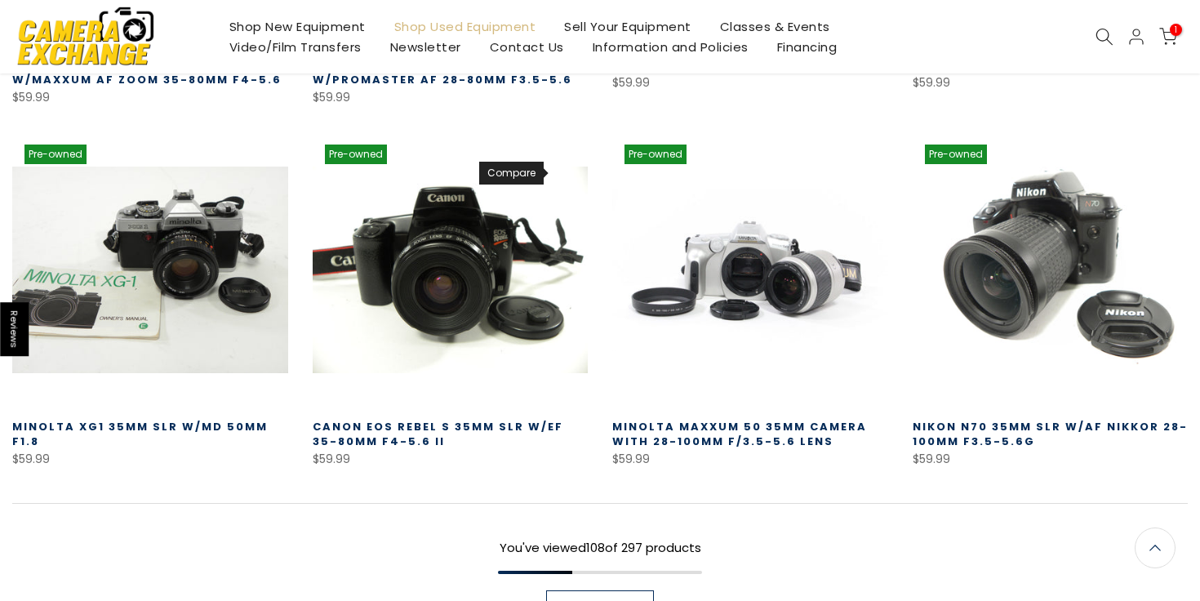
scroll to position [10158, 0]
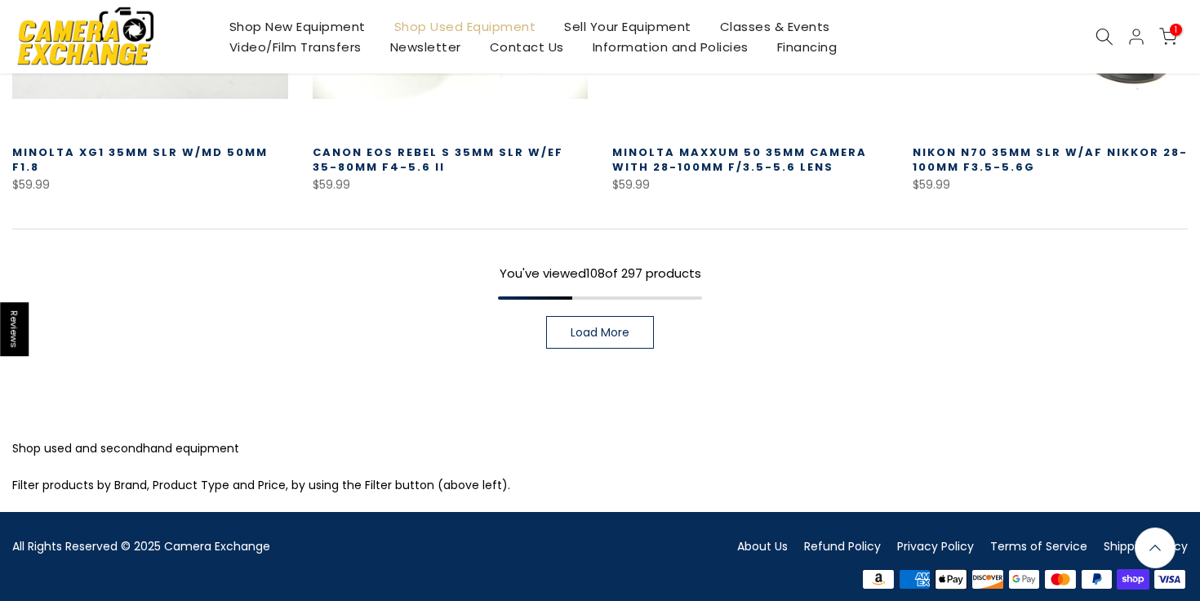
click at [594, 327] on span "Load More" at bounding box center [600, 332] width 59 height 11
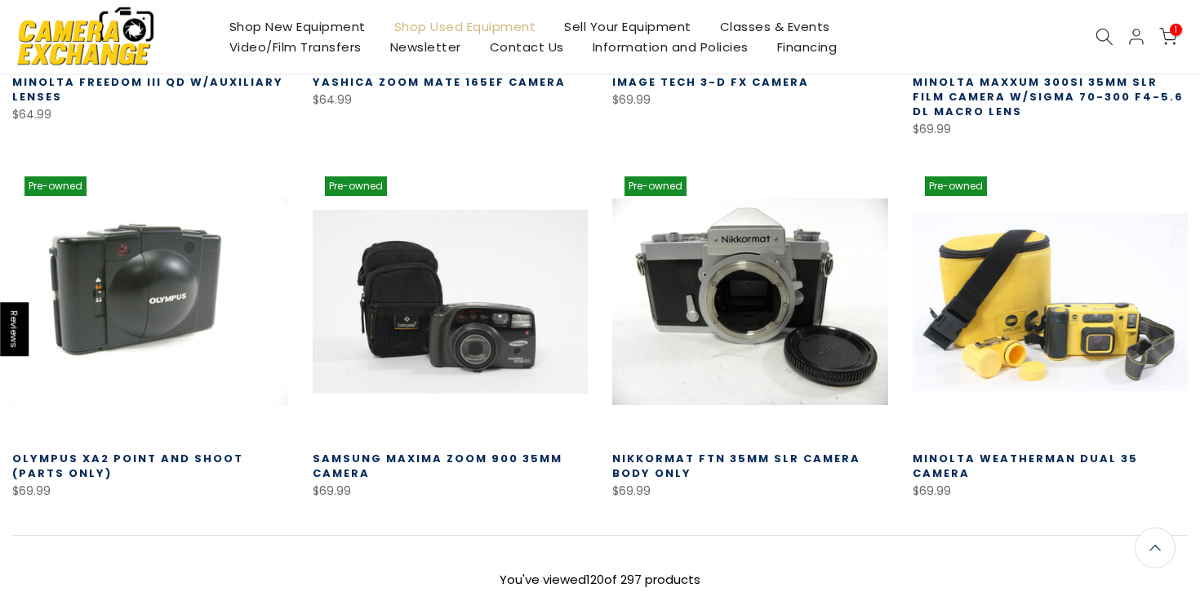
scroll to position [10949, 0]
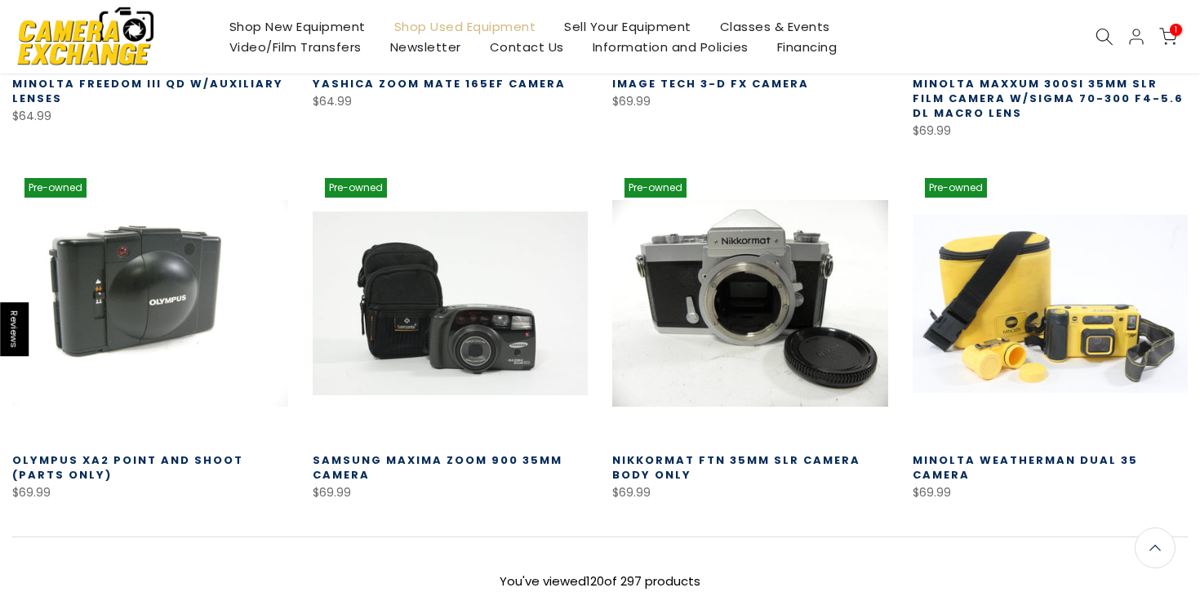
click at [402, 25] on link "Shop Used Equipment" at bounding box center [465, 26] width 171 height 20
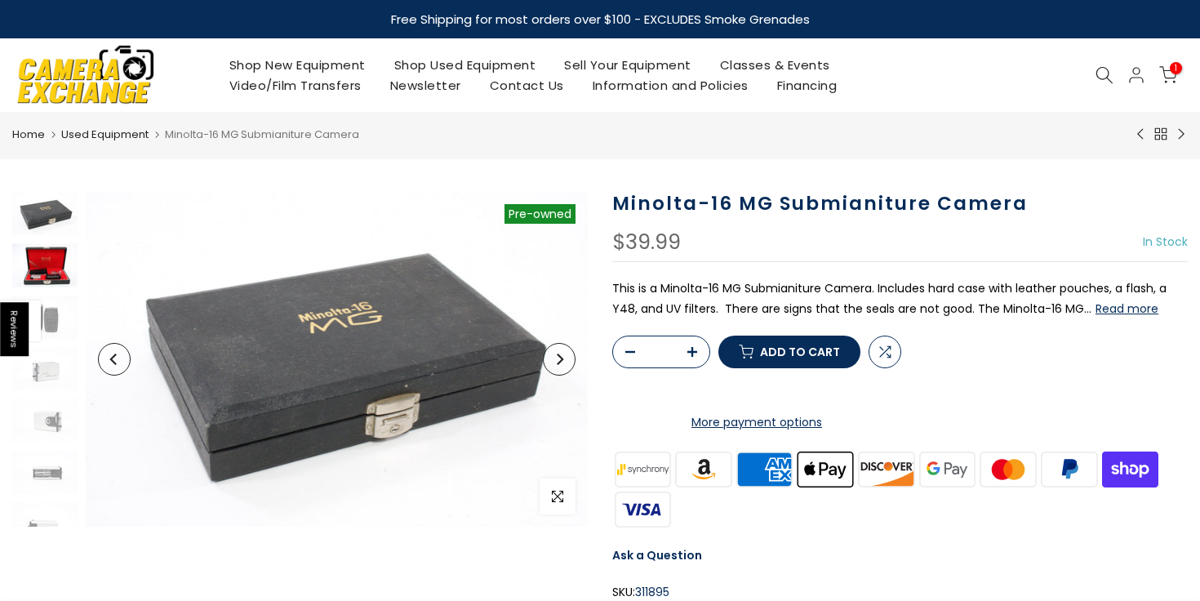
click at [47, 278] on img at bounding box center [44, 264] width 65 height 43
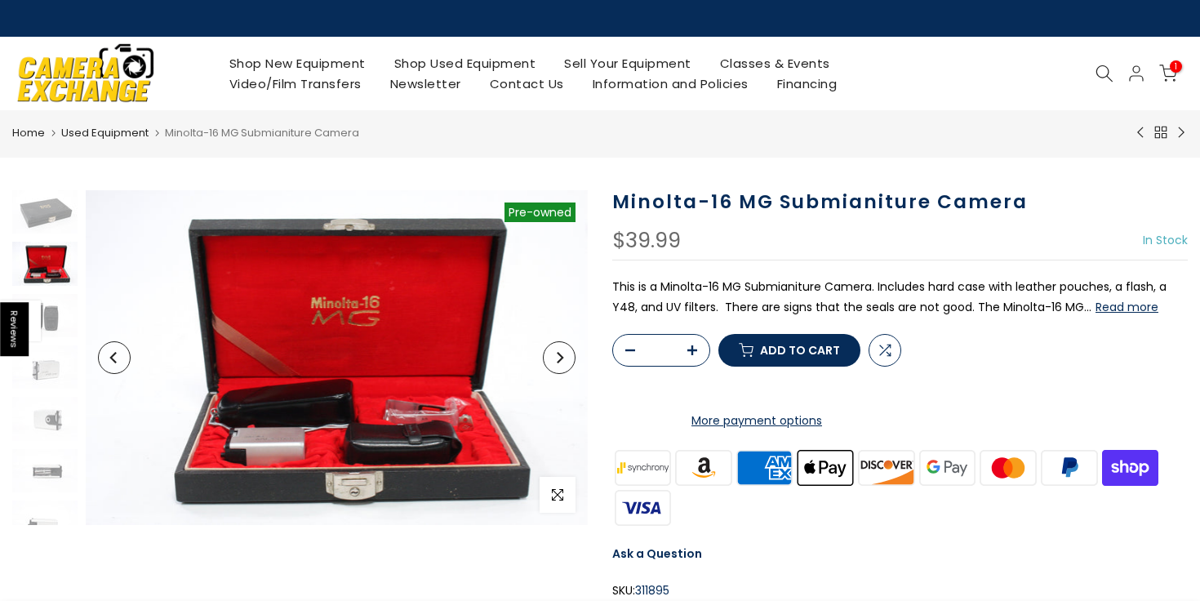
click at [1103, 300] on button "Read more" at bounding box center [1127, 307] width 63 height 15
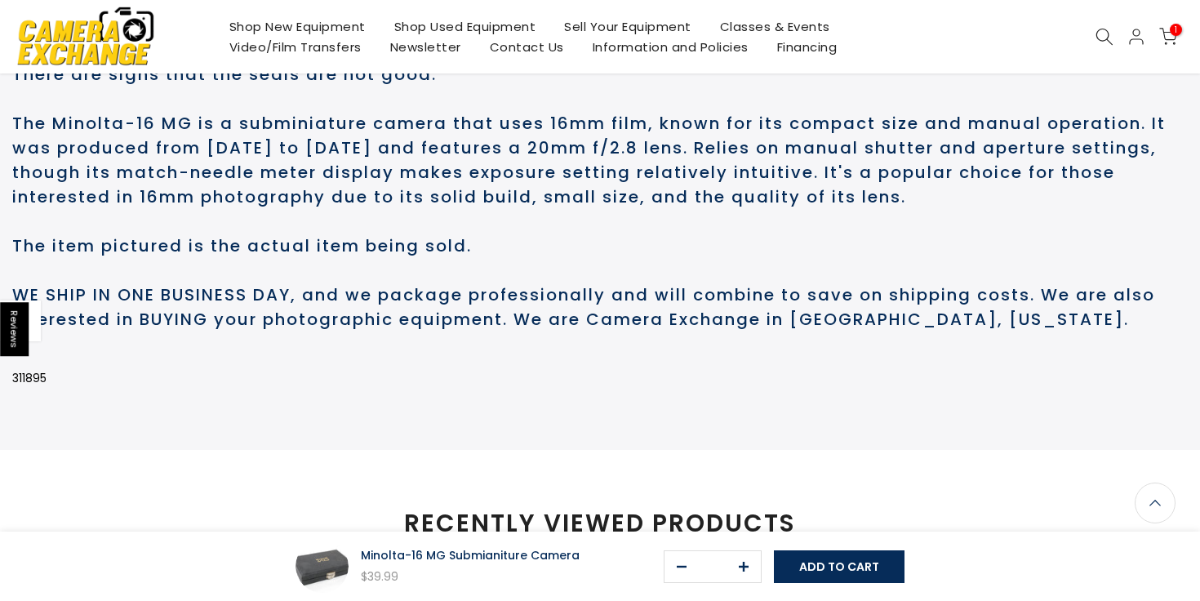
scroll to position [890, 0]
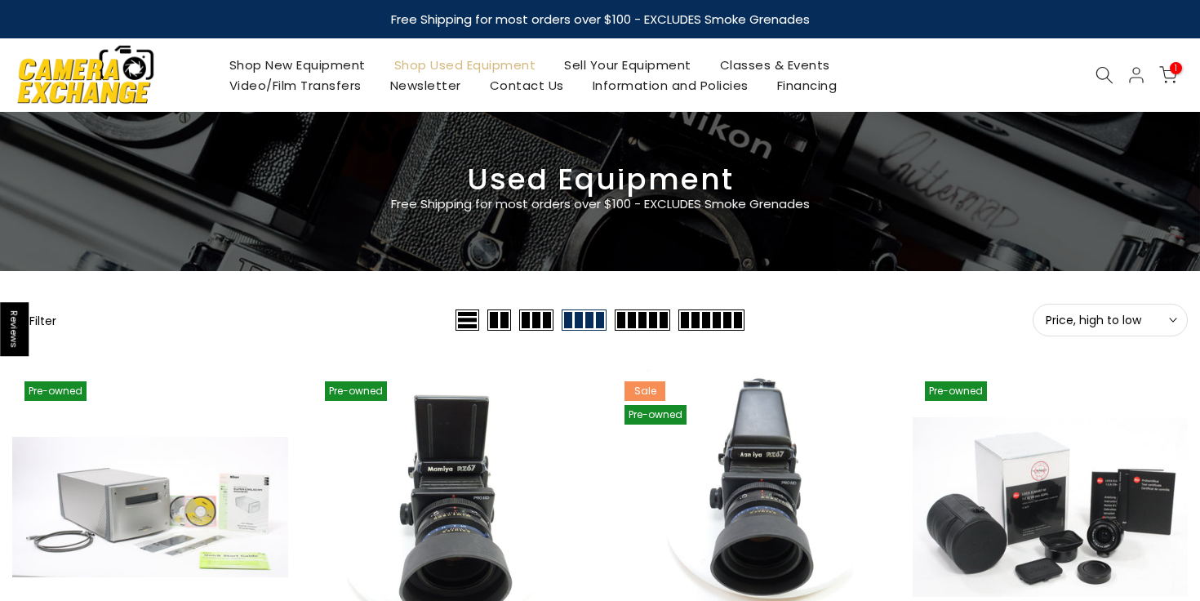
click at [51, 316] on button "Filter" at bounding box center [34, 320] width 44 height 16
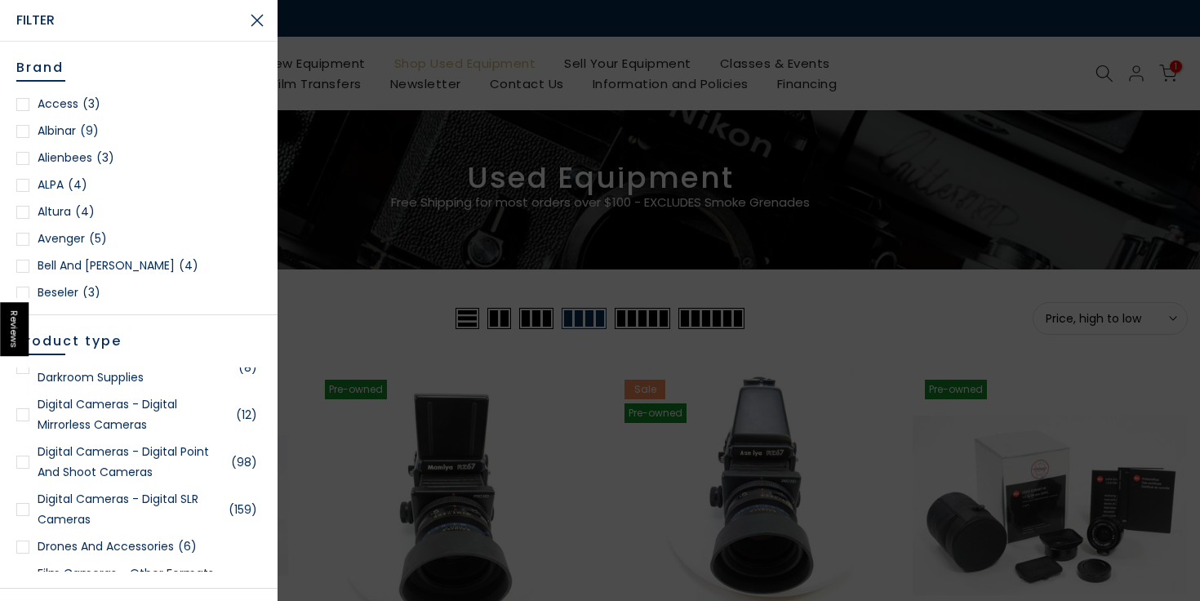
scroll to position [589, 0]
click at [92, 492] on link "Digital Cameras - Digital SLR Cameras (159)" at bounding box center [138, 507] width 245 height 41
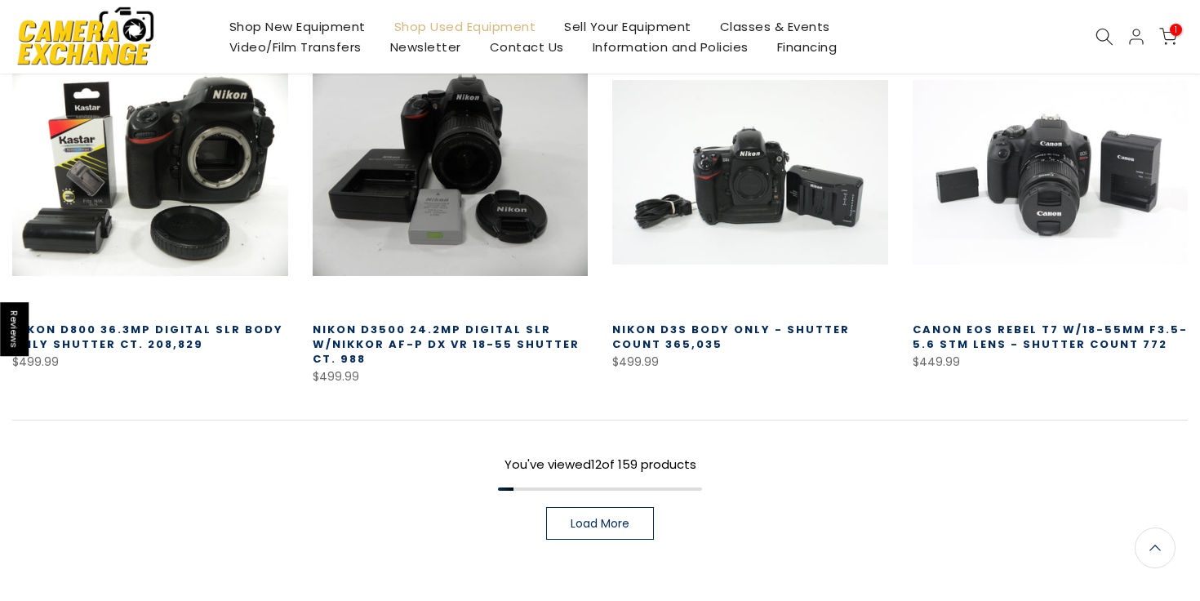
scroll to position [1166, 0]
click at [629, 518] on span "Load More" at bounding box center [600, 523] width 59 height 11
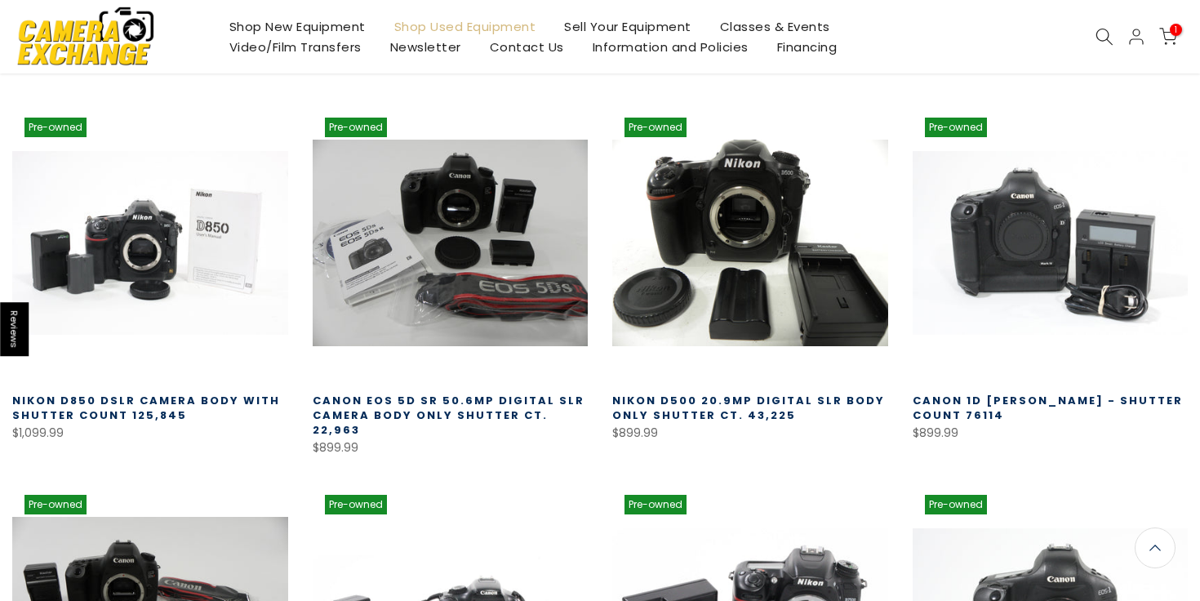
scroll to position [341, 0]
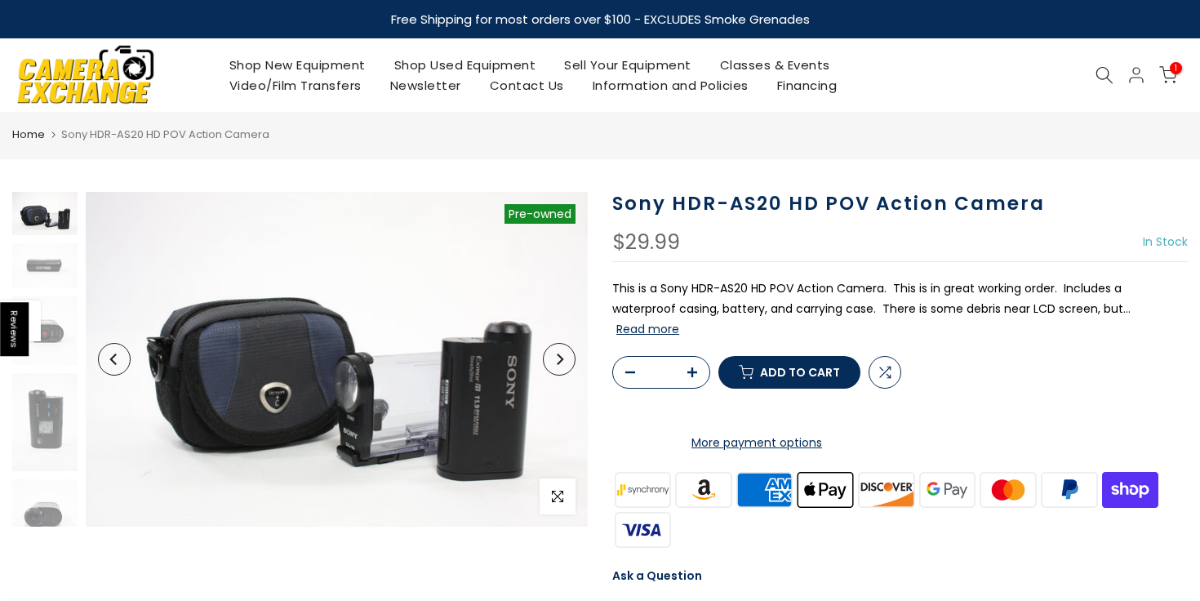
click at [617, 198] on h1 "Sony HDR-AS20 HD POV Action Camera" at bounding box center [900, 204] width 576 height 24
drag, startPoint x: 617, startPoint y: 198, endPoint x: 753, endPoint y: 198, distance: 135.5
click at [753, 198] on h1 "Sony HDR-AS20 HD POV Action Camera" at bounding box center [900, 204] width 576 height 24
copy h1 "Sony HDR-AS20"
